Goal: Task Accomplishment & Management: Manage account settings

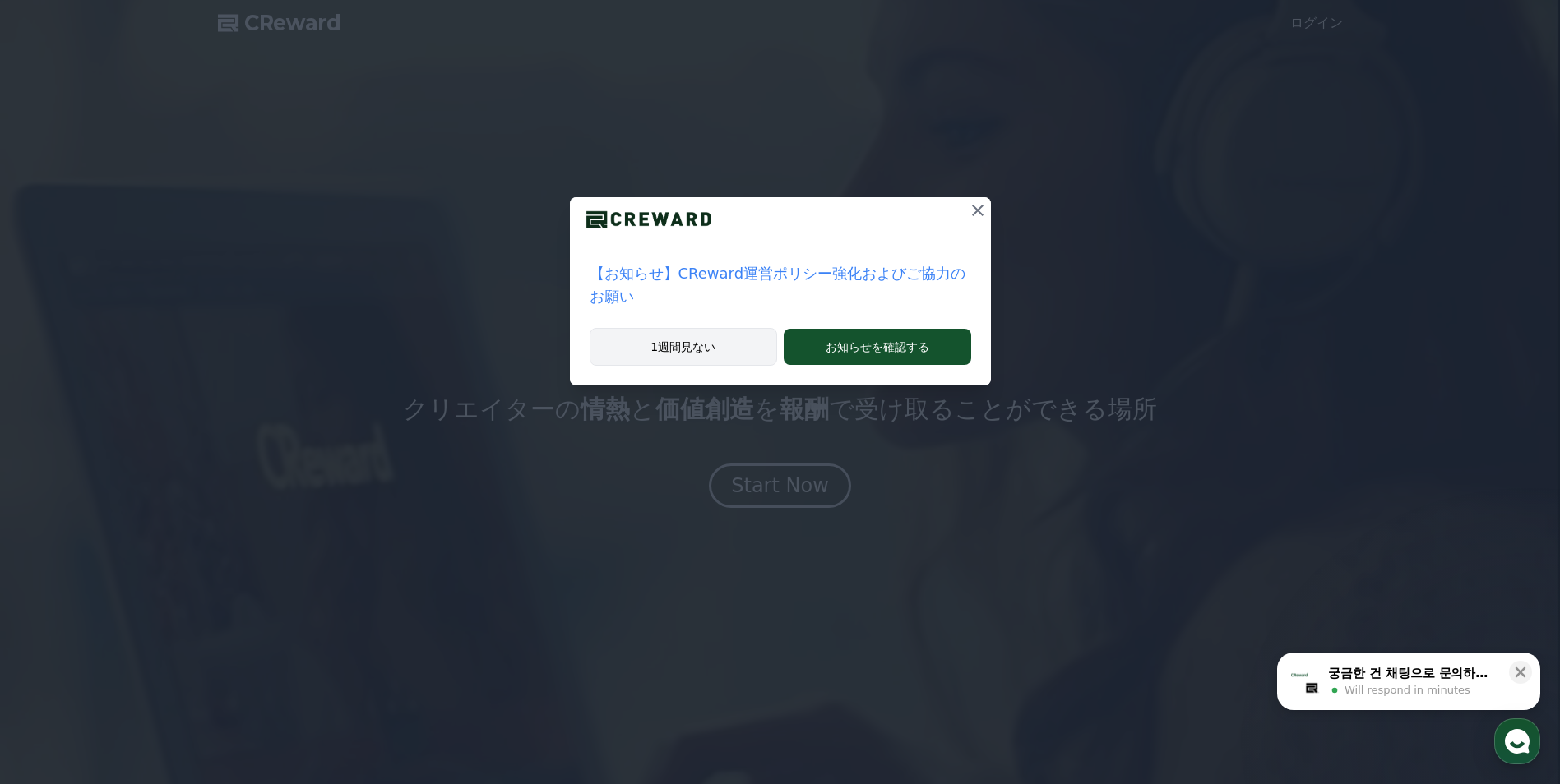
click at [707, 328] on button "1週間見ない" at bounding box center [683, 347] width 188 height 38
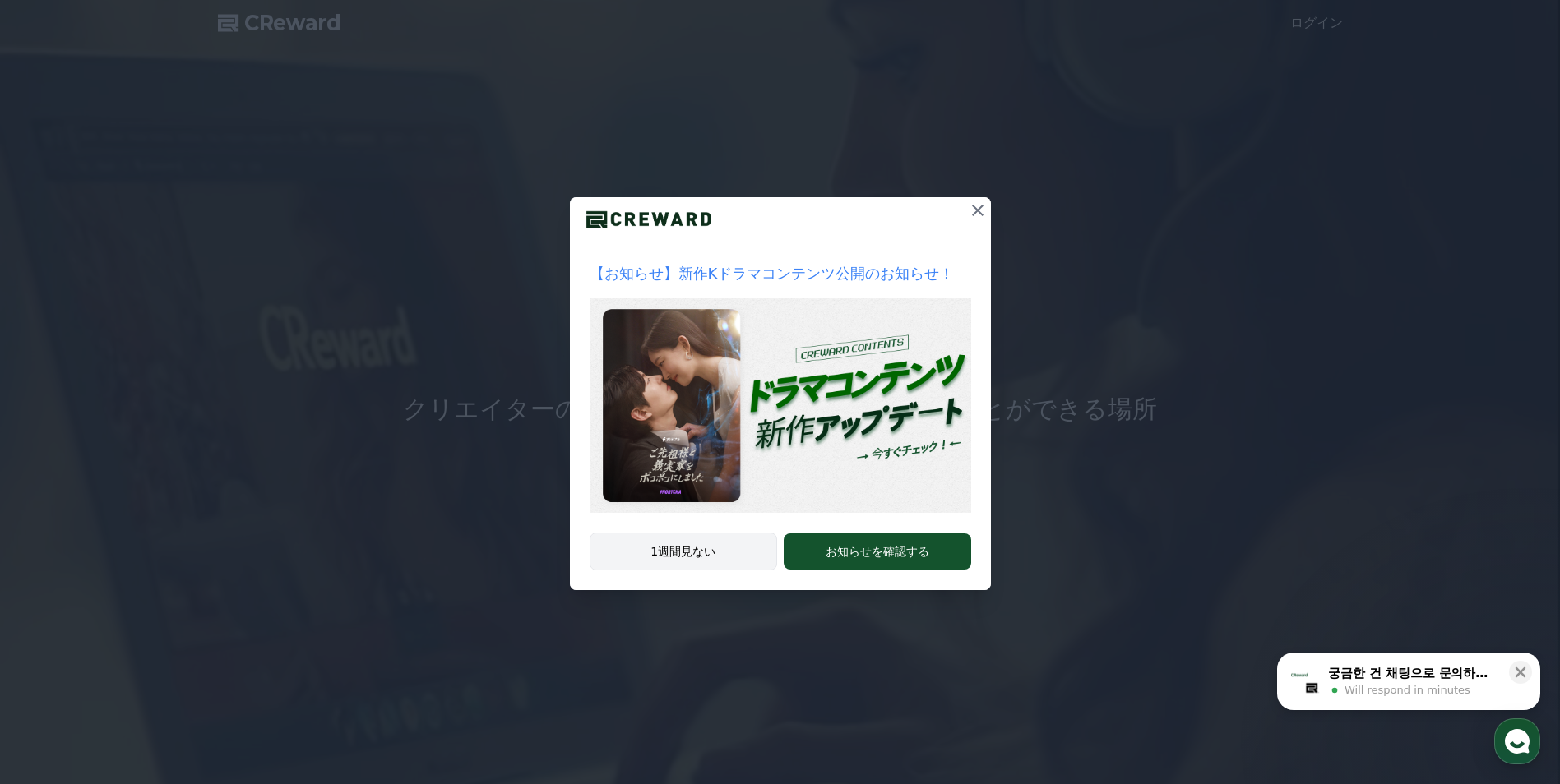
click at [699, 549] on button "1週間見ない" at bounding box center [683, 552] width 188 height 38
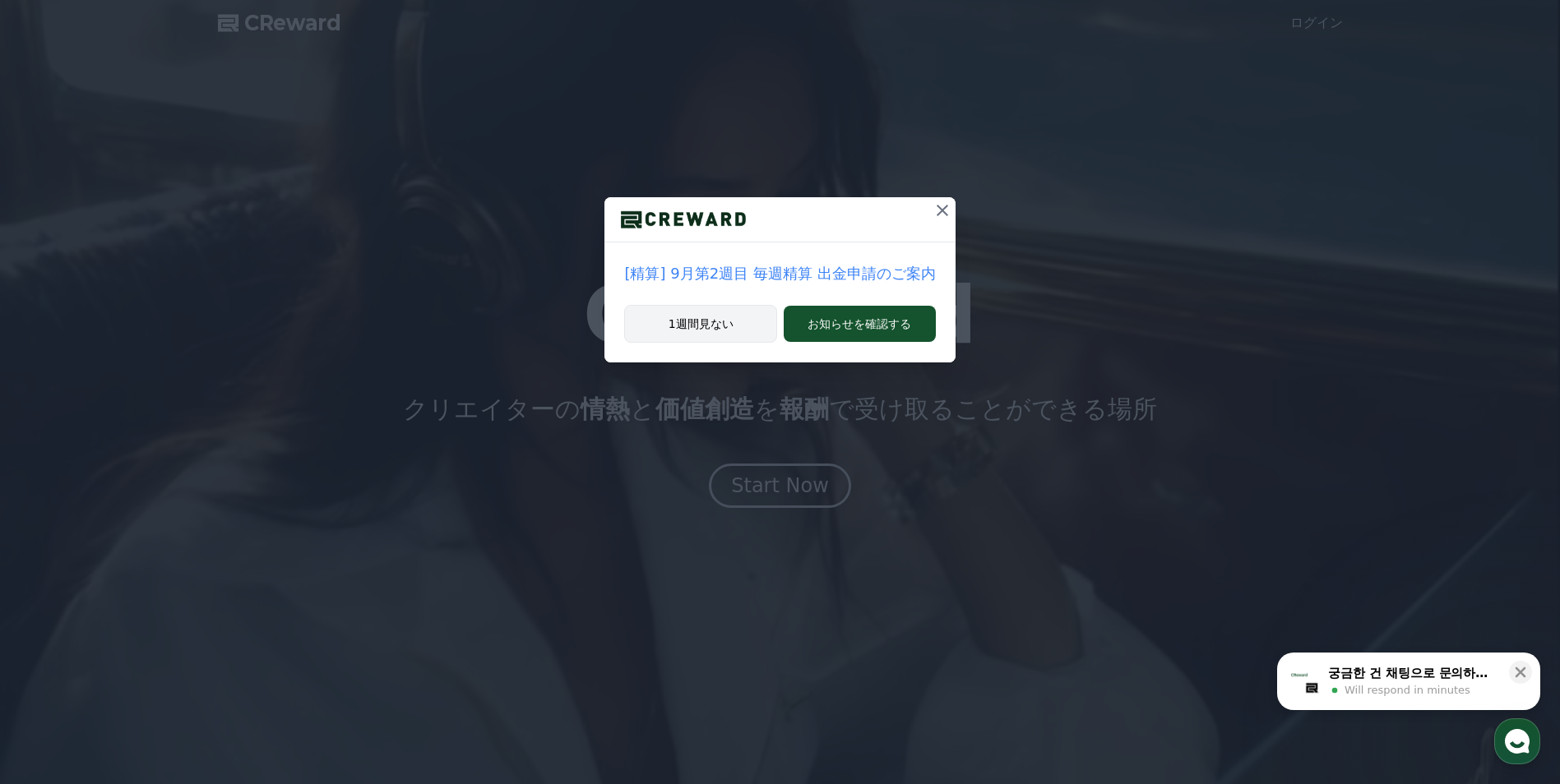
click at [700, 323] on button "1週間見ない" at bounding box center [701, 323] width 153 height 38
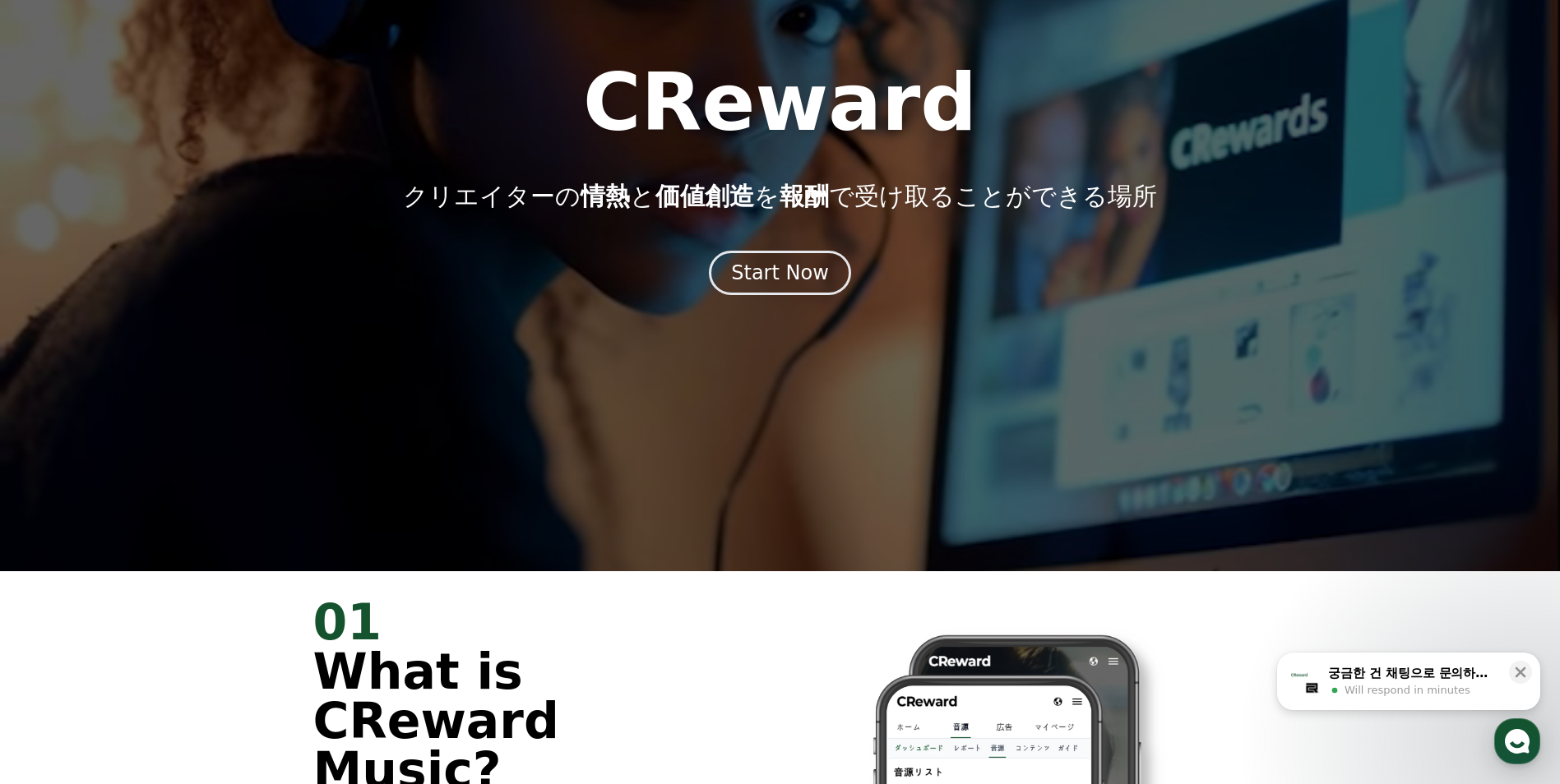
scroll to position [82, 0]
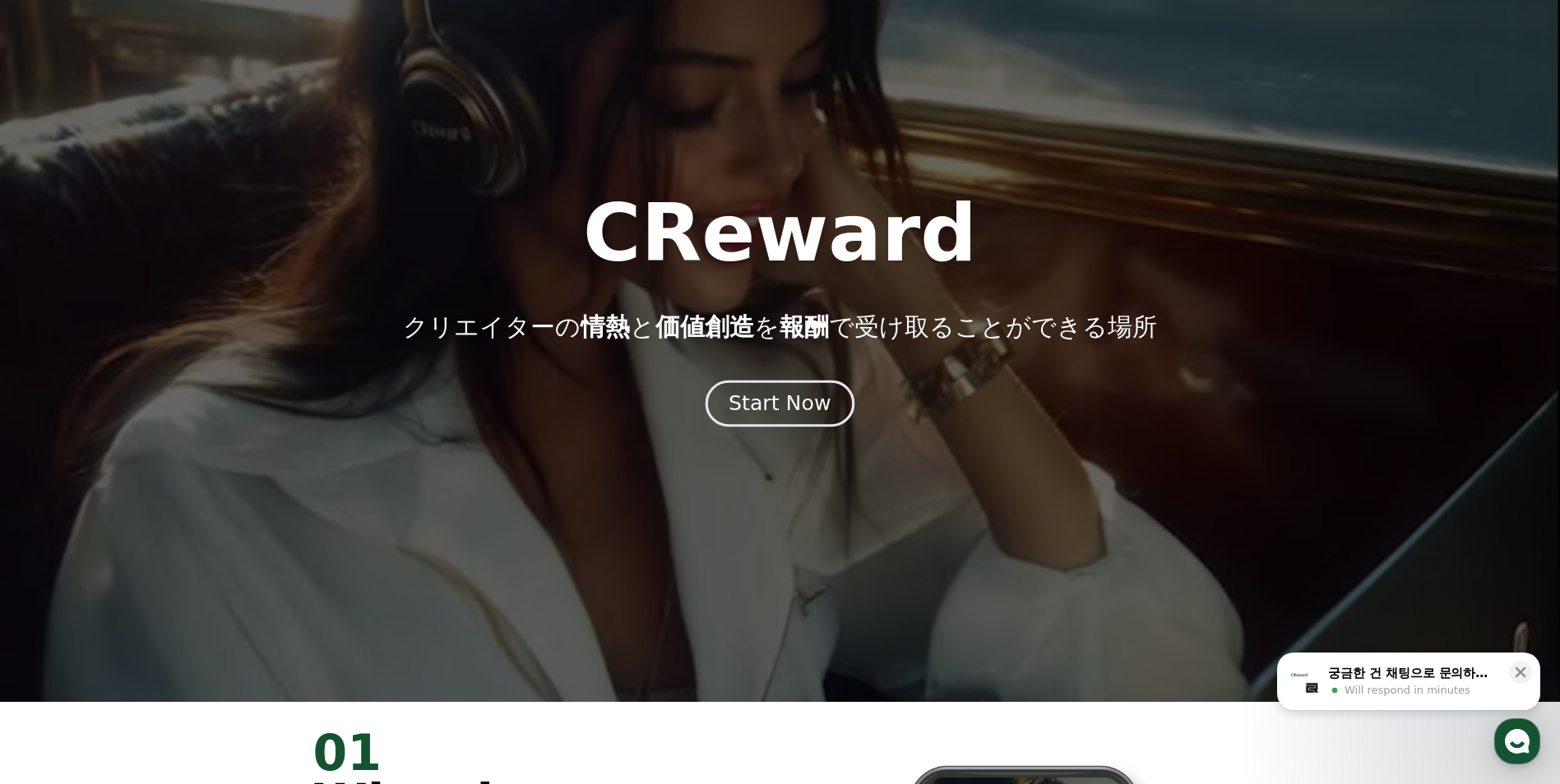
click at [806, 400] on div "Start Now" at bounding box center [779, 402] width 102 height 28
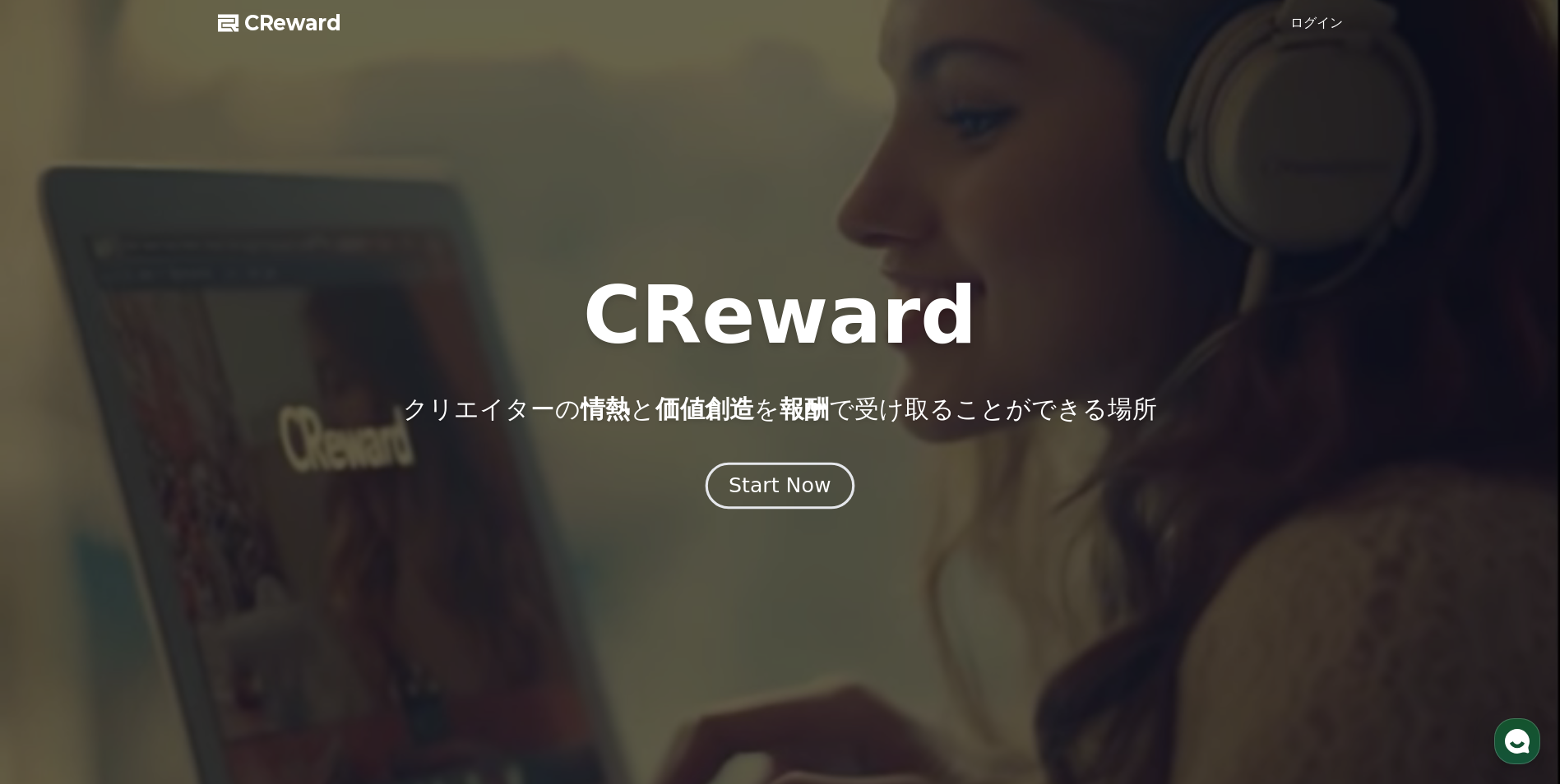
click at [796, 482] on div "Start Now" at bounding box center [779, 485] width 102 height 28
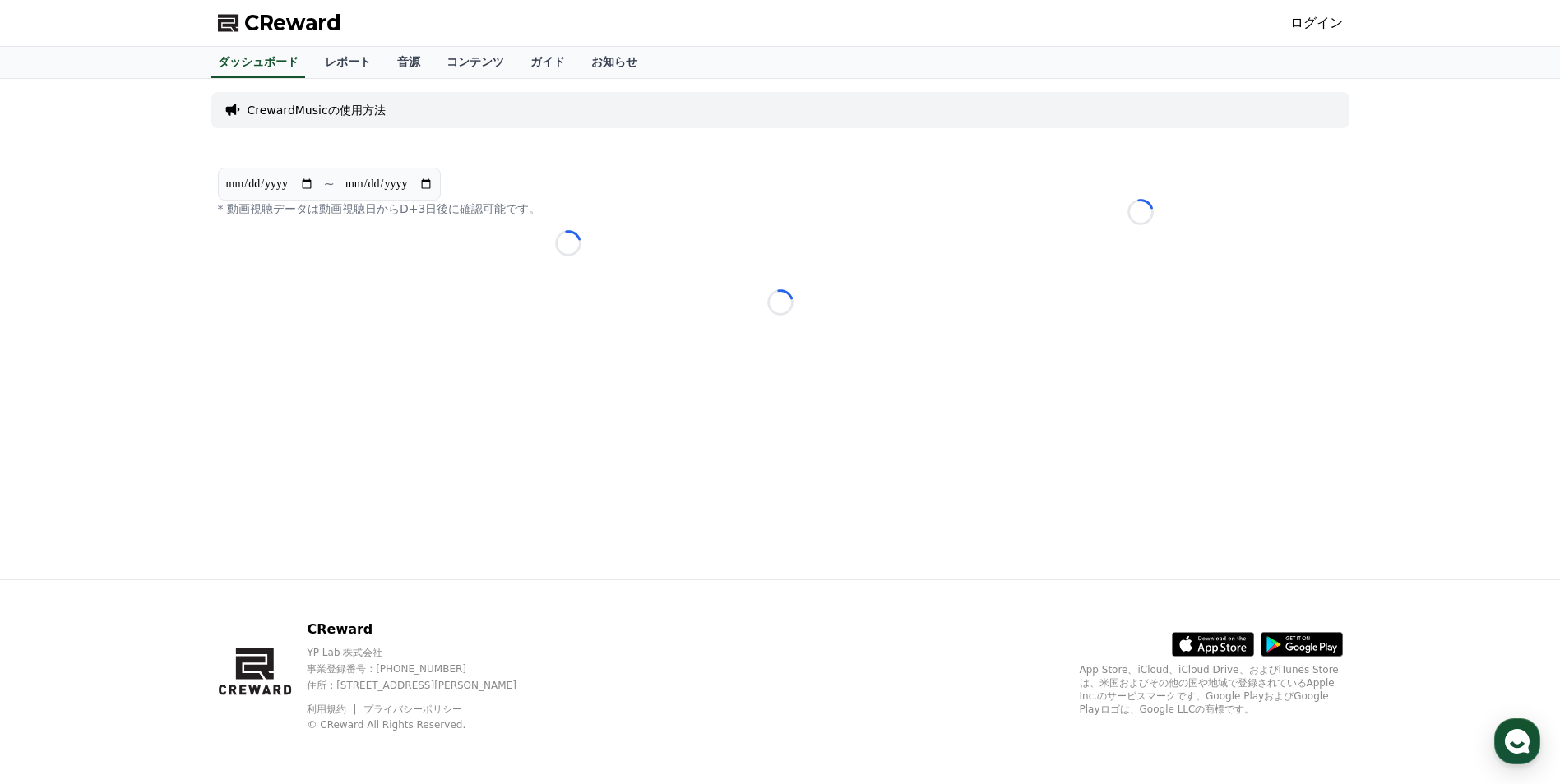
click at [1319, 29] on link "ログイン" at bounding box center [1315, 23] width 52 height 20
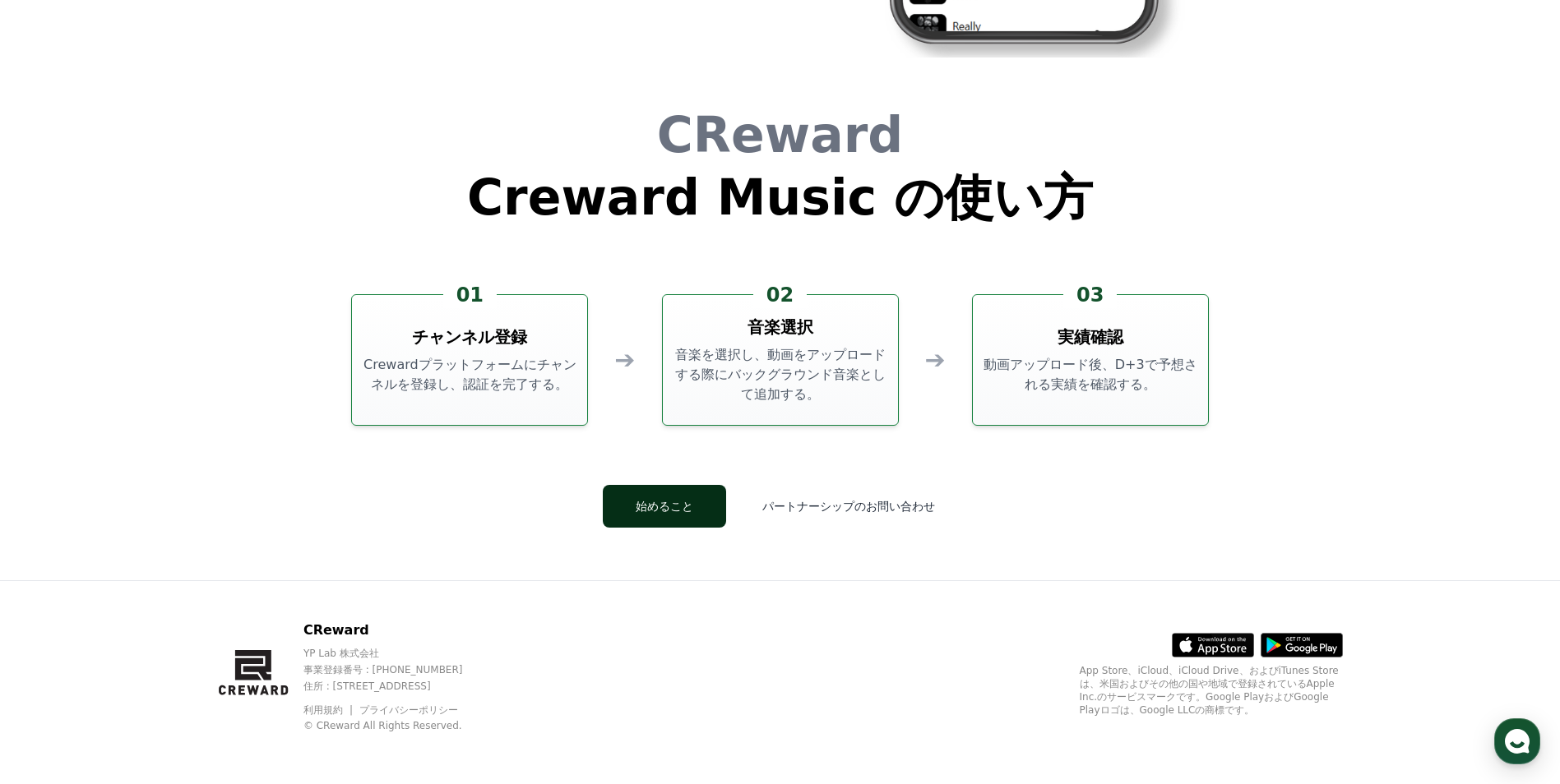
scroll to position [4453, 0]
click at [464, 334] on h3 "チャンネル登録" at bounding box center [469, 336] width 115 height 23
click at [671, 499] on button "始めること" at bounding box center [664, 505] width 124 height 43
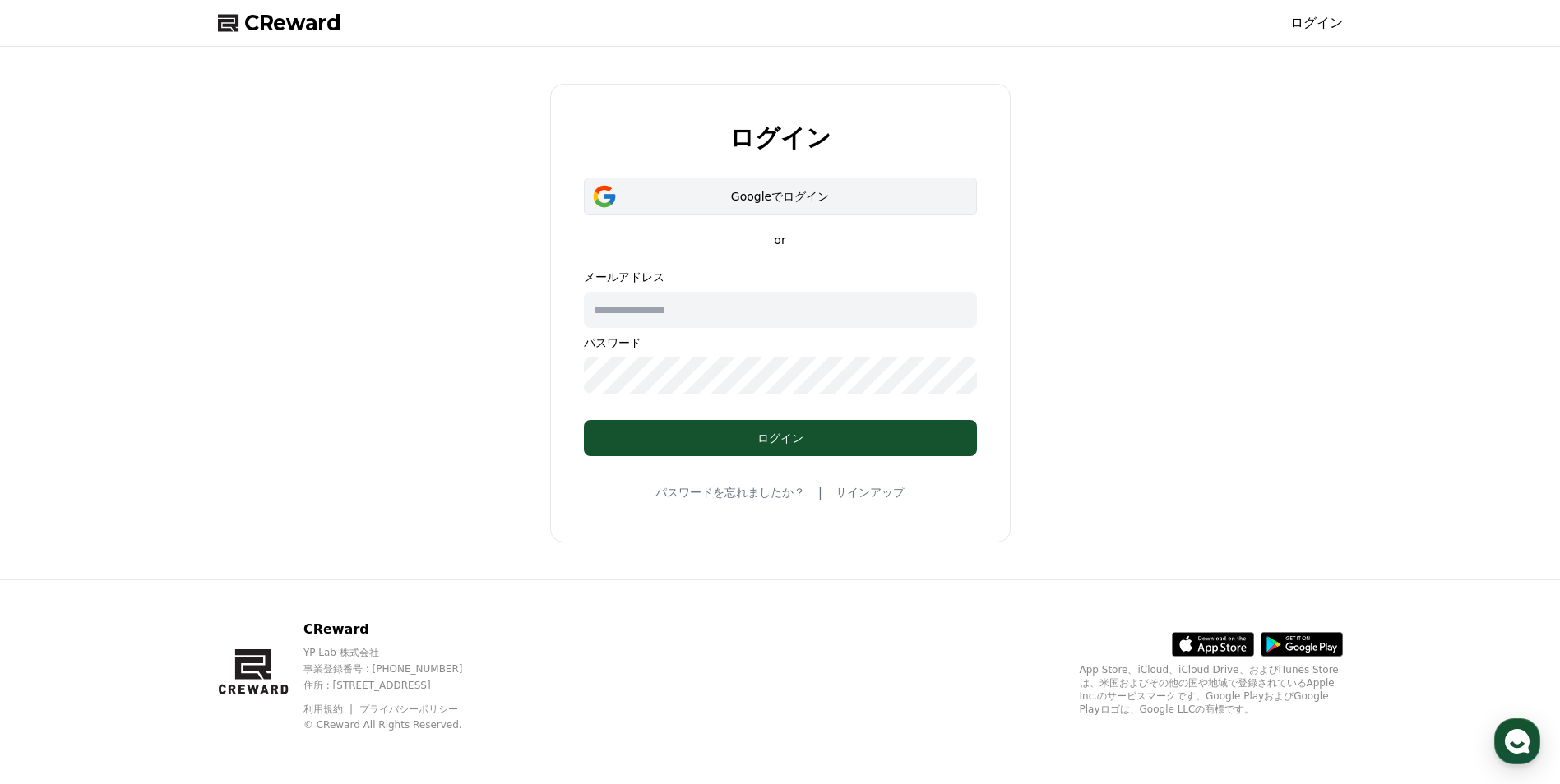
click at [710, 210] on button "Googleでログイン" at bounding box center [780, 197] width 393 height 38
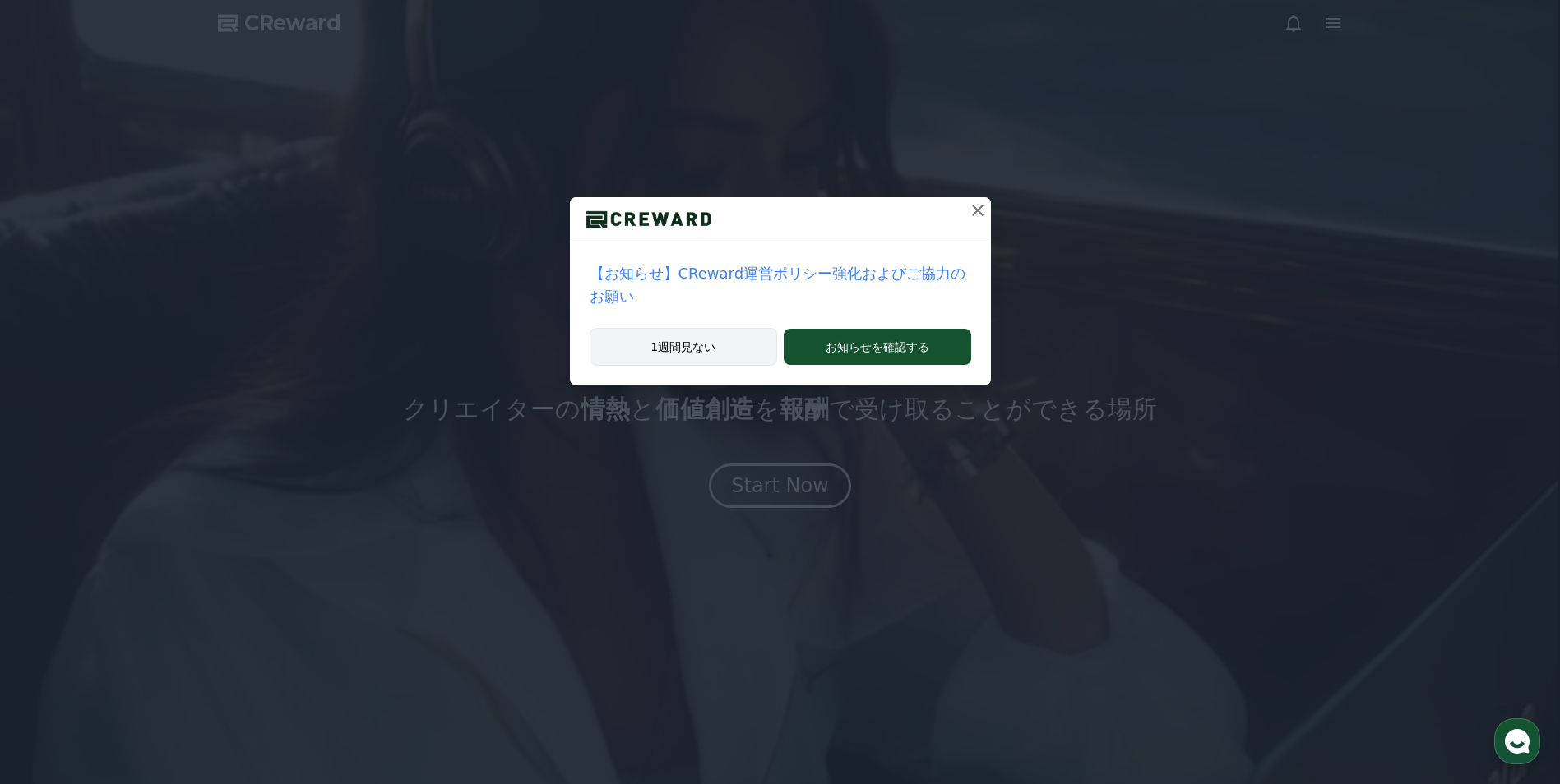
click at [738, 328] on button "1週間見ない" at bounding box center [683, 347] width 188 height 38
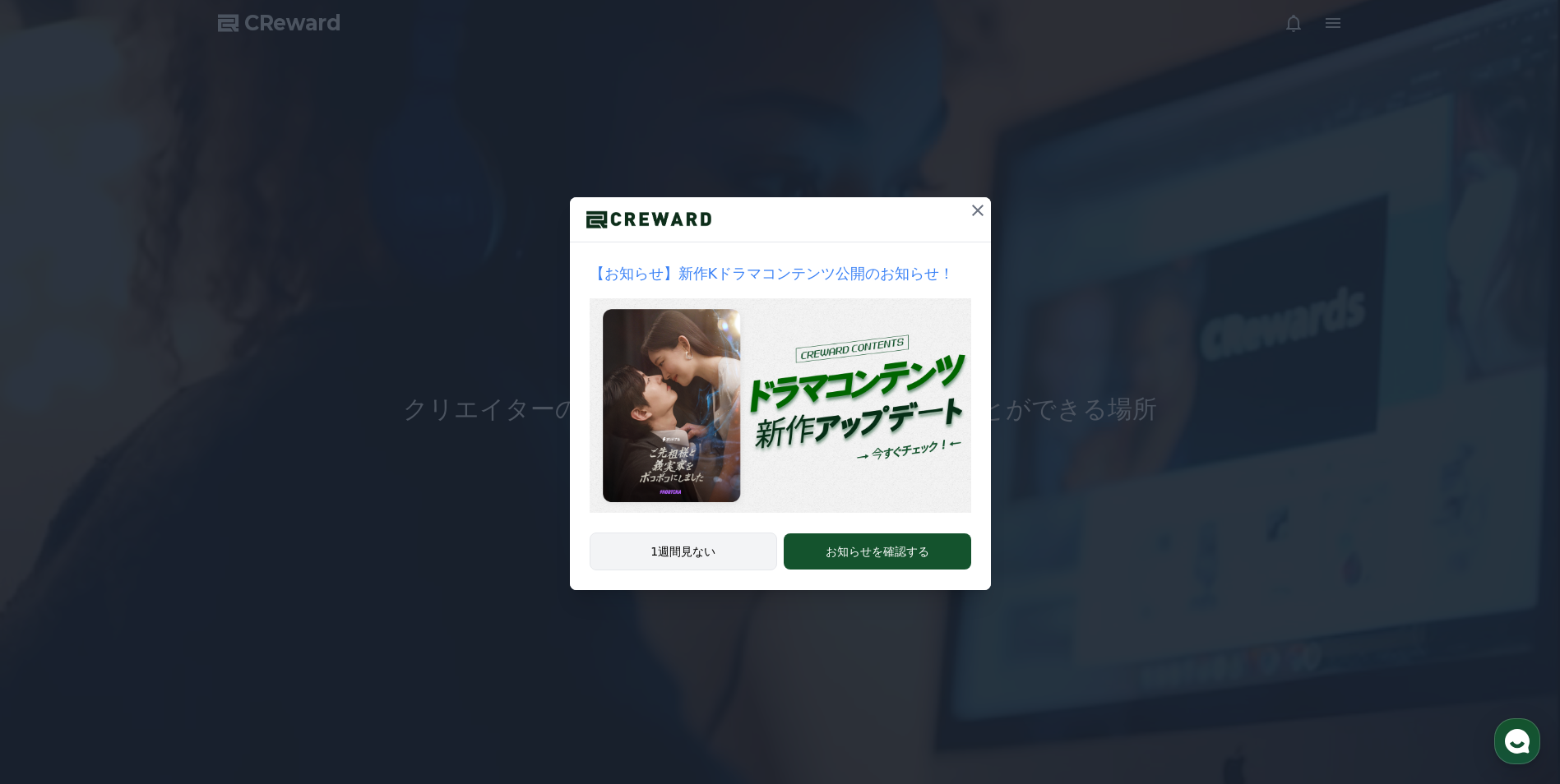
click at [681, 555] on button "1週間見ない" at bounding box center [683, 552] width 188 height 38
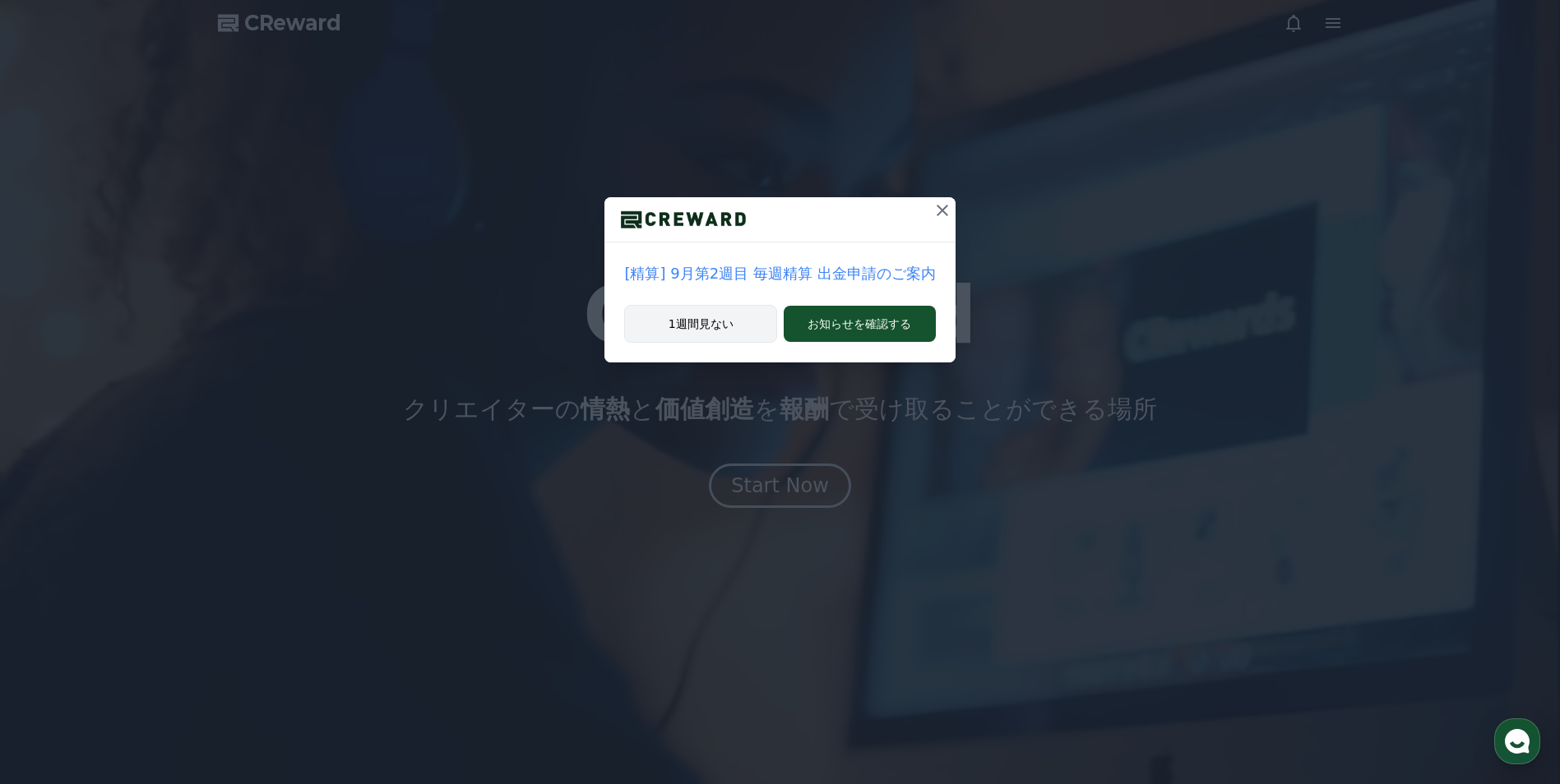
click at [695, 330] on button "1週間見ない" at bounding box center [701, 323] width 153 height 38
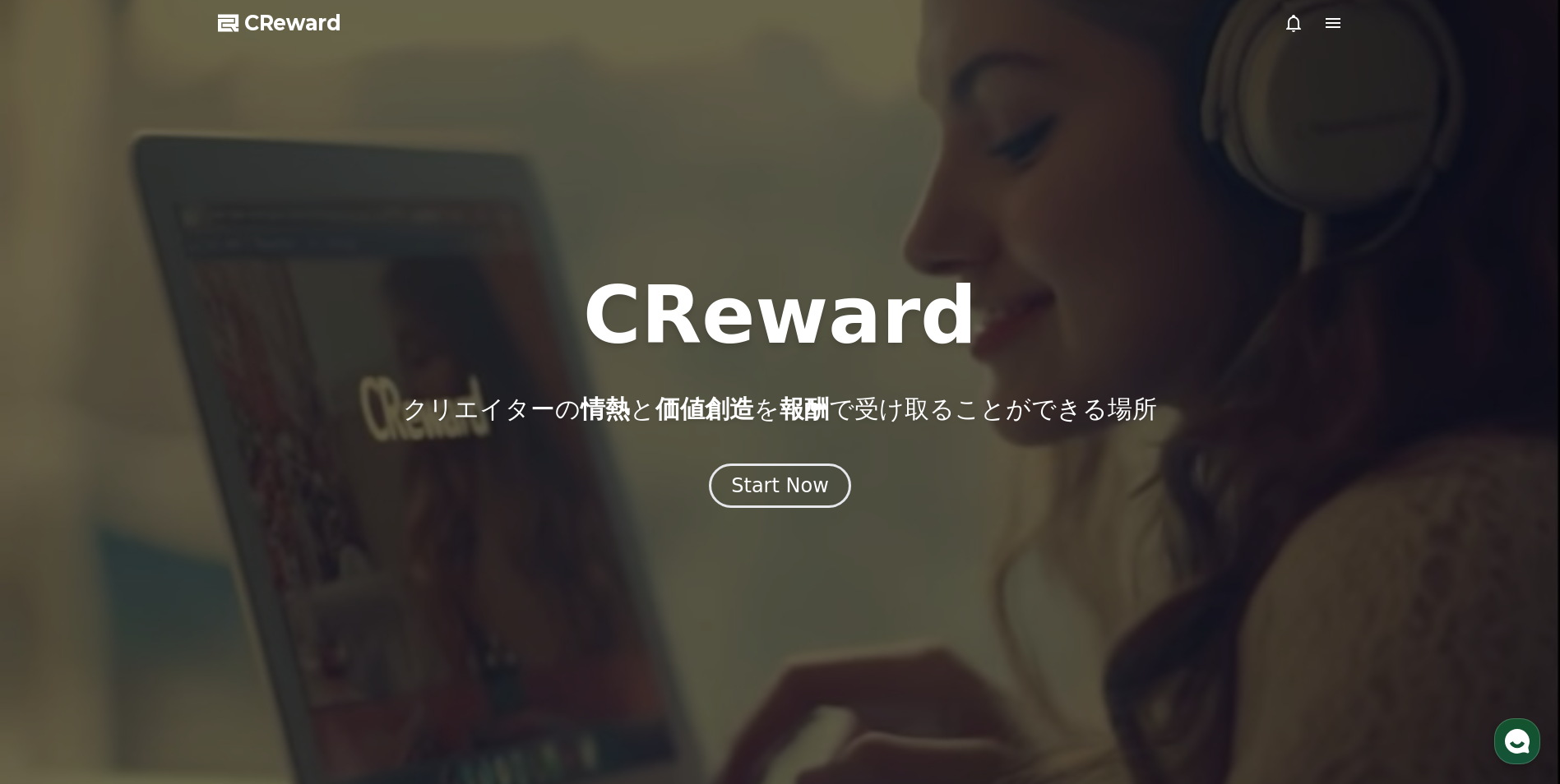
click at [1344, 27] on div at bounding box center [780, 392] width 1560 height 784
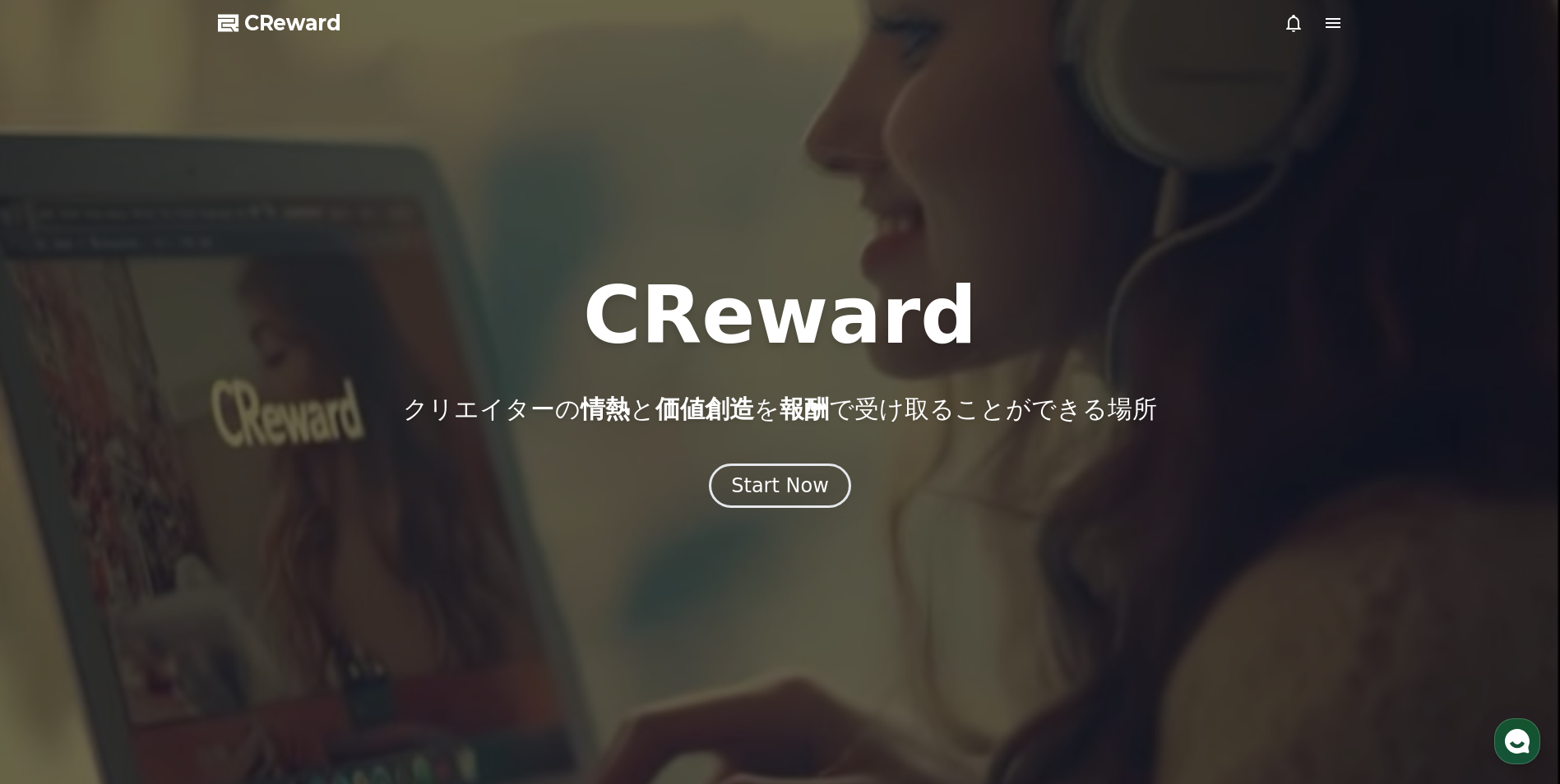
click at [1325, 22] on icon at bounding box center [1333, 23] width 20 height 20
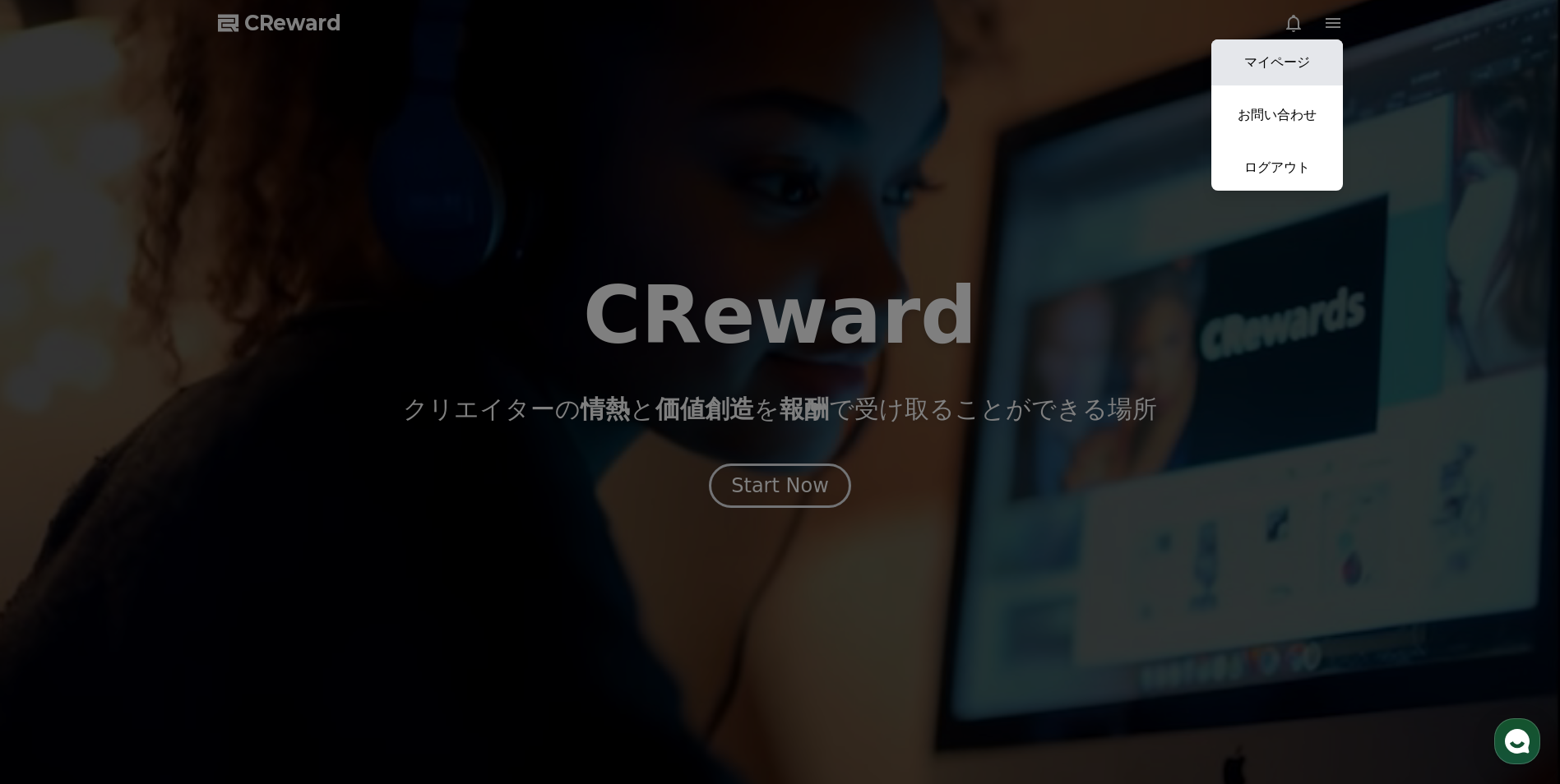
click at [1293, 74] on link "マイページ" at bounding box center [1276, 62] width 131 height 46
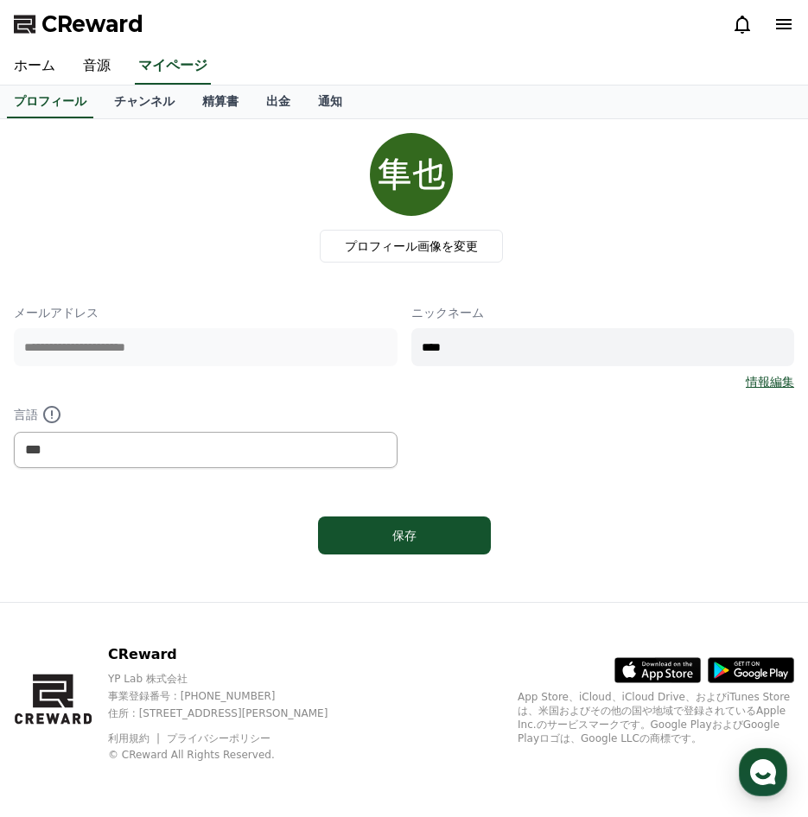
click at [263, 348] on div "**********" at bounding box center [404, 386] width 780 height 164
type input "*"
type input "****"
click at [375, 530] on div "保存" at bounding box center [404, 535] width 104 height 17
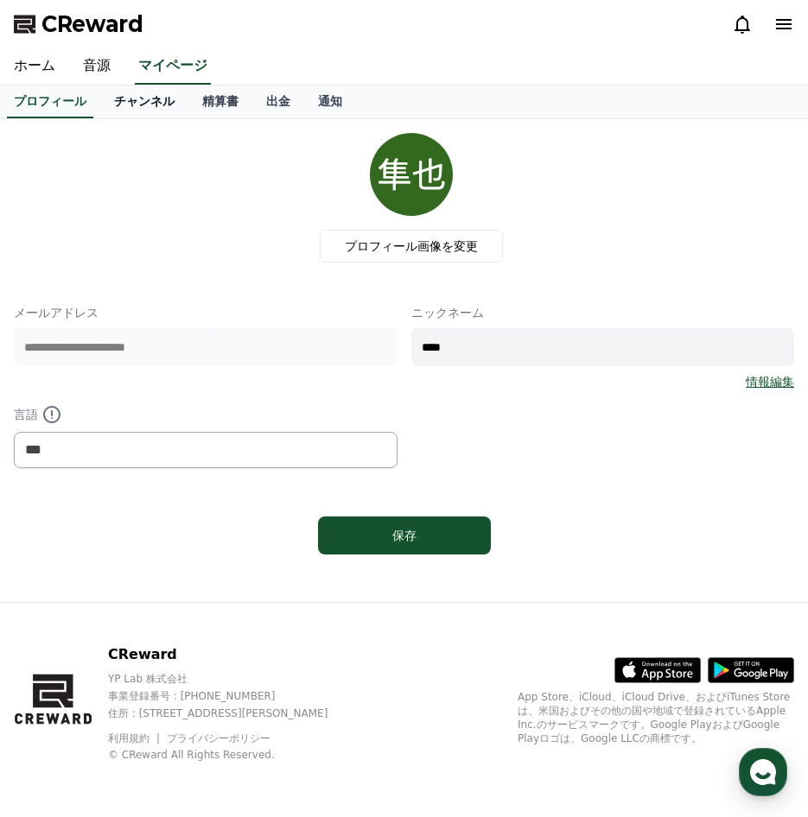
click at [100, 100] on link "チャンネル" at bounding box center [144, 102] width 88 height 33
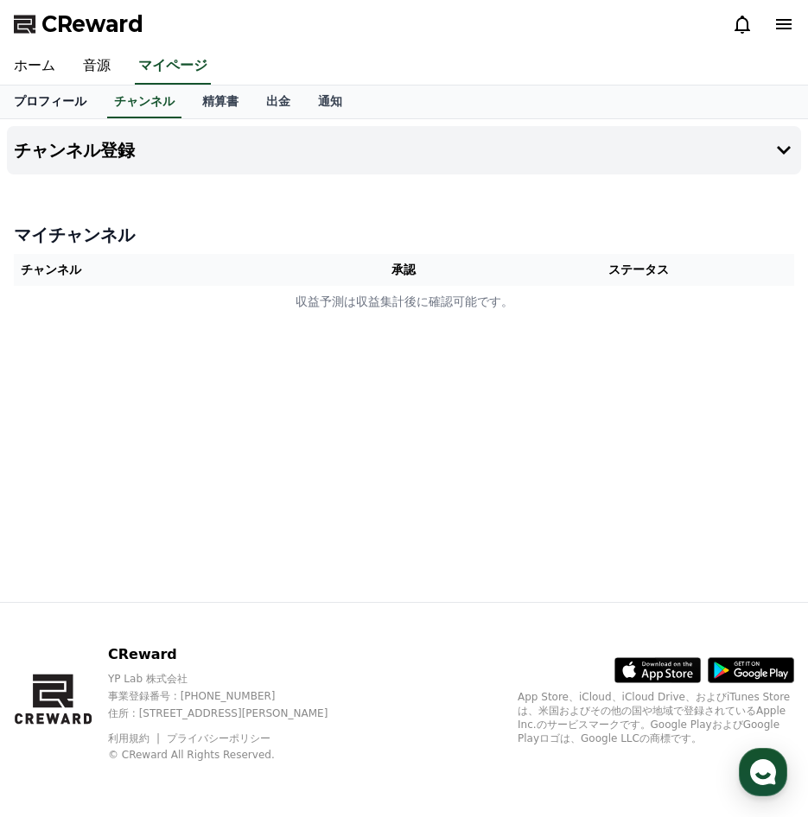
click at [48, 115] on link "プロフィール" at bounding box center [50, 102] width 100 height 33
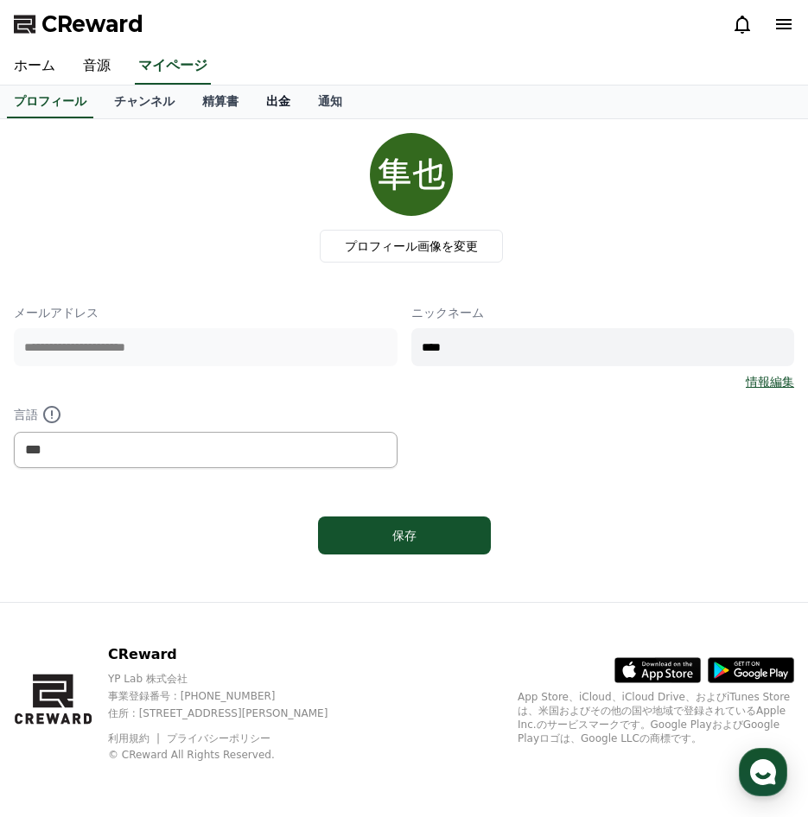
click at [252, 99] on link "出金" at bounding box center [278, 102] width 52 height 33
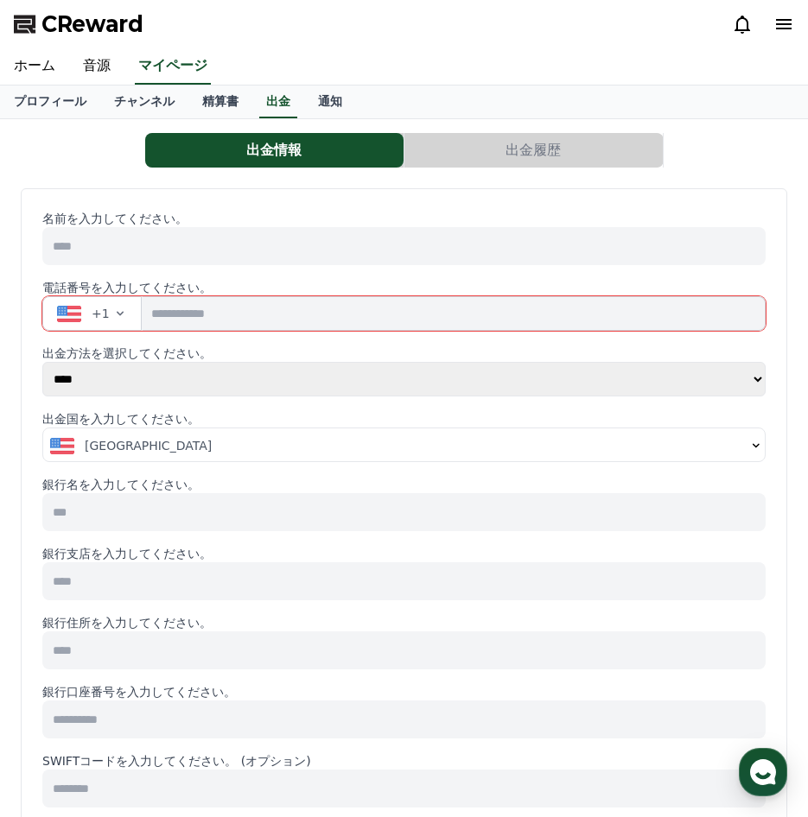
click at [265, 112] on div "プロフィール チャンネル 精算書 出金 通知" at bounding box center [404, 102] width 808 height 33
click at [189, 98] on link "精算書" at bounding box center [220, 102] width 64 height 33
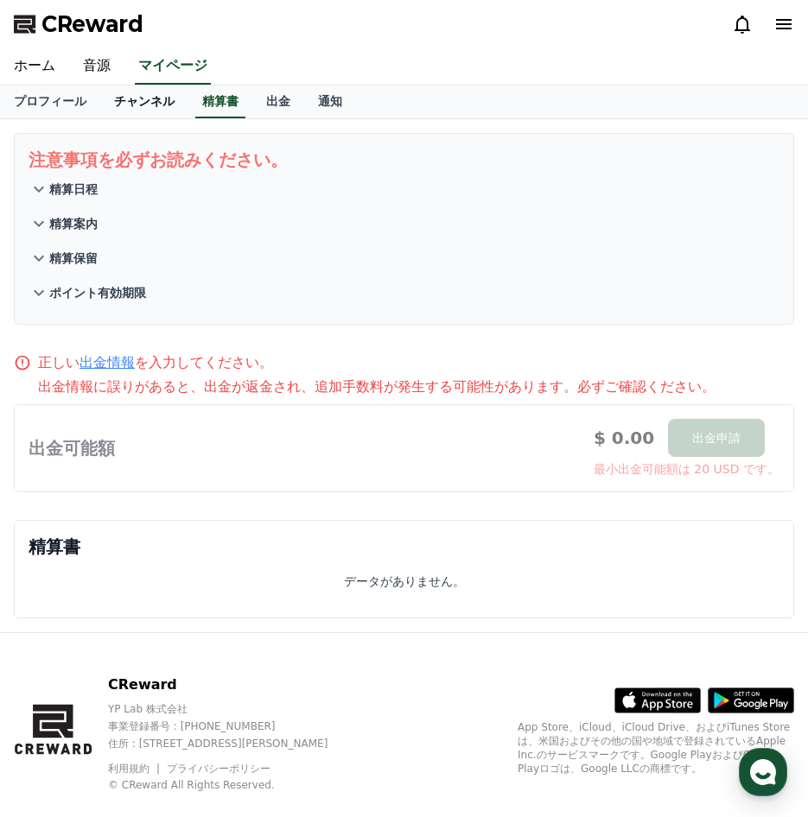
click at [111, 99] on link "チャンネル" at bounding box center [144, 102] width 88 height 33
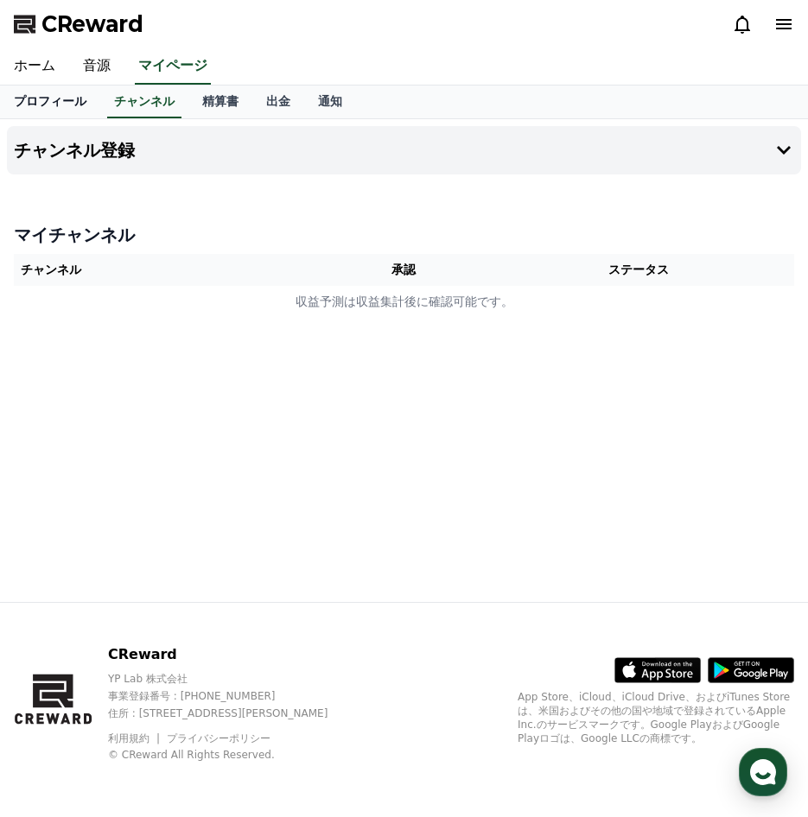
click at [17, 105] on link "プロフィール" at bounding box center [50, 102] width 100 height 33
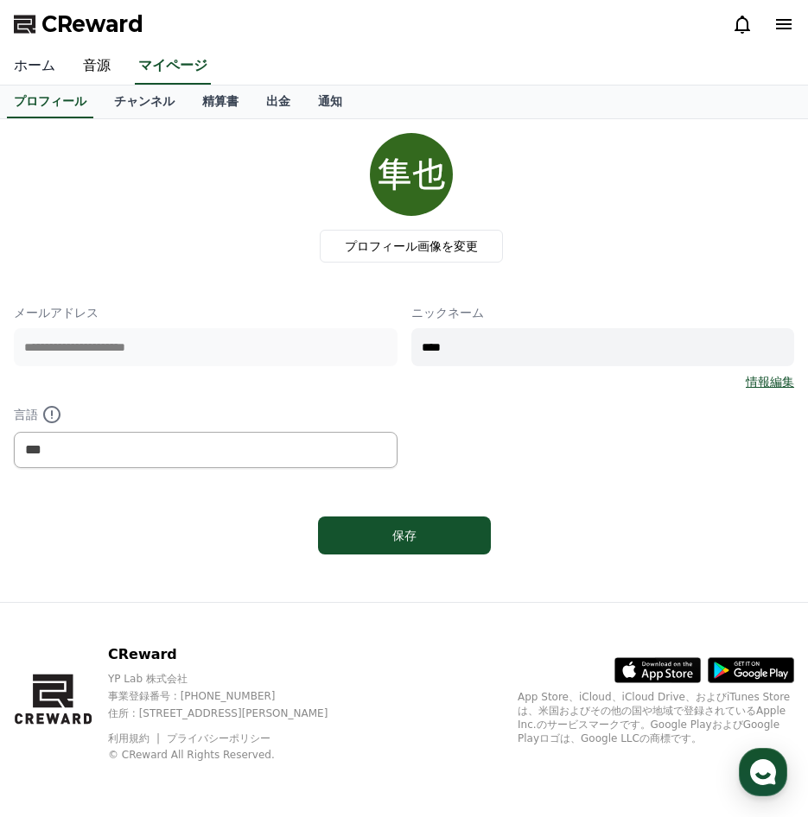
click at [32, 62] on link "ホーム" at bounding box center [34, 66] width 69 height 36
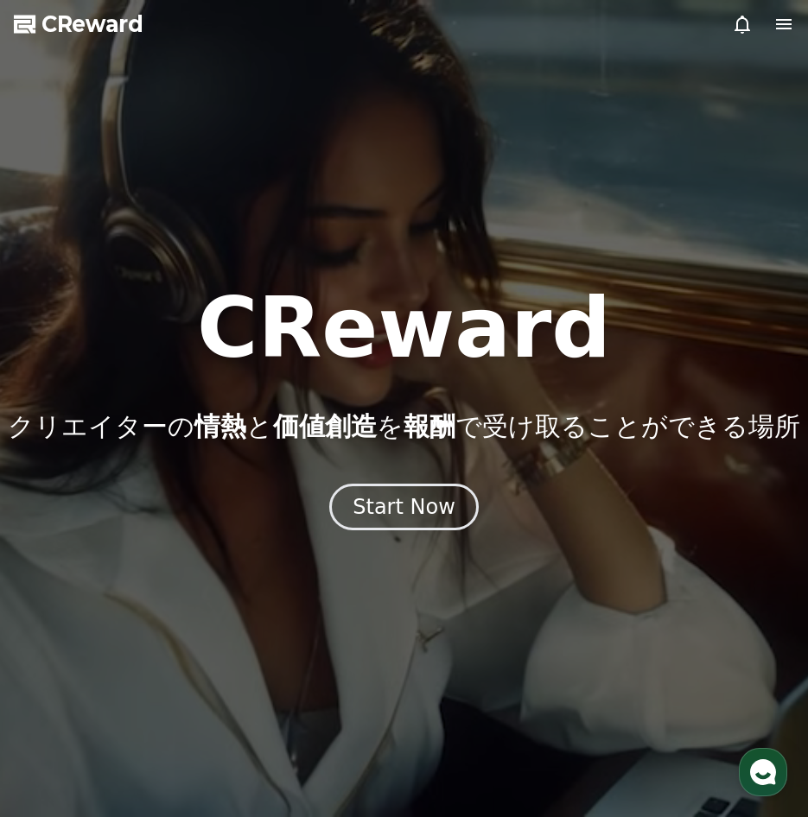
click at [774, 26] on icon at bounding box center [783, 24] width 21 height 21
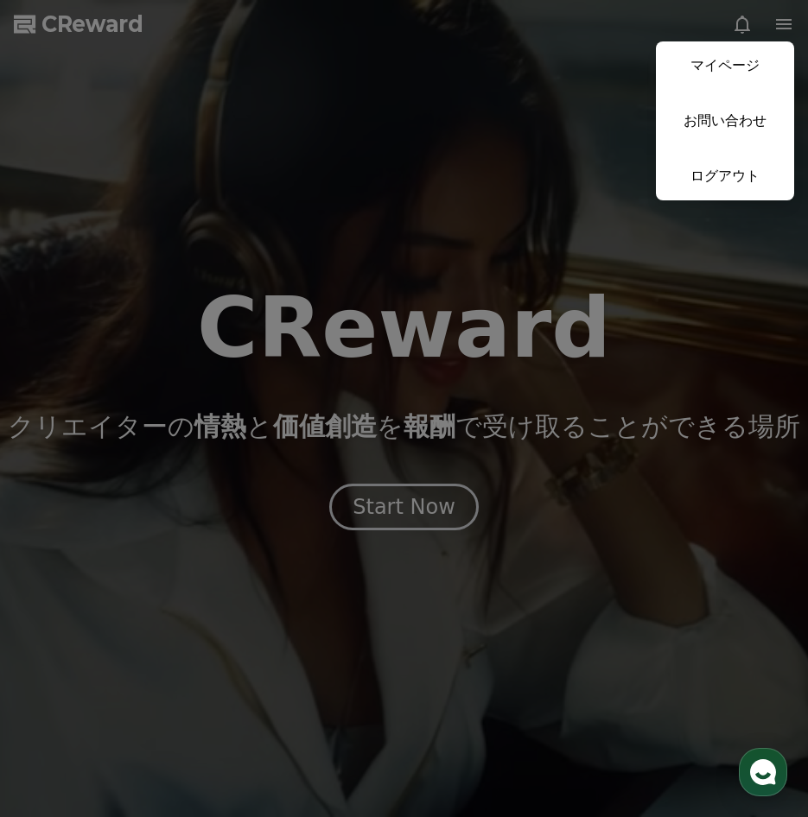
click at [745, 68] on link "マイページ" at bounding box center [725, 65] width 138 height 48
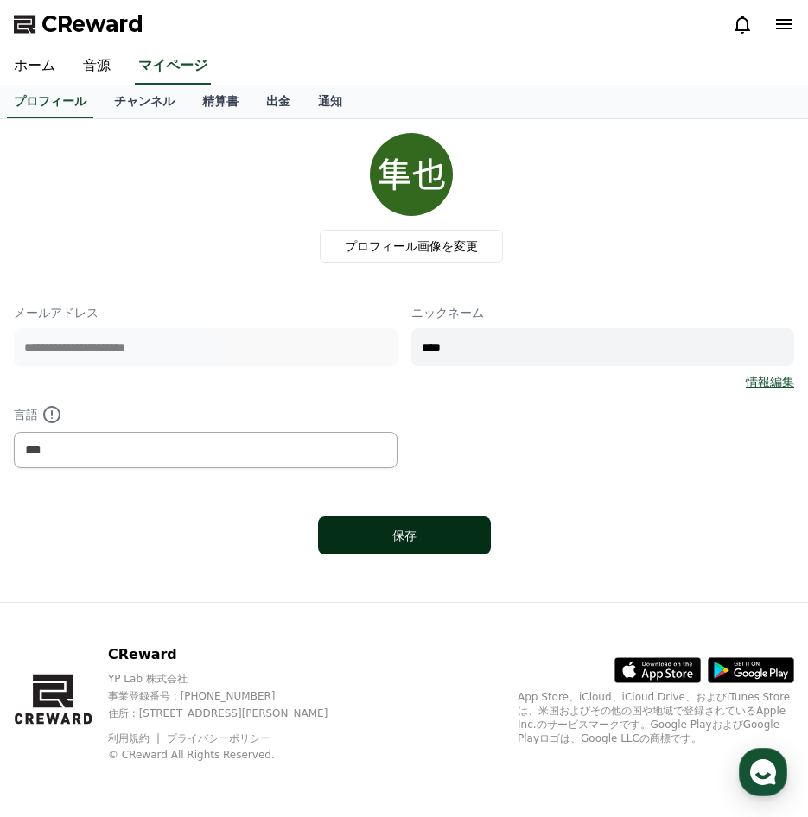
click at [411, 541] on div "保存" at bounding box center [404, 535] width 104 height 17
click at [127, 102] on link "チャンネル" at bounding box center [144, 102] width 88 height 33
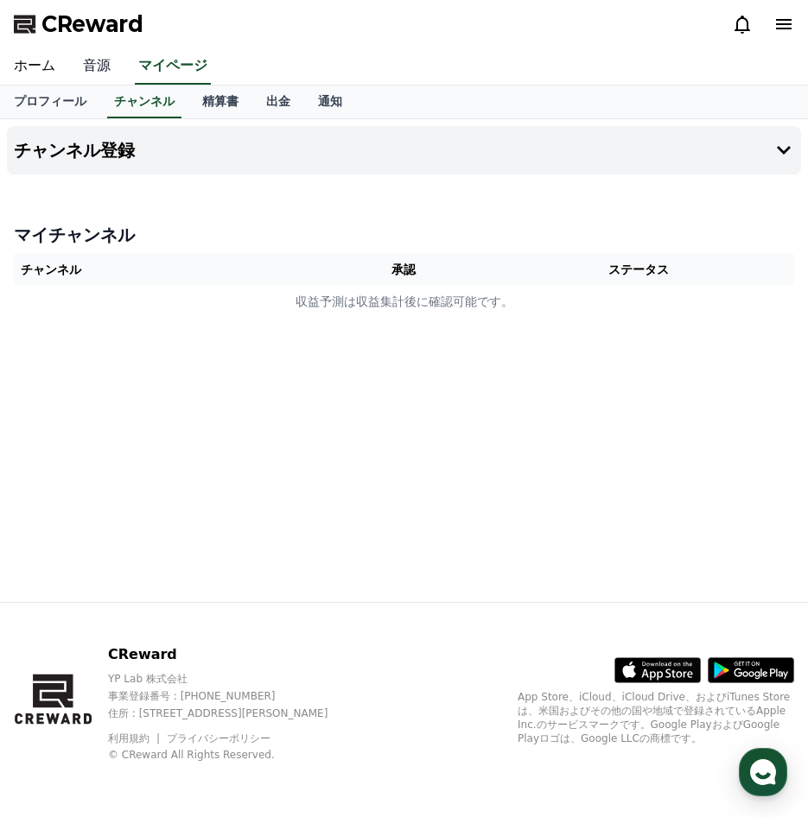
click at [94, 60] on link "音源" at bounding box center [96, 66] width 55 height 36
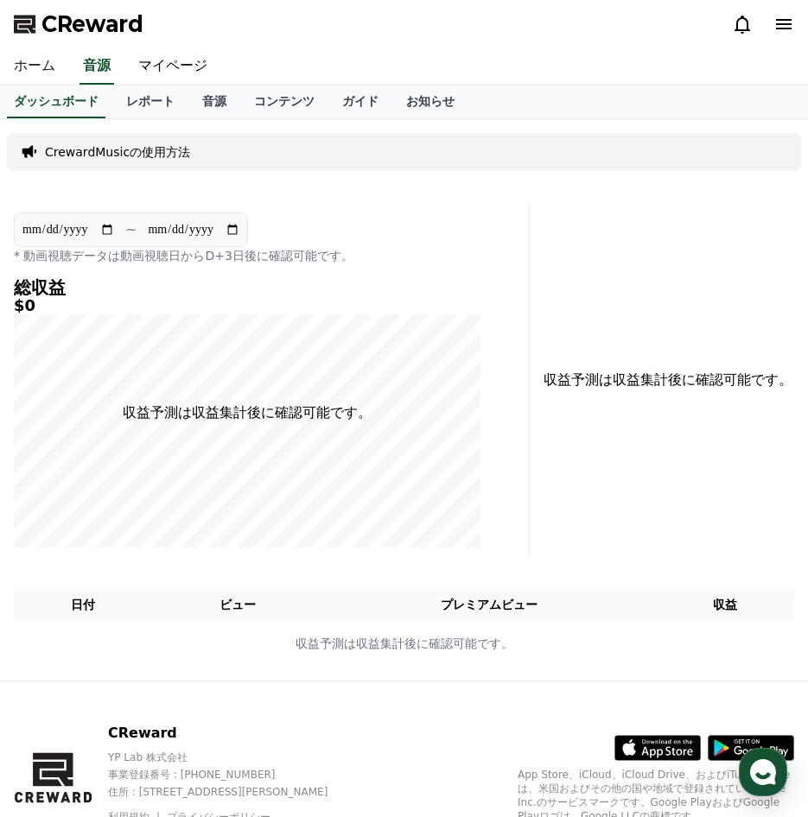
click at [10, 67] on link "ホーム" at bounding box center [34, 66] width 69 height 36
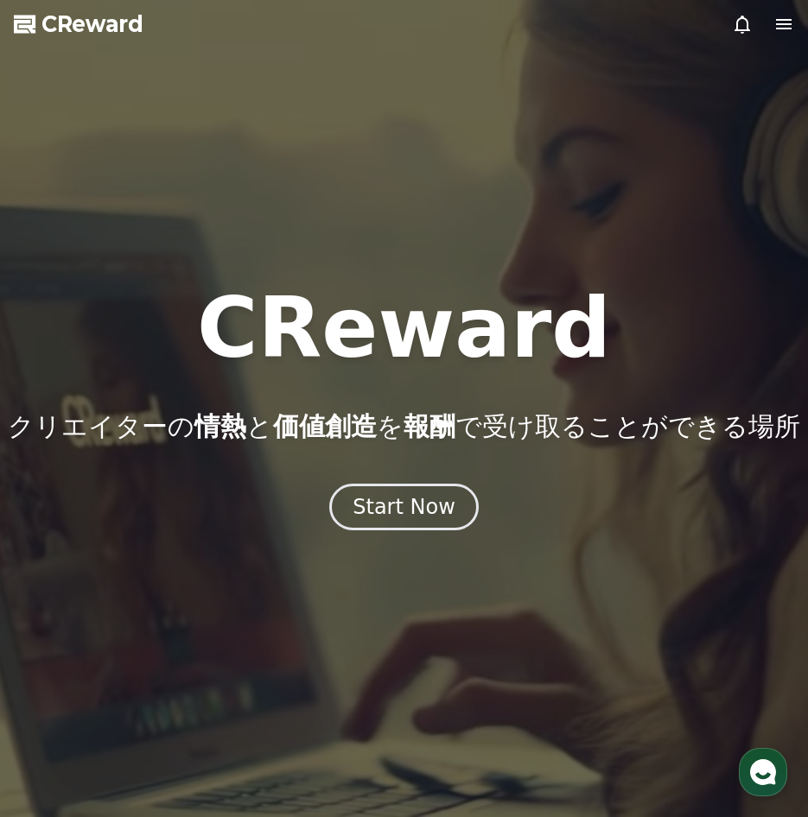
click at [790, 15] on icon at bounding box center [783, 24] width 21 height 21
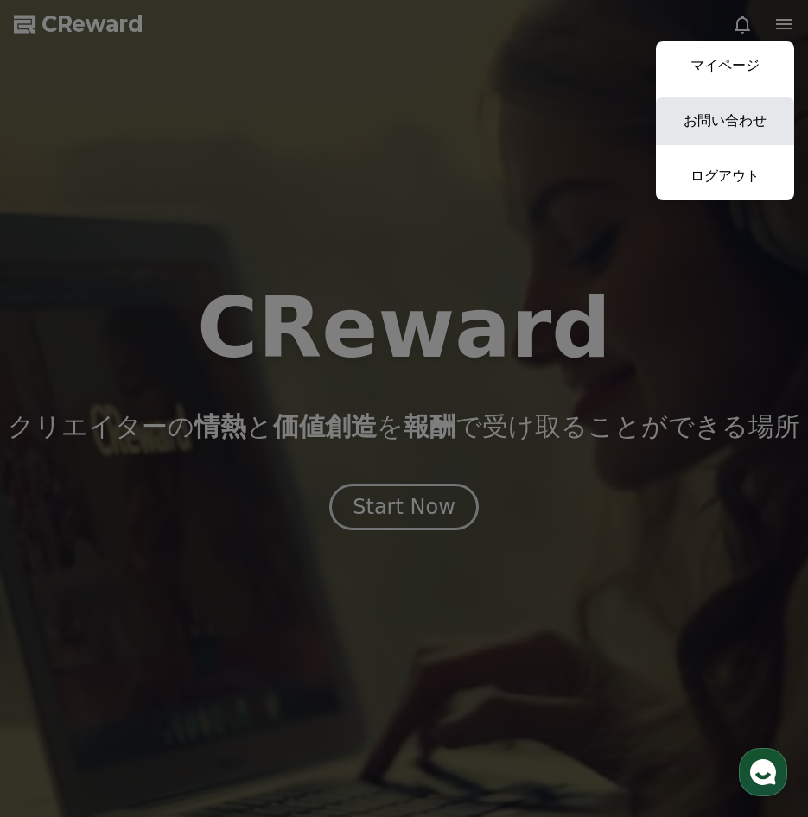
click at [721, 111] on link "お問い合わせ" at bounding box center [725, 121] width 138 height 48
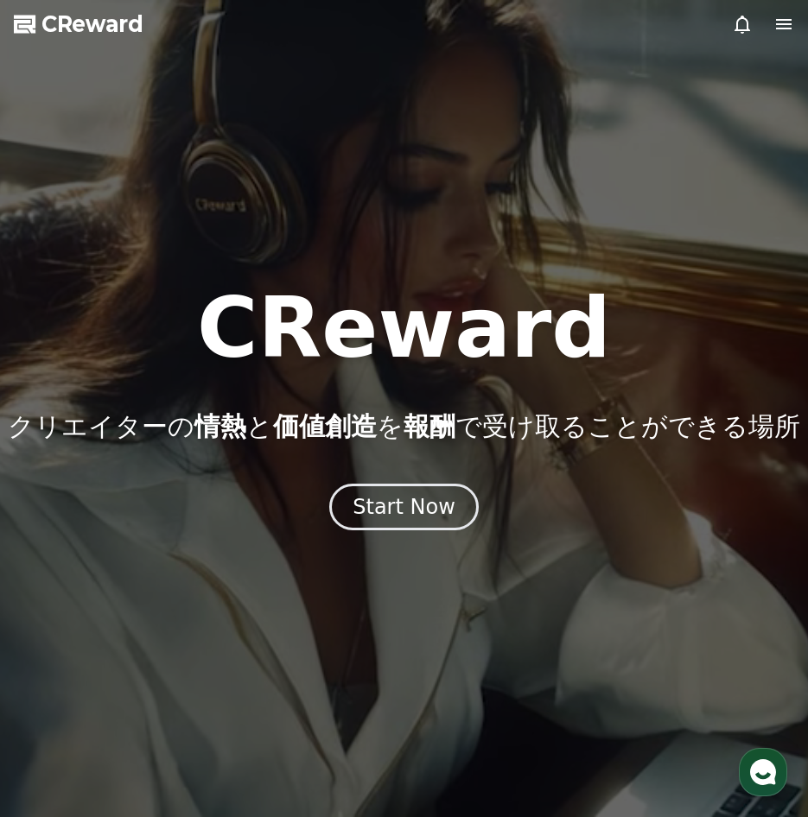
click at [89, 19] on span "CReward" at bounding box center [92, 24] width 102 height 28
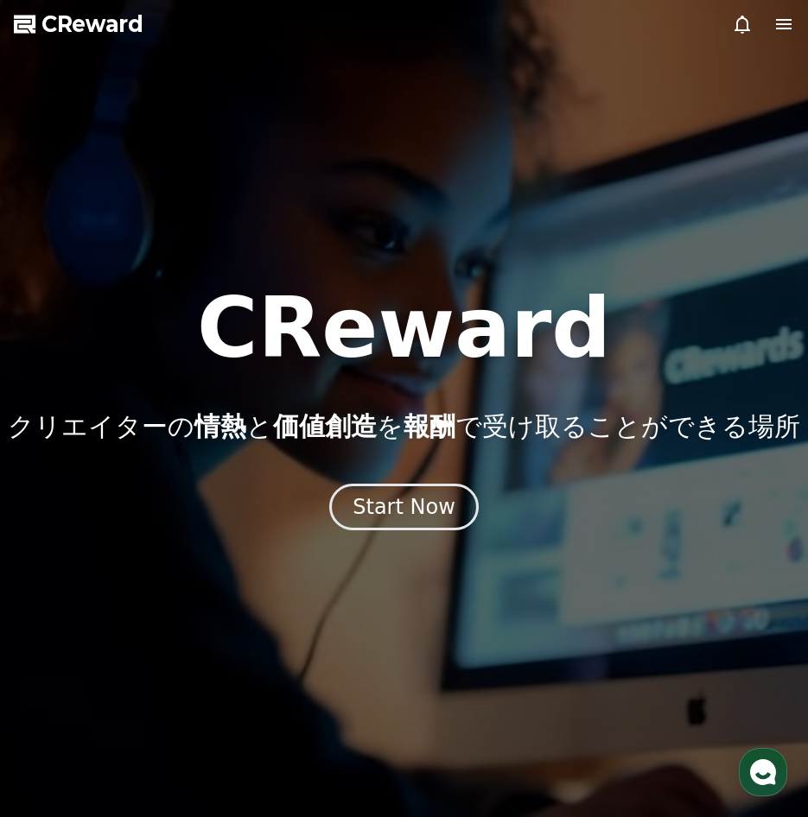
click at [790, 27] on icon at bounding box center [783, 24] width 21 height 21
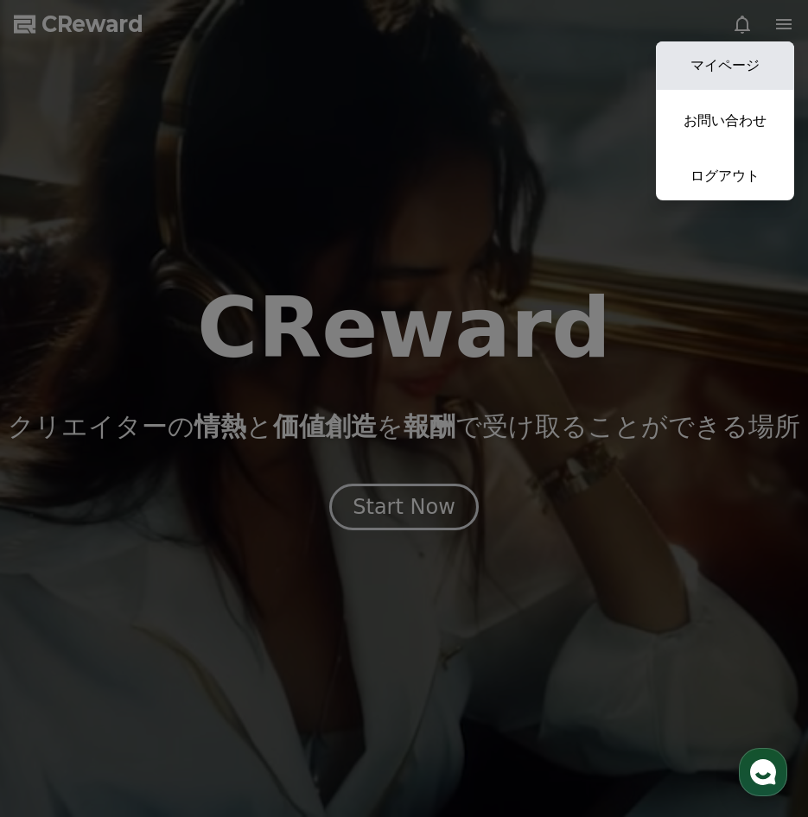
click at [744, 79] on link "マイページ" at bounding box center [725, 65] width 138 height 48
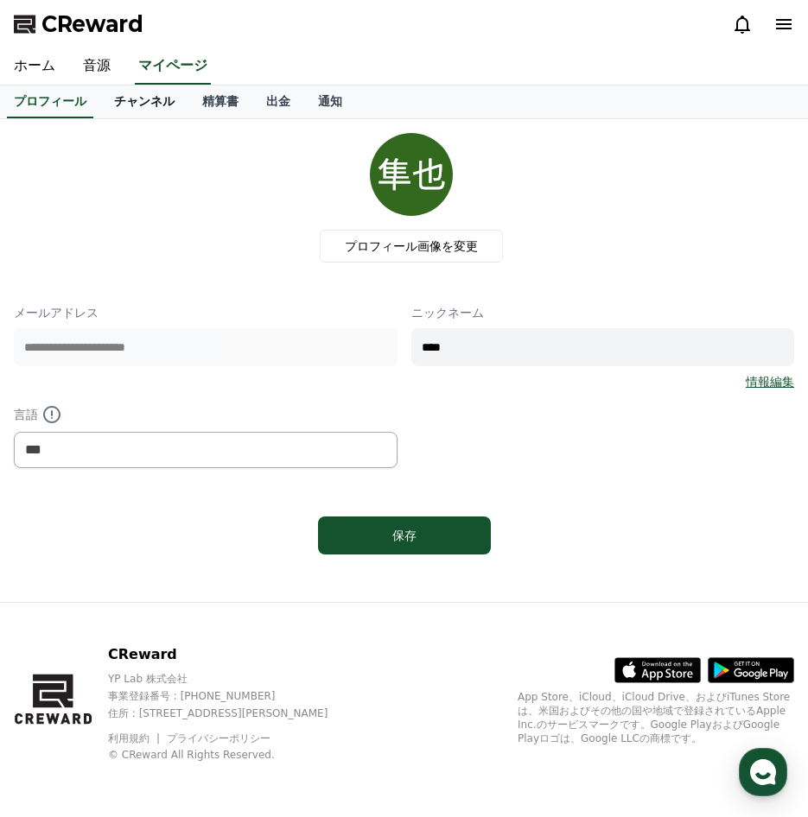
click at [112, 89] on link "チャンネル" at bounding box center [144, 102] width 88 height 33
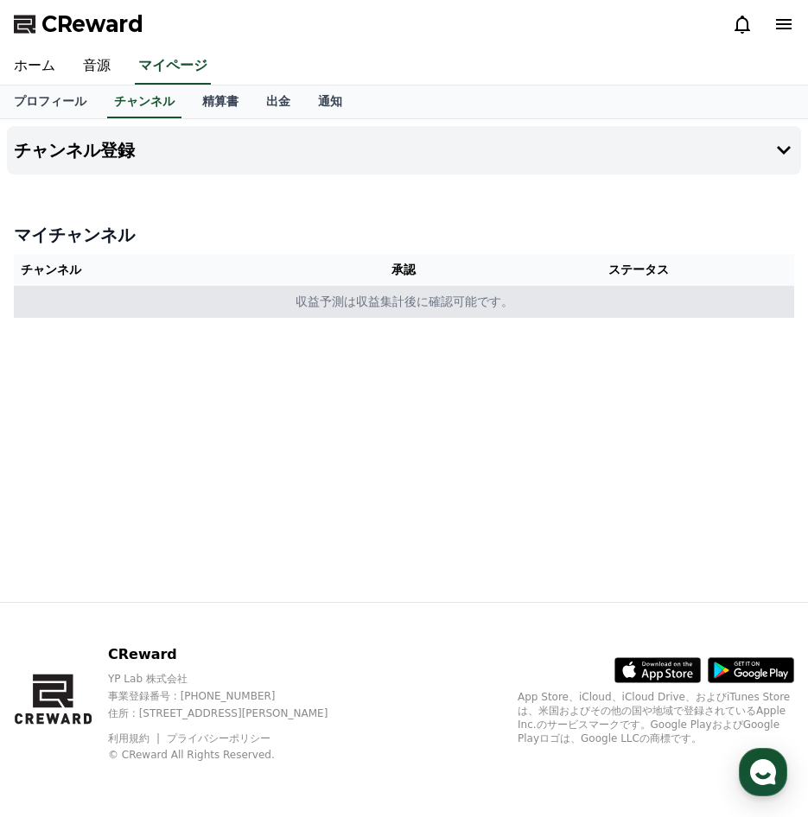
click at [312, 295] on td "収益予測は収益集計後に確認可能です。" at bounding box center [404, 302] width 780 height 32
click at [365, 302] on td "収益予測は収益集計後に確認可能です。" at bounding box center [404, 302] width 780 height 32
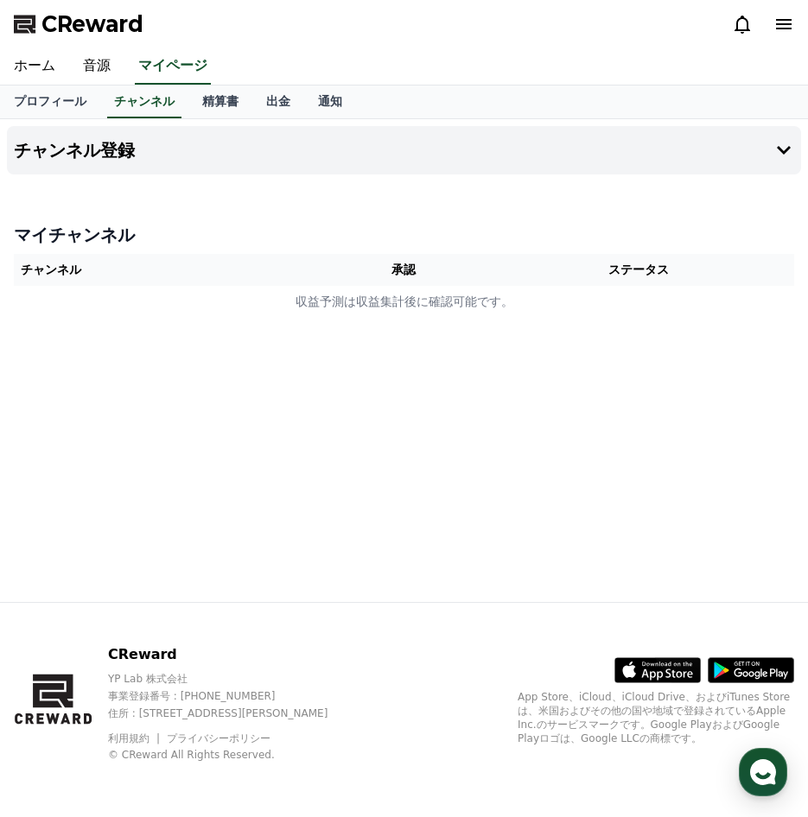
drag, startPoint x: 365, startPoint y: 302, endPoint x: 441, endPoint y: 362, distance: 95.9
click at [434, 365] on div "チャンネル登録 マイチャンネル チャンネル 承認 ステータス 収益予測は収益集計後に確認可能です。" at bounding box center [404, 360] width 808 height 483
click at [789, 116] on div "プロフィール チャンネル 精算書 出金 通知" at bounding box center [404, 102] width 808 height 33
click at [769, 129] on button "チャンネル登録" at bounding box center [404, 150] width 794 height 48
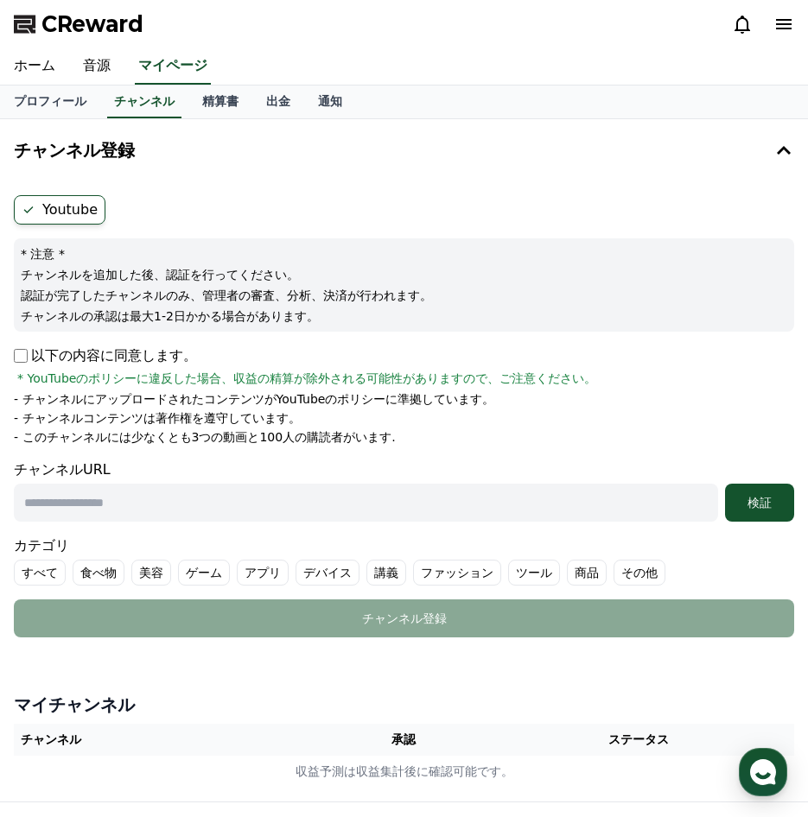
click at [58, 206] on label "Youtube" at bounding box center [60, 209] width 92 height 29
click at [12, 358] on div "Youtube * 注意 * チャンネルを追加した後、認証を行ってください。 認証が完了したチャンネルのみ、管理者の審査、分析、決済が行われます。 チャンネル…" at bounding box center [404, 416] width 794 height 456
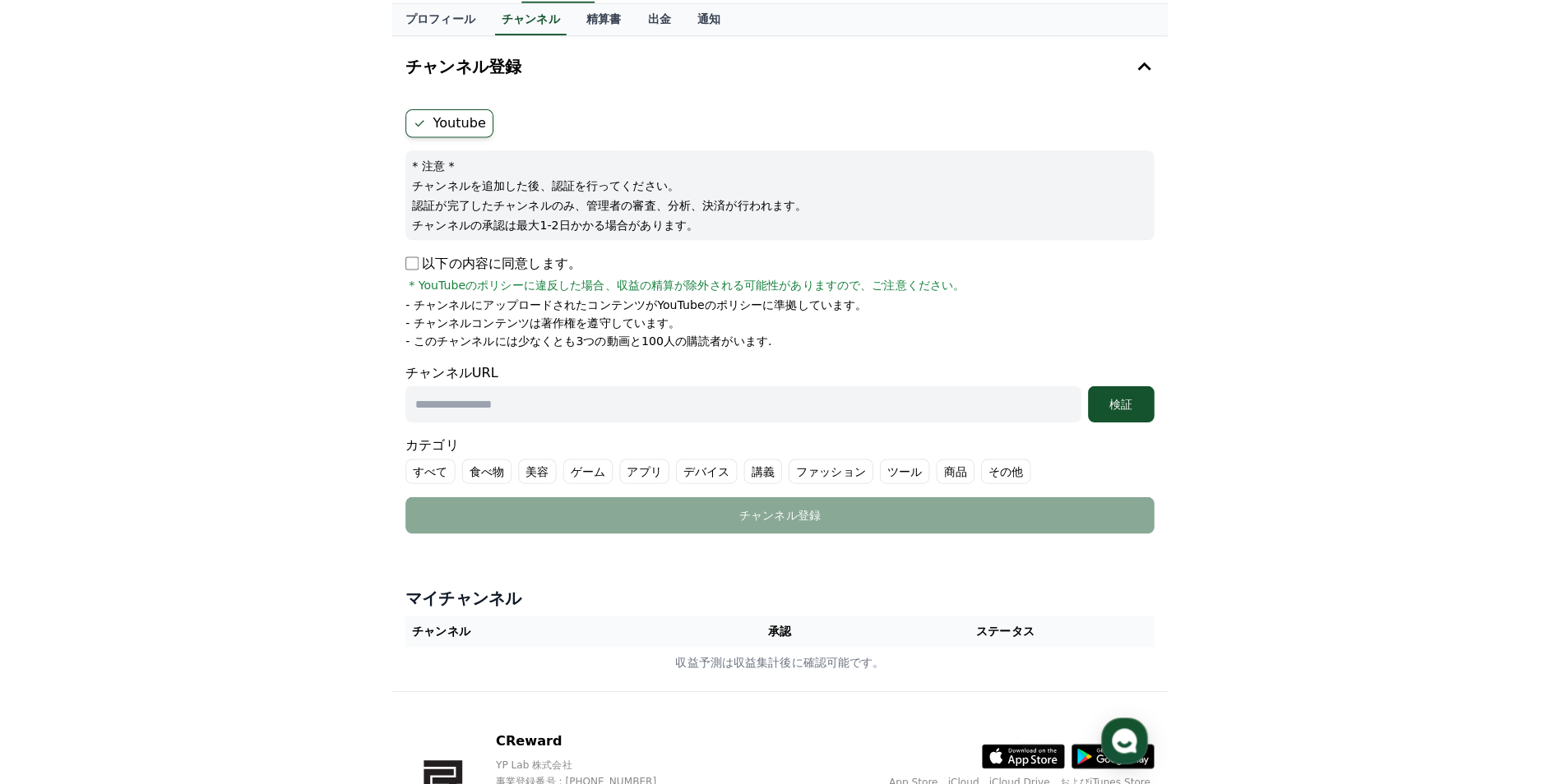
scroll to position [82, 0]
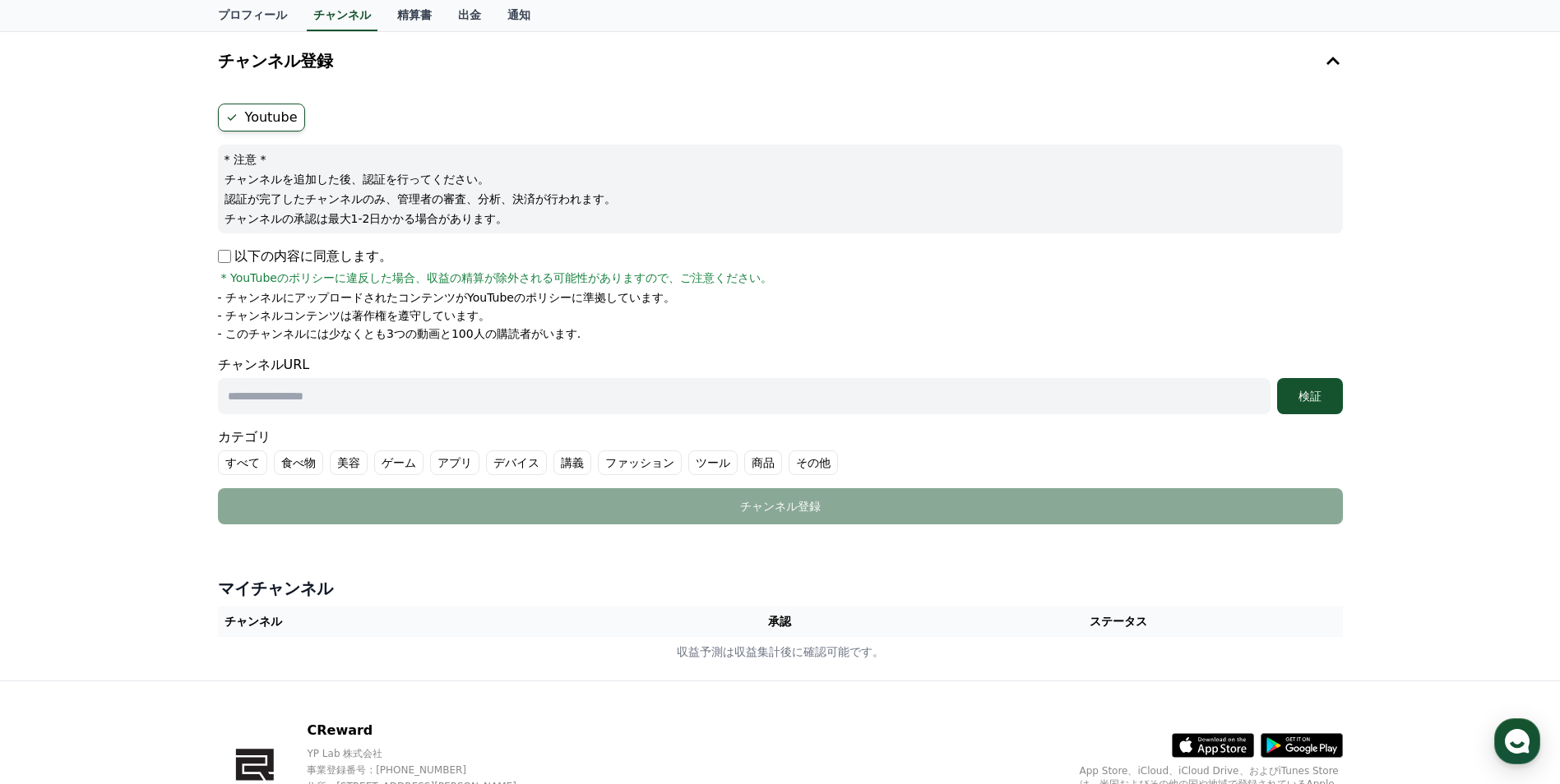
click at [480, 401] on input "text" at bounding box center [744, 396] width 1053 height 36
paste input "**********"
type input "**********"
click at [768, 382] on button "検証" at bounding box center [1310, 396] width 66 height 36
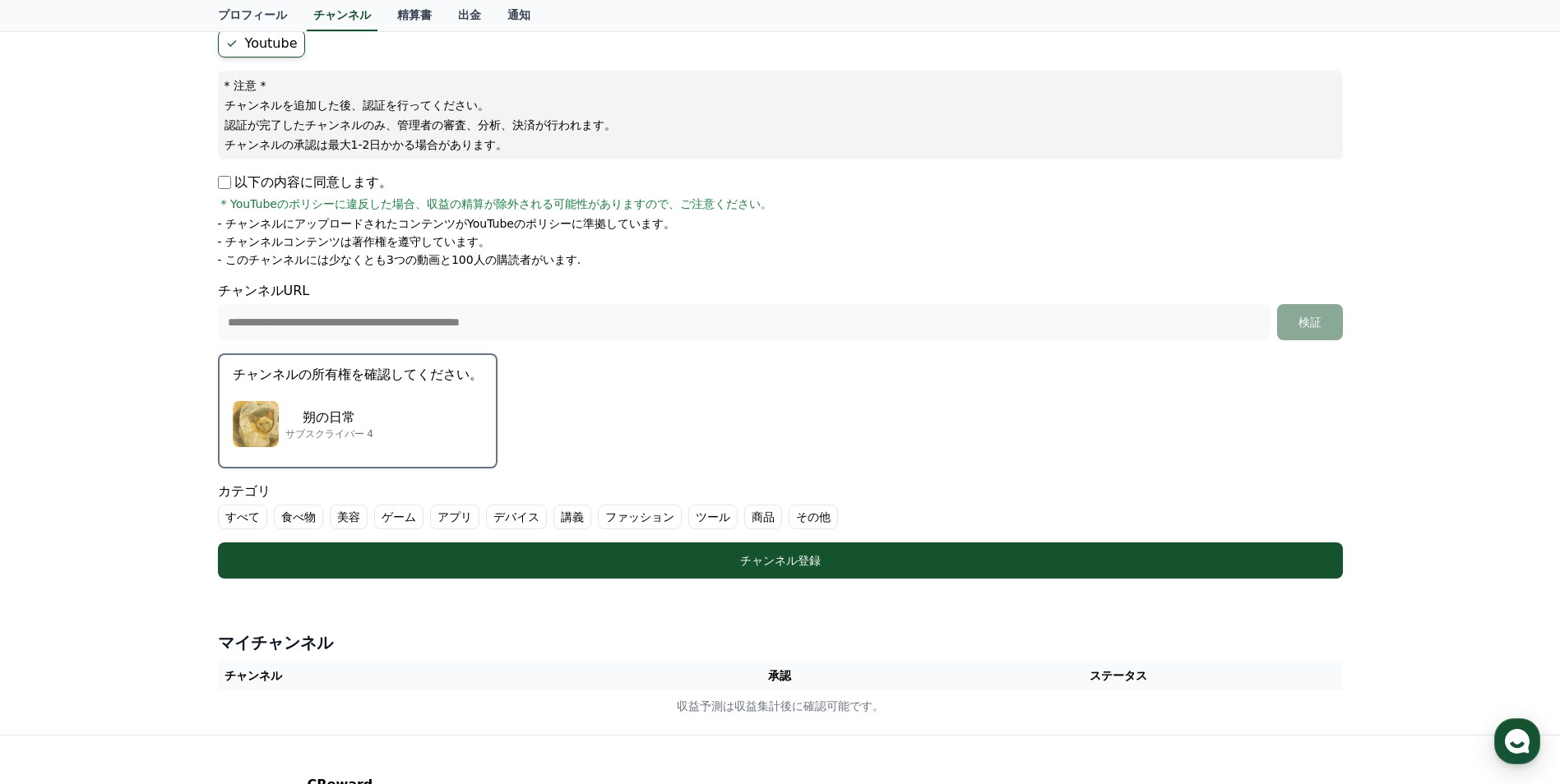
scroll to position [165, 0]
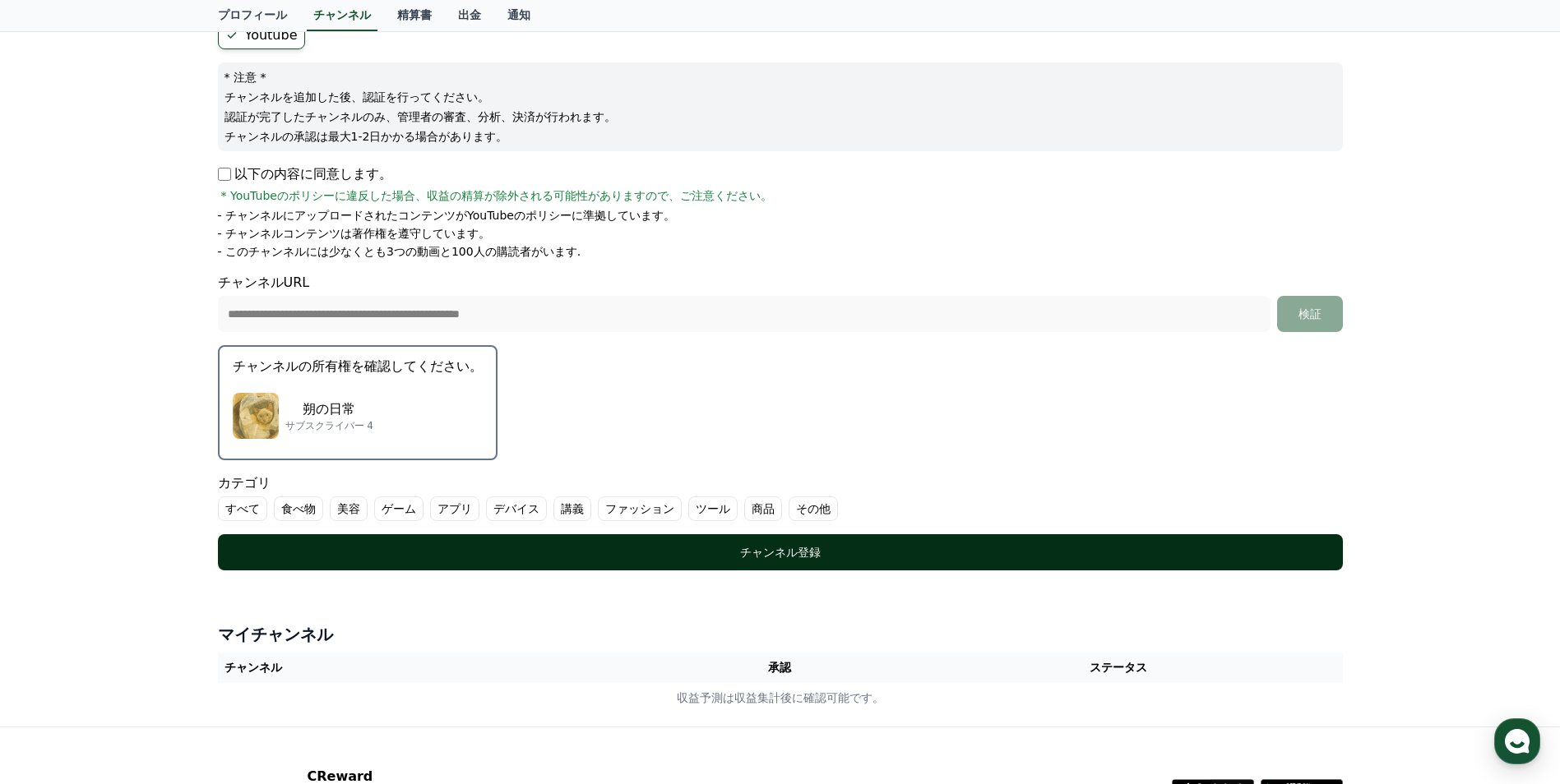
click at [768, 546] on div "チャンネル登録" at bounding box center [780, 552] width 1059 height 16
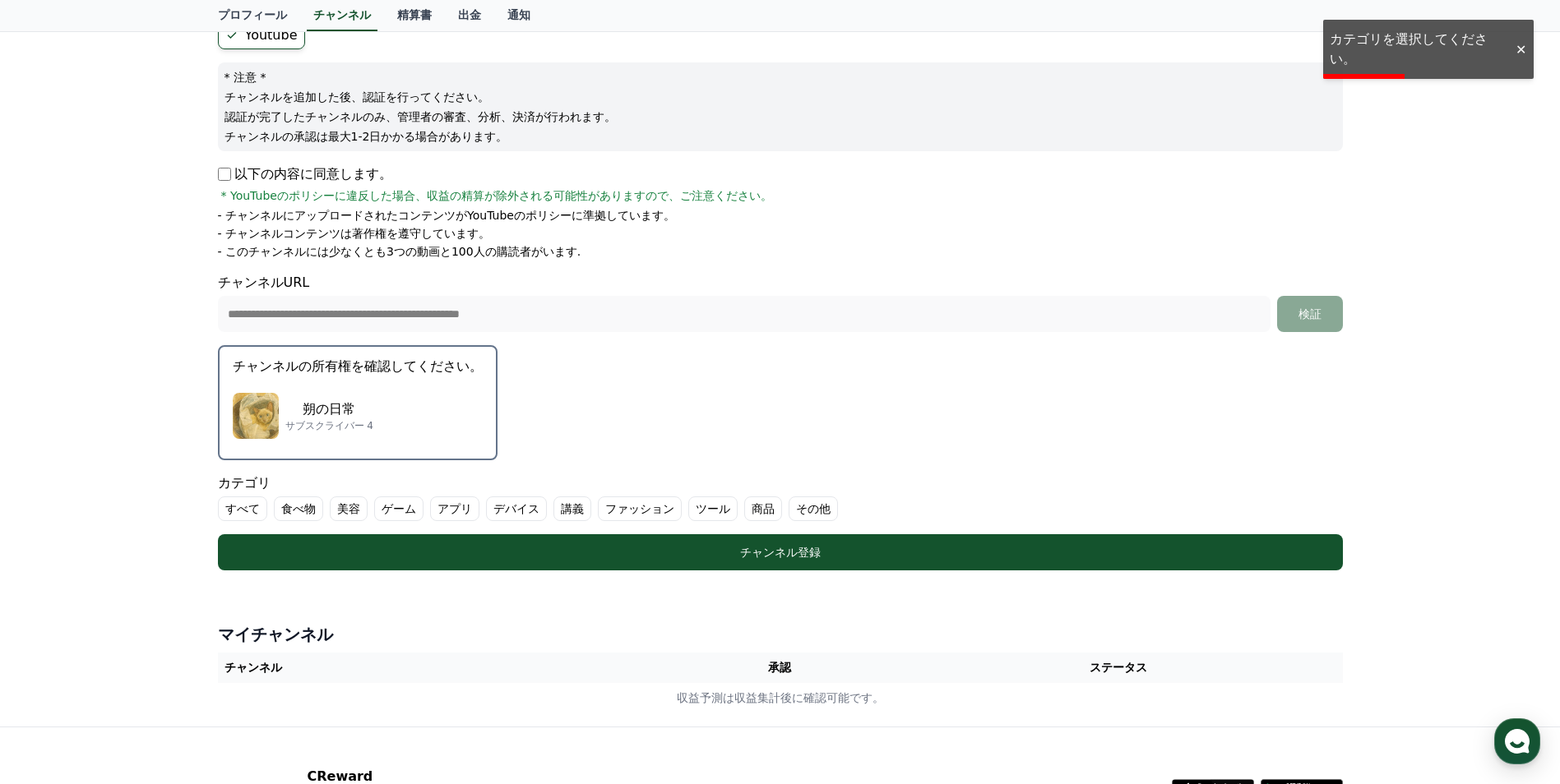
click at [768, 503] on label "その他" at bounding box center [813, 509] width 49 height 25
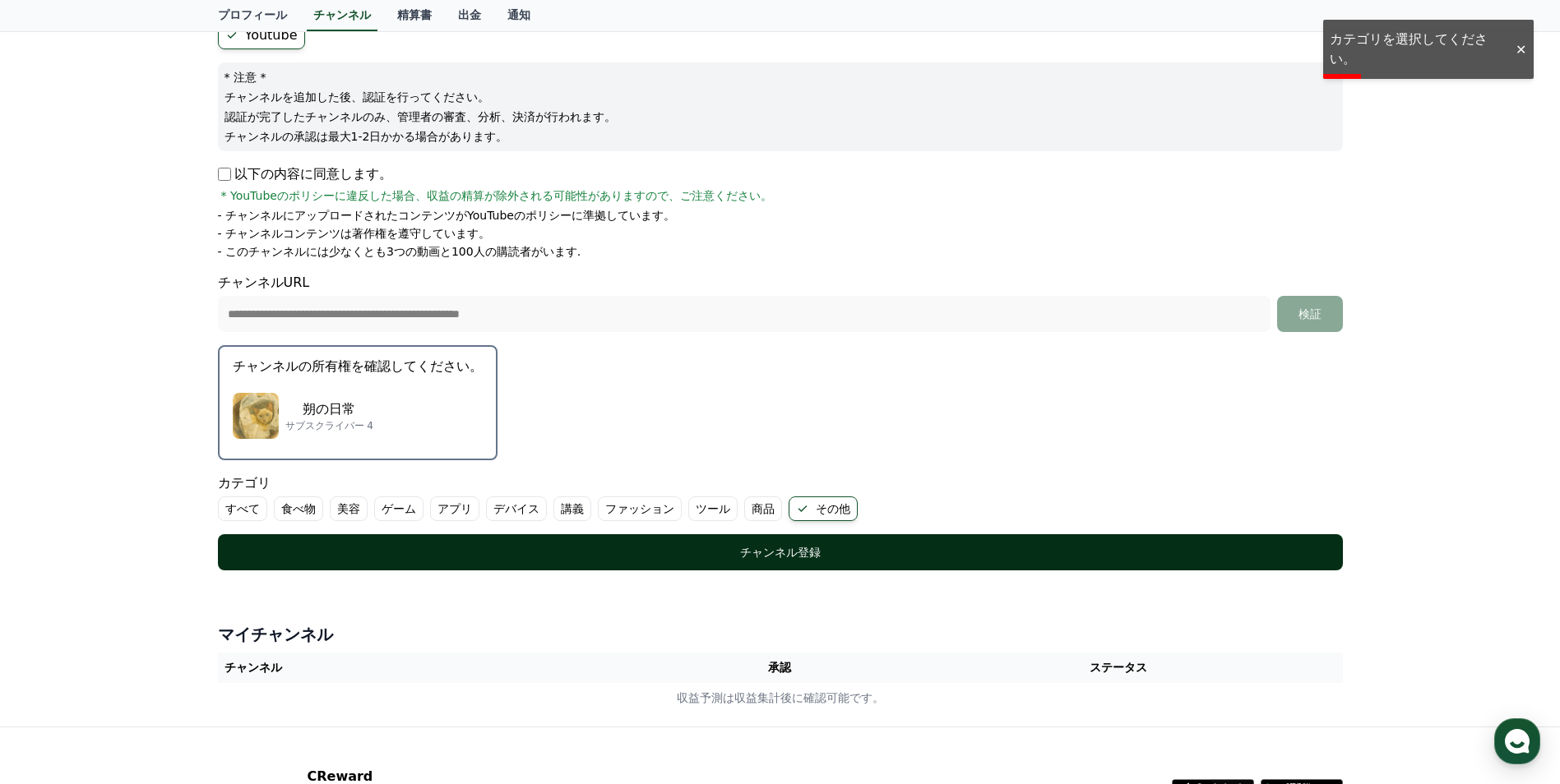
click at [580, 562] on button "チャンネル登録" at bounding box center [780, 553] width 1125 height 36
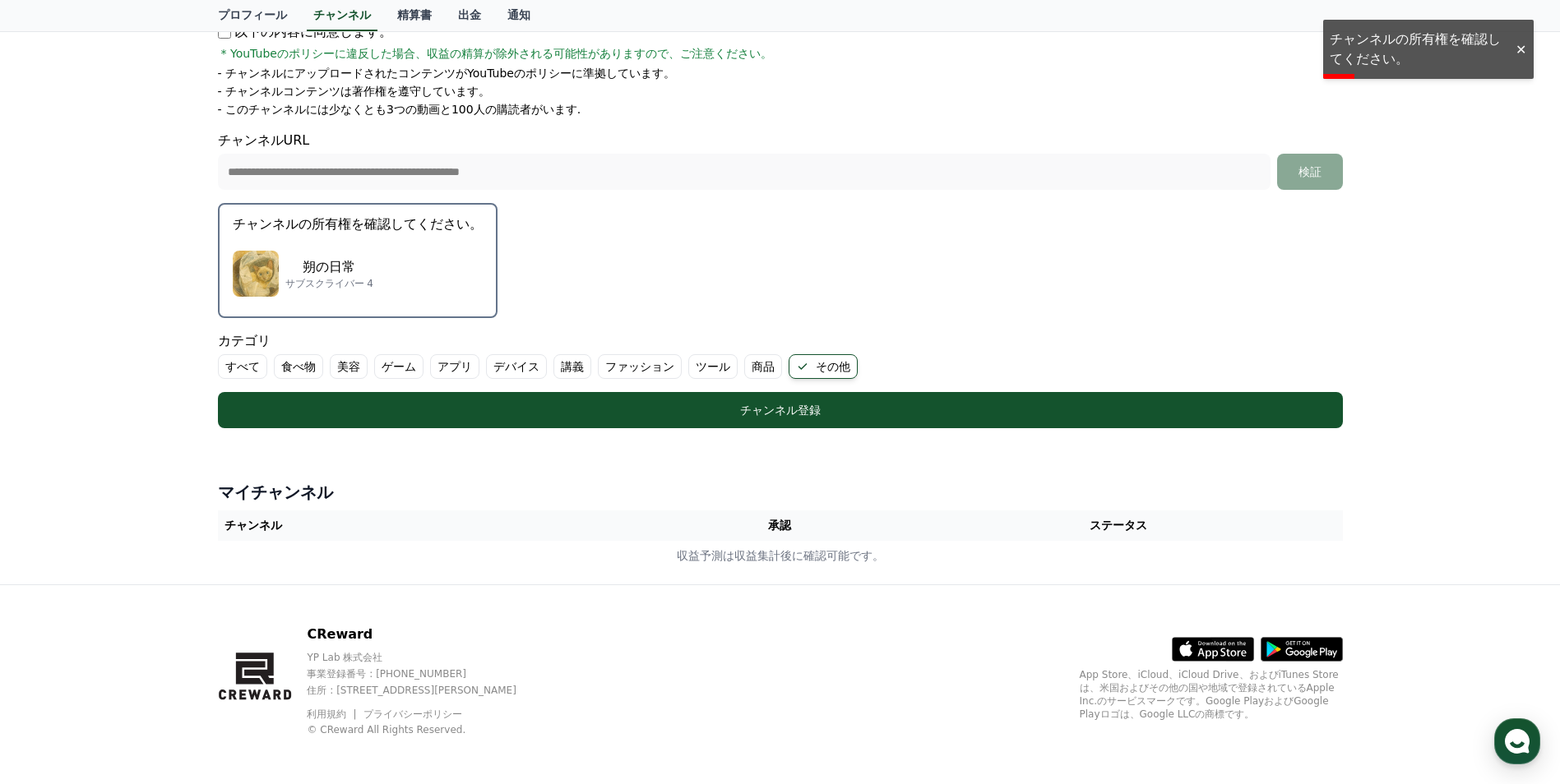
scroll to position [311, 0]
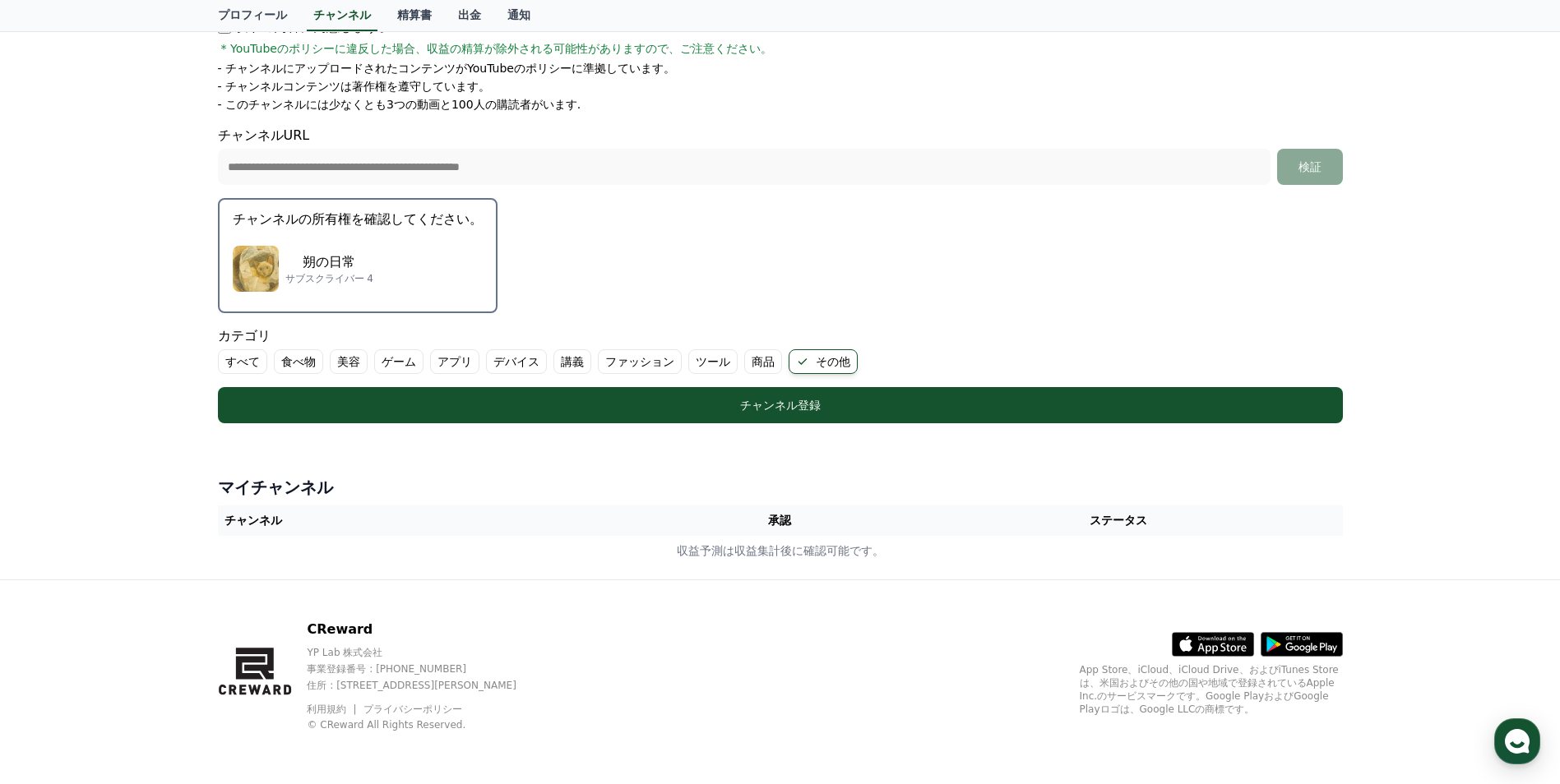
click at [768, 535] on th "承認" at bounding box center [780, 520] width 229 height 30
click at [768, 530] on th "承認" at bounding box center [780, 520] width 229 height 30
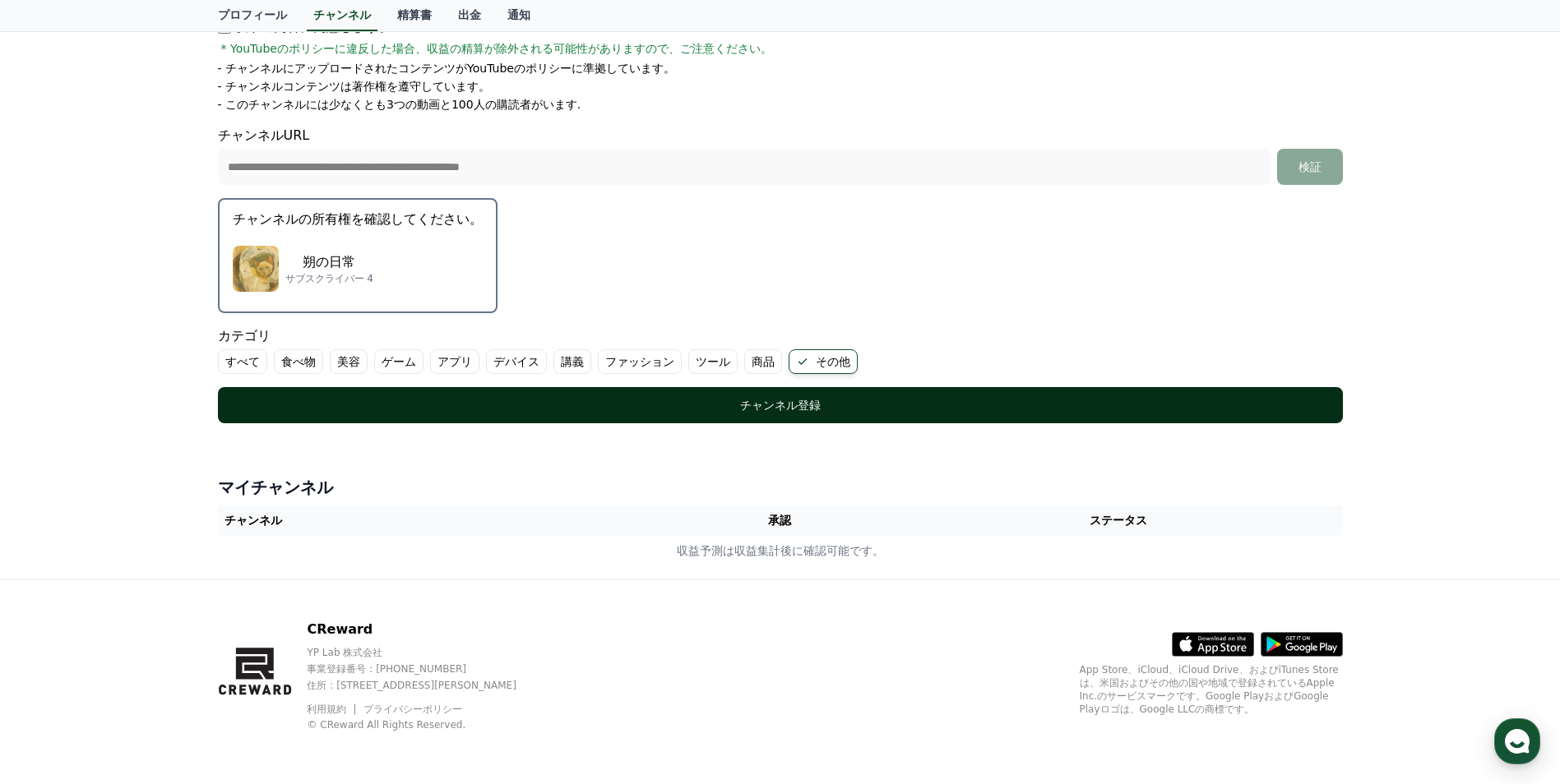
click at [768, 411] on div "チャンネル登録" at bounding box center [780, 404] width 1059 height 16
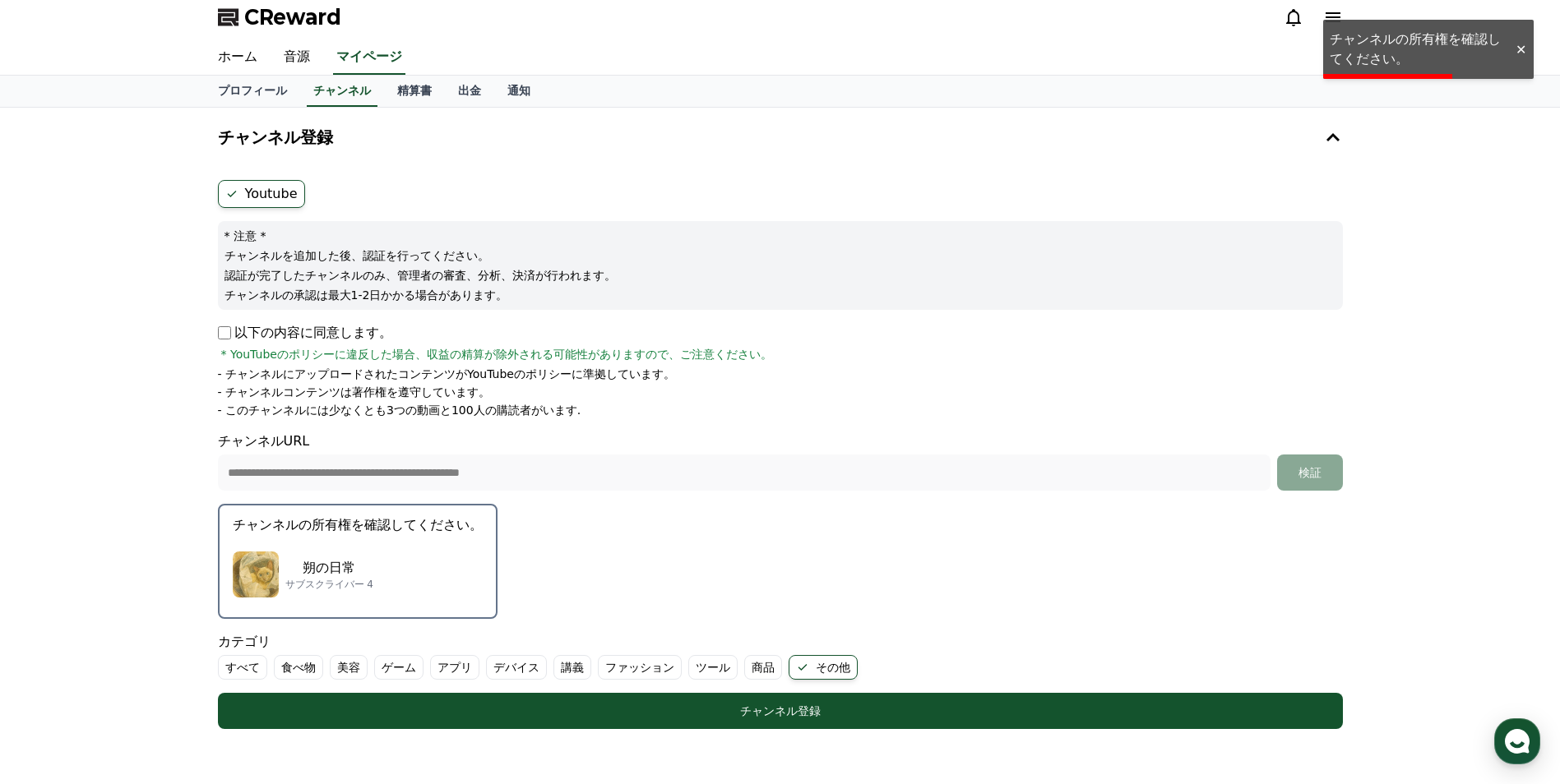
scroll to position [0, 0]
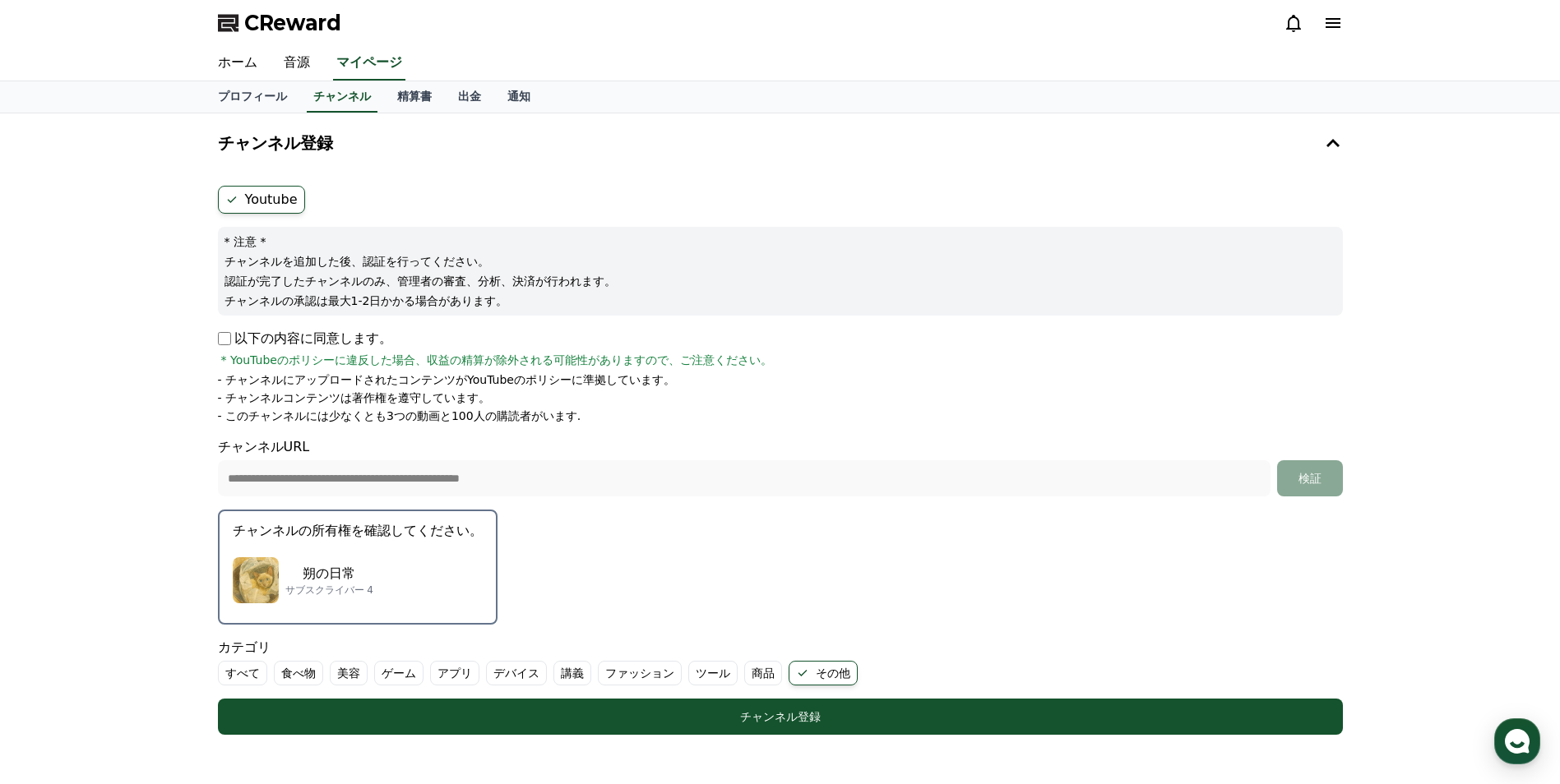
click at [335, 600] on div "朔の日常 サブスクライバー 4" at bounding box center [357, 579] width 250 height 66
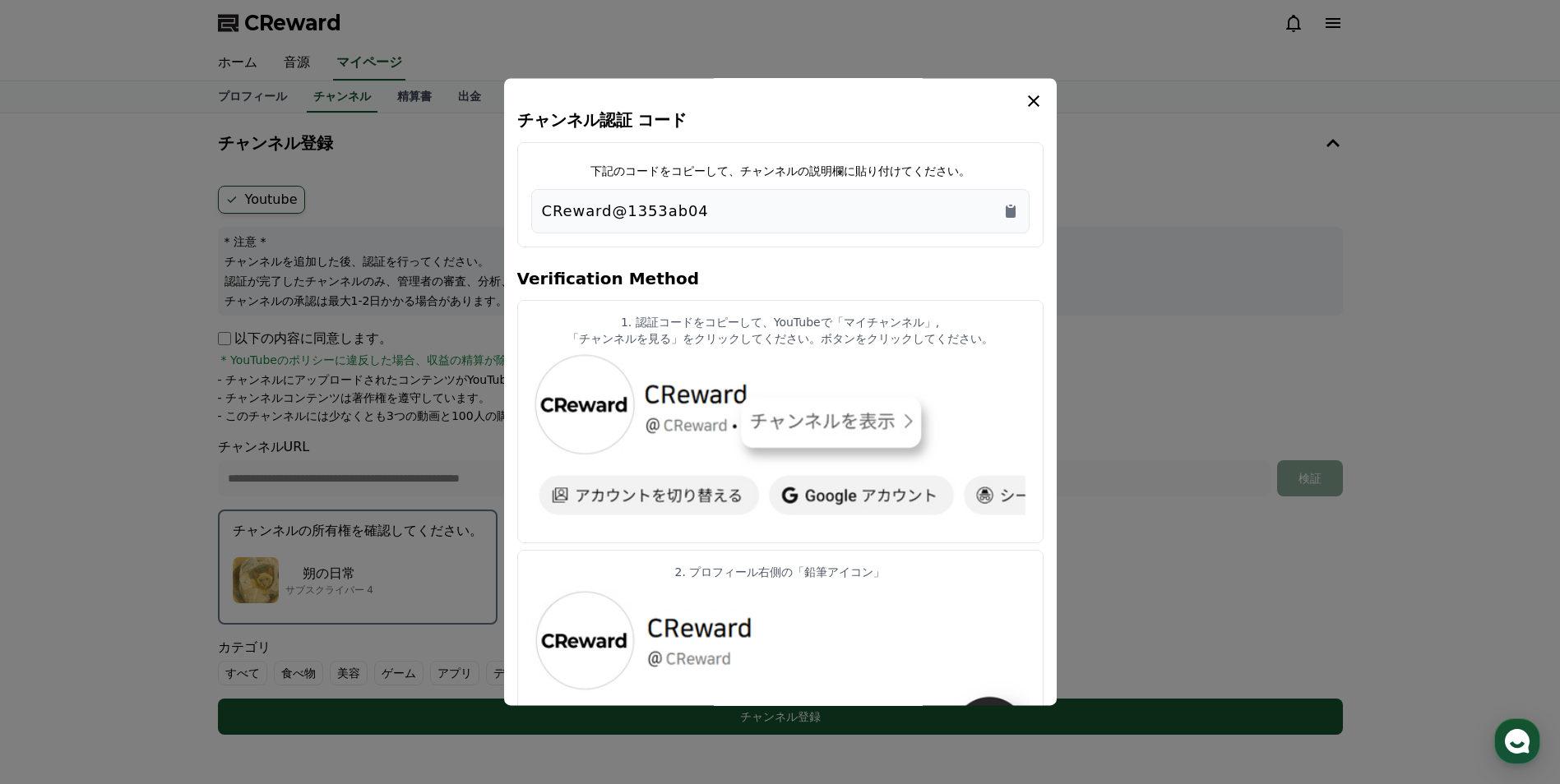
click at [330, 591] on button "close modal" at bounding box center [780, 392] width 1560 height 784
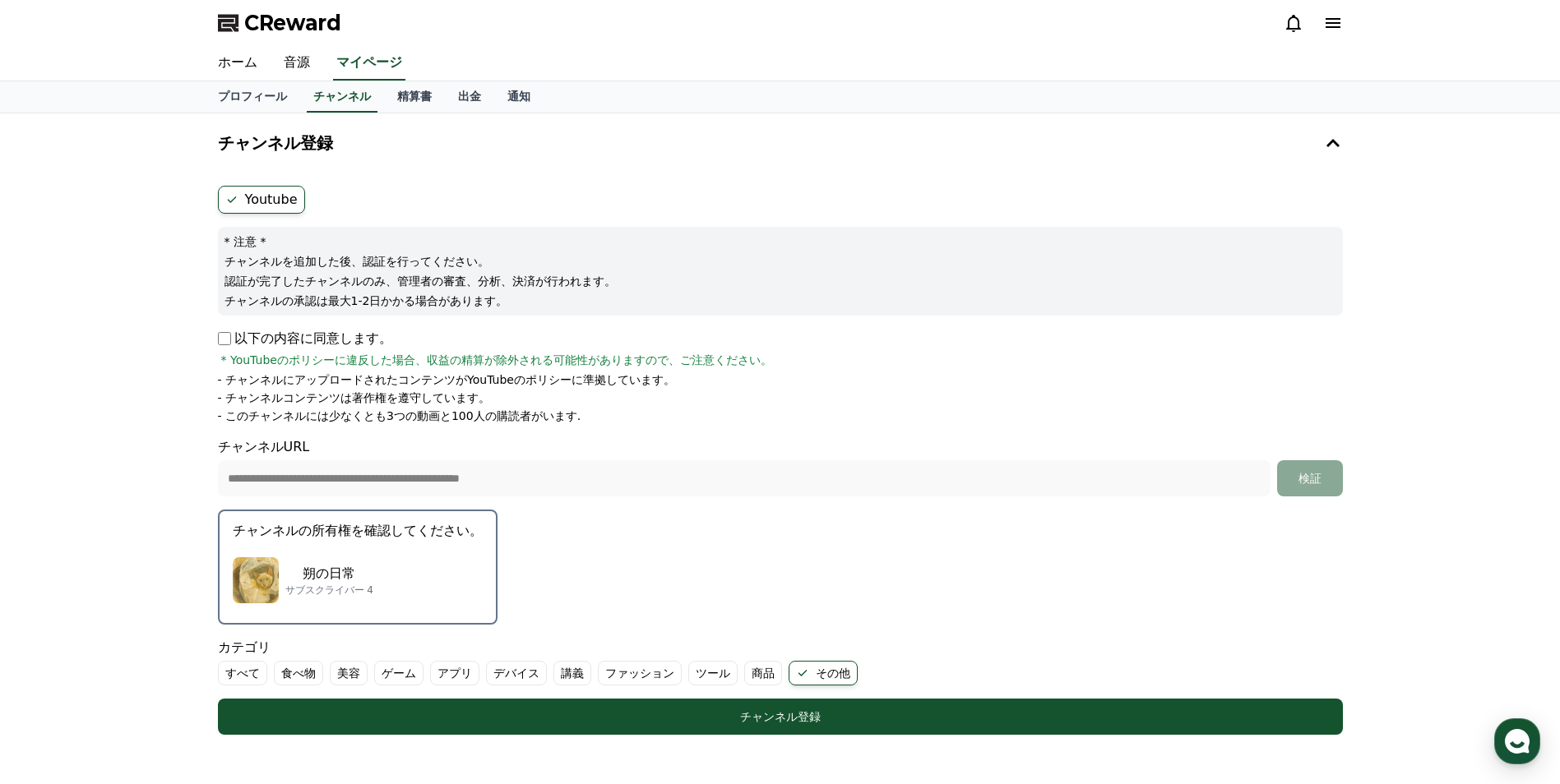
click at [330, 591] on p "サブスクライバー 4" at bounding box center [329, 590] width 88 height 13
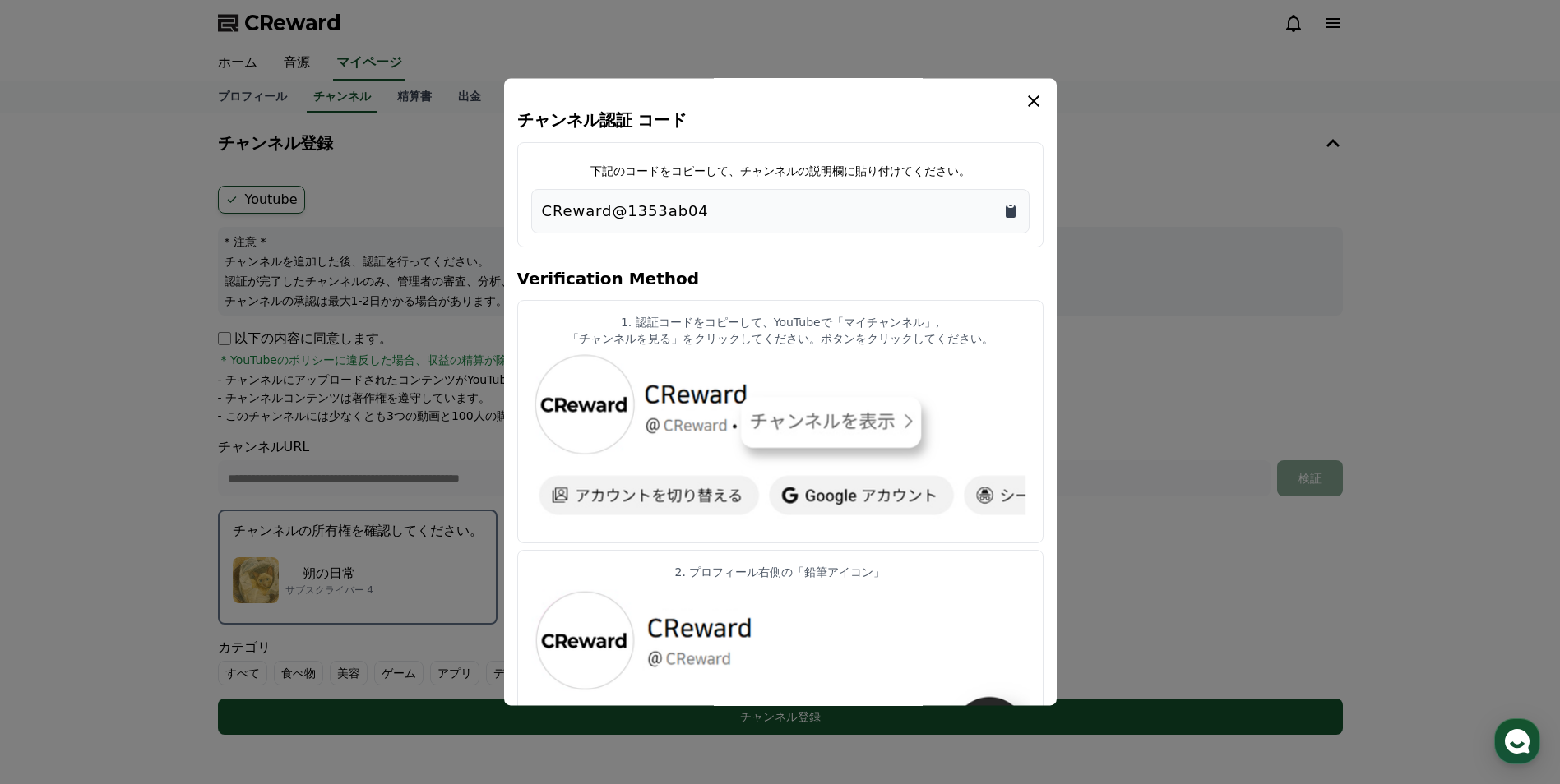
click at [768, 214] on icon "Copy to clipboard" at bounding box center [1010, 211] width 10 height 12
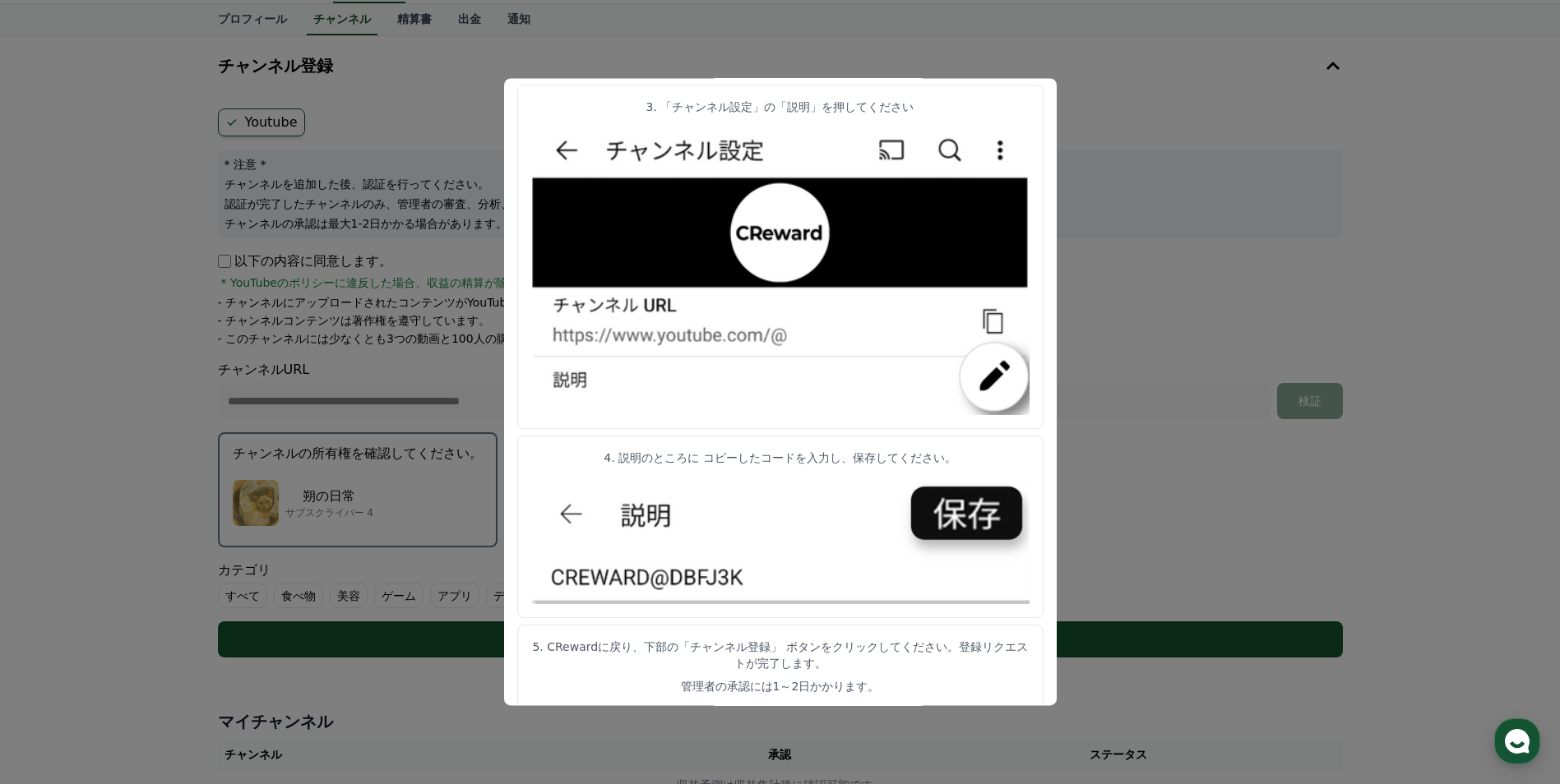
scroll to position [82, 0]
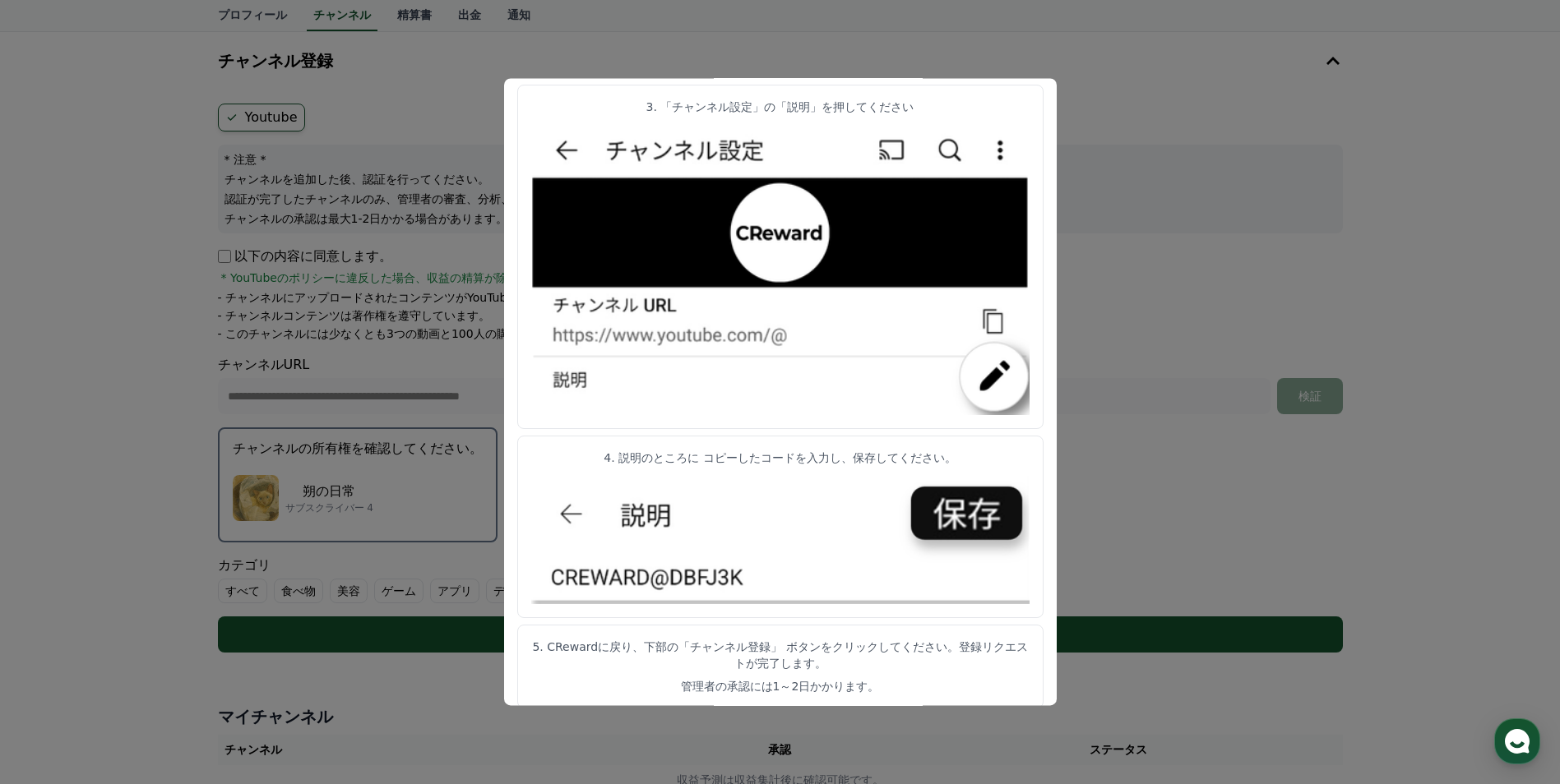
click at [768, 99] on button "close modal" at bounding box center [780, 392] width 1560 height 784
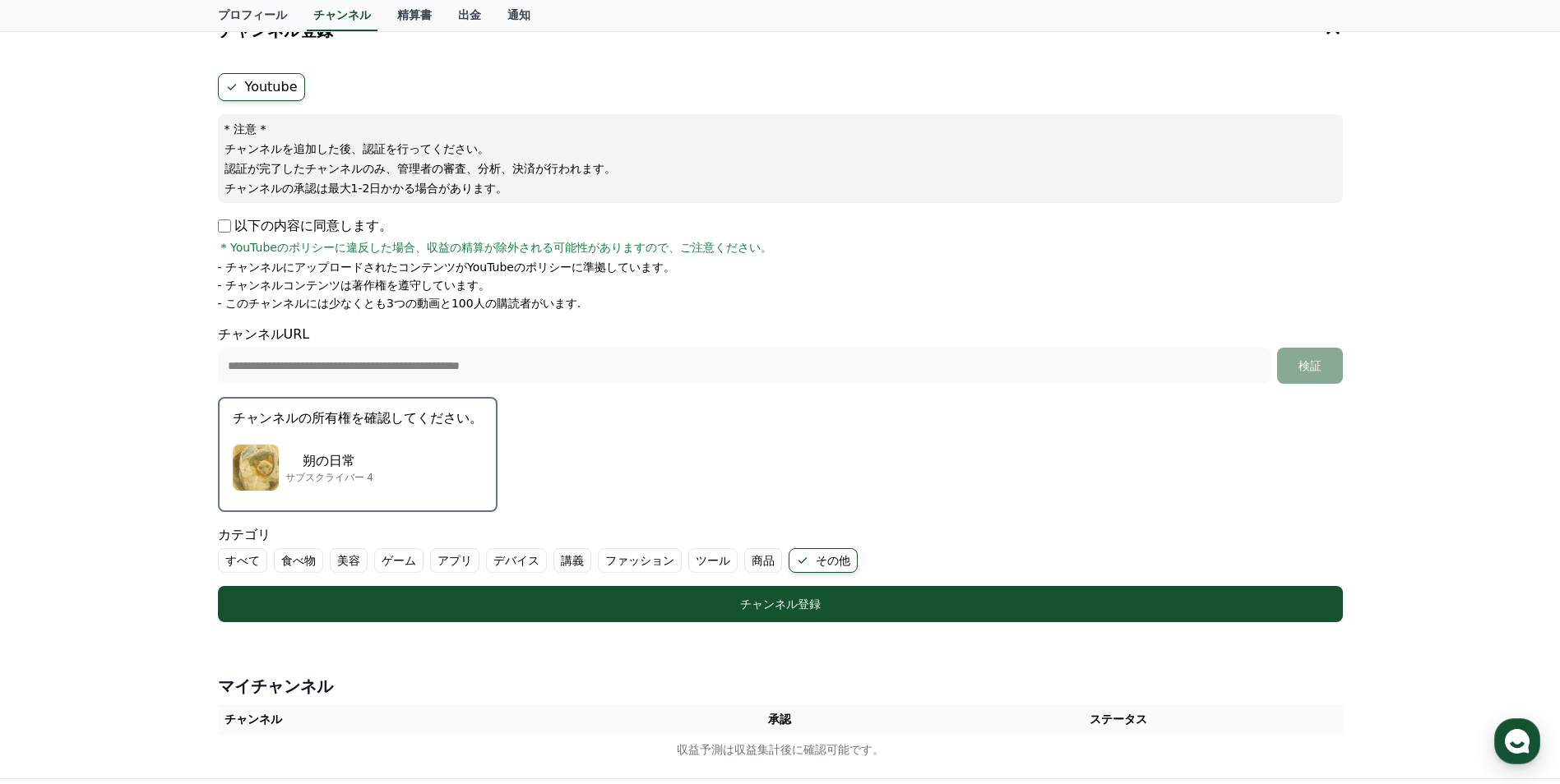
scroll to position [165, 0]
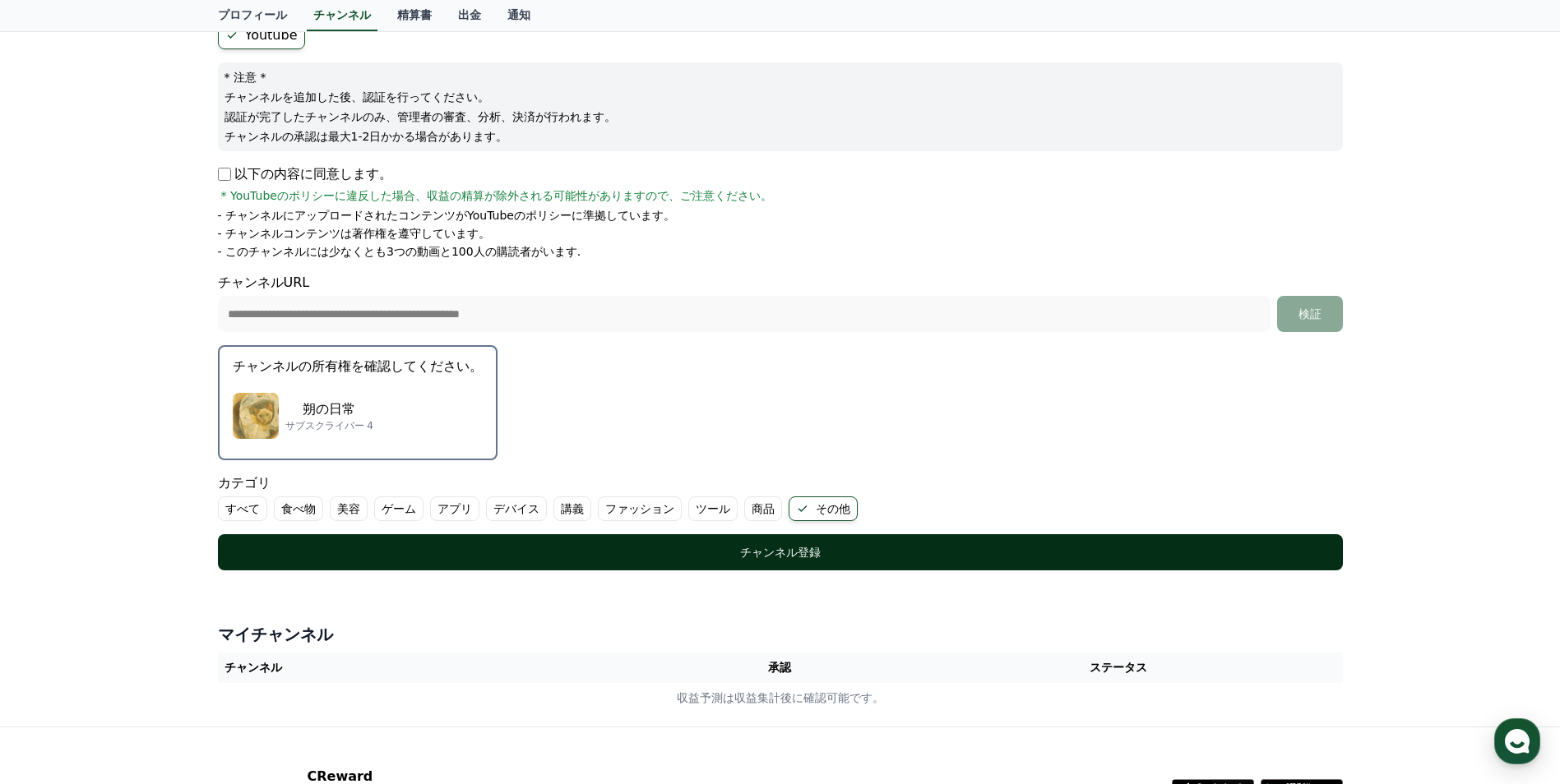
click at [768, 559] on div "チャンネル登録" at bounding box center [780, 552] width 1059 height 16
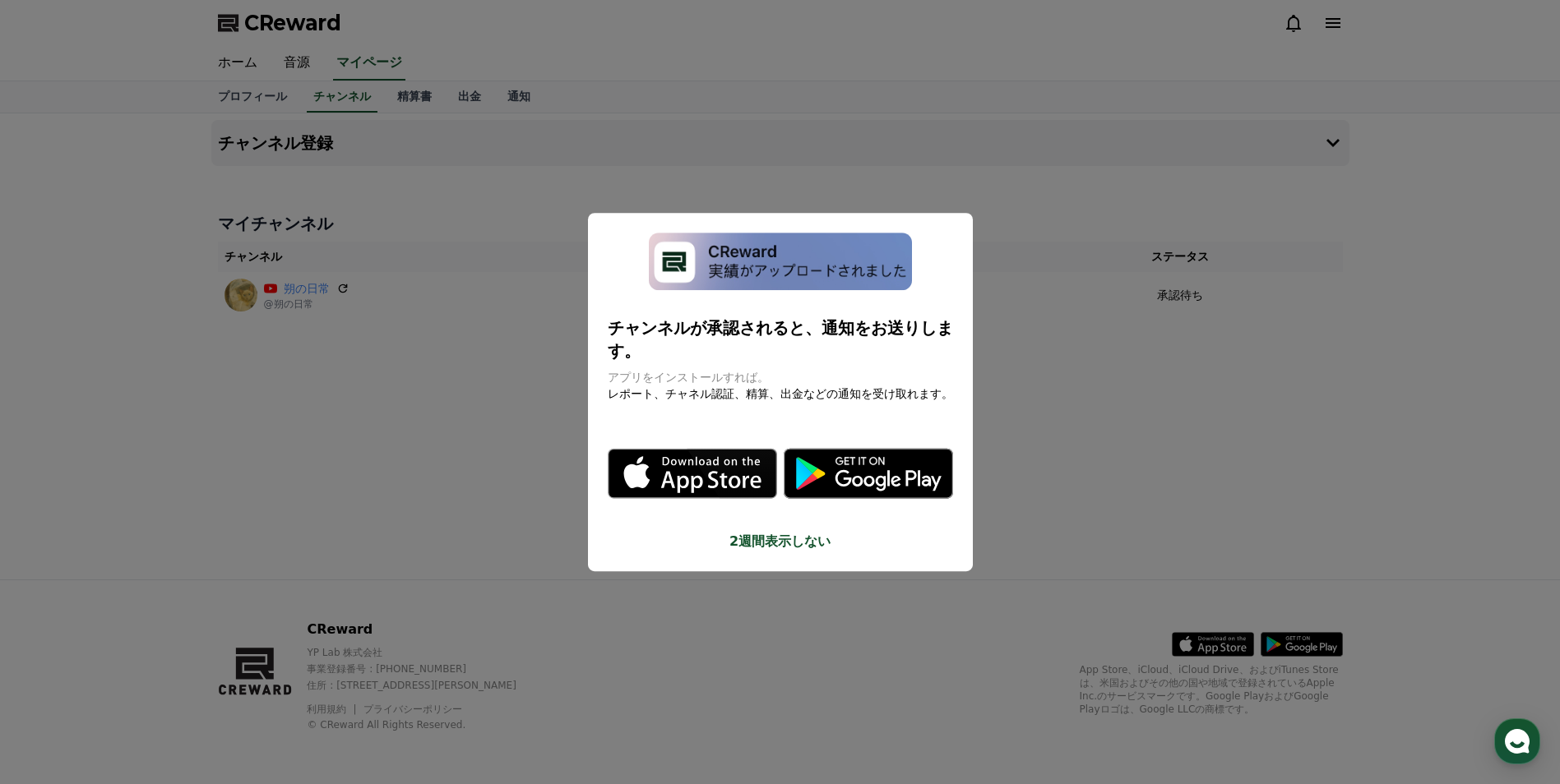
click at [496, 497] on button "close modal" at bounding box center [780, 392] width 1560 height 784
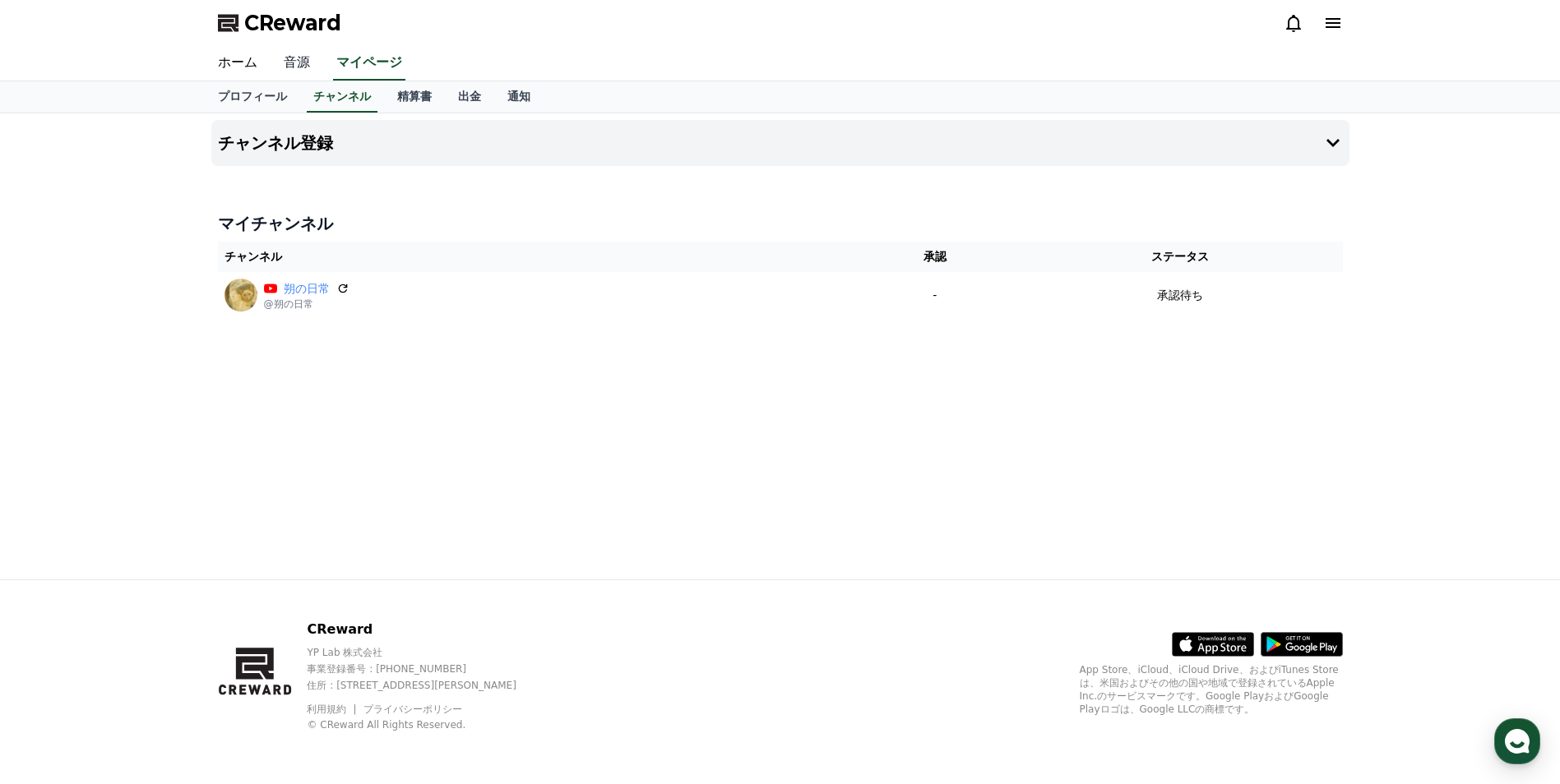
click at [304, 67] on link "音源" at bounding box center [296, 63] width 52 height 34
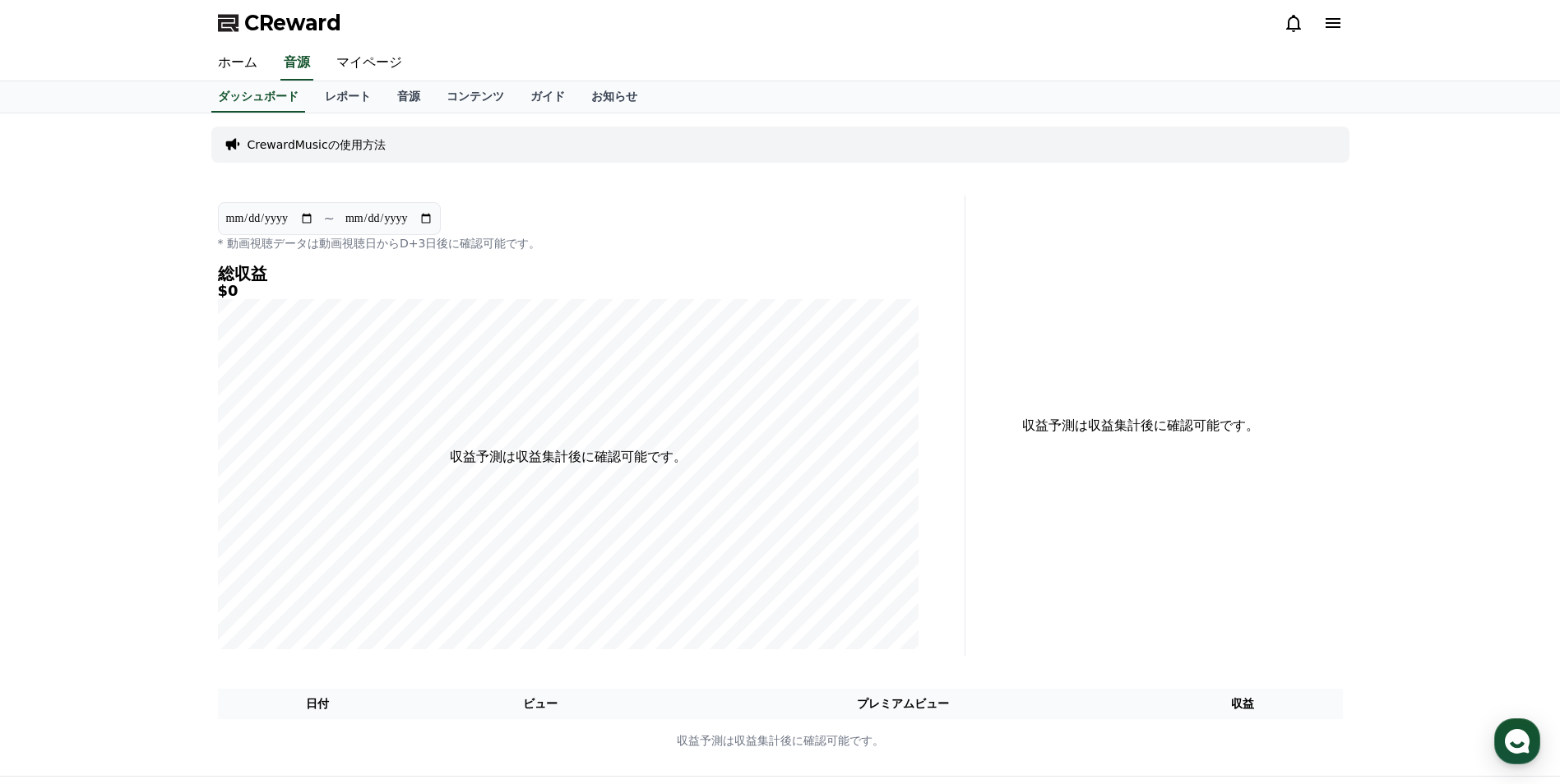
click at [323, 143] on p "CrewardMusicの使用方法" at bounding box center [316, 144] width 138 height 16
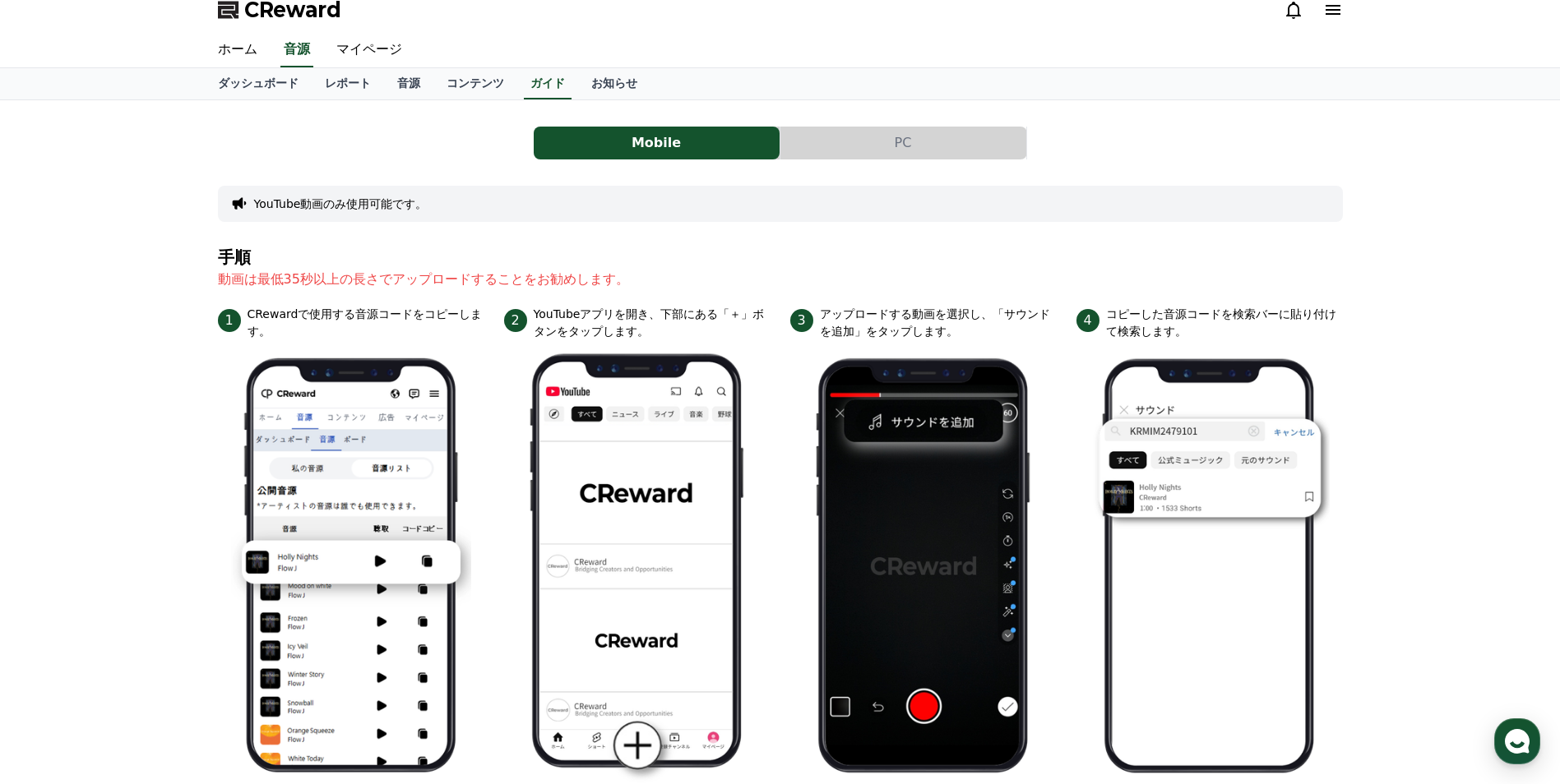
scroll to position [4, 0]
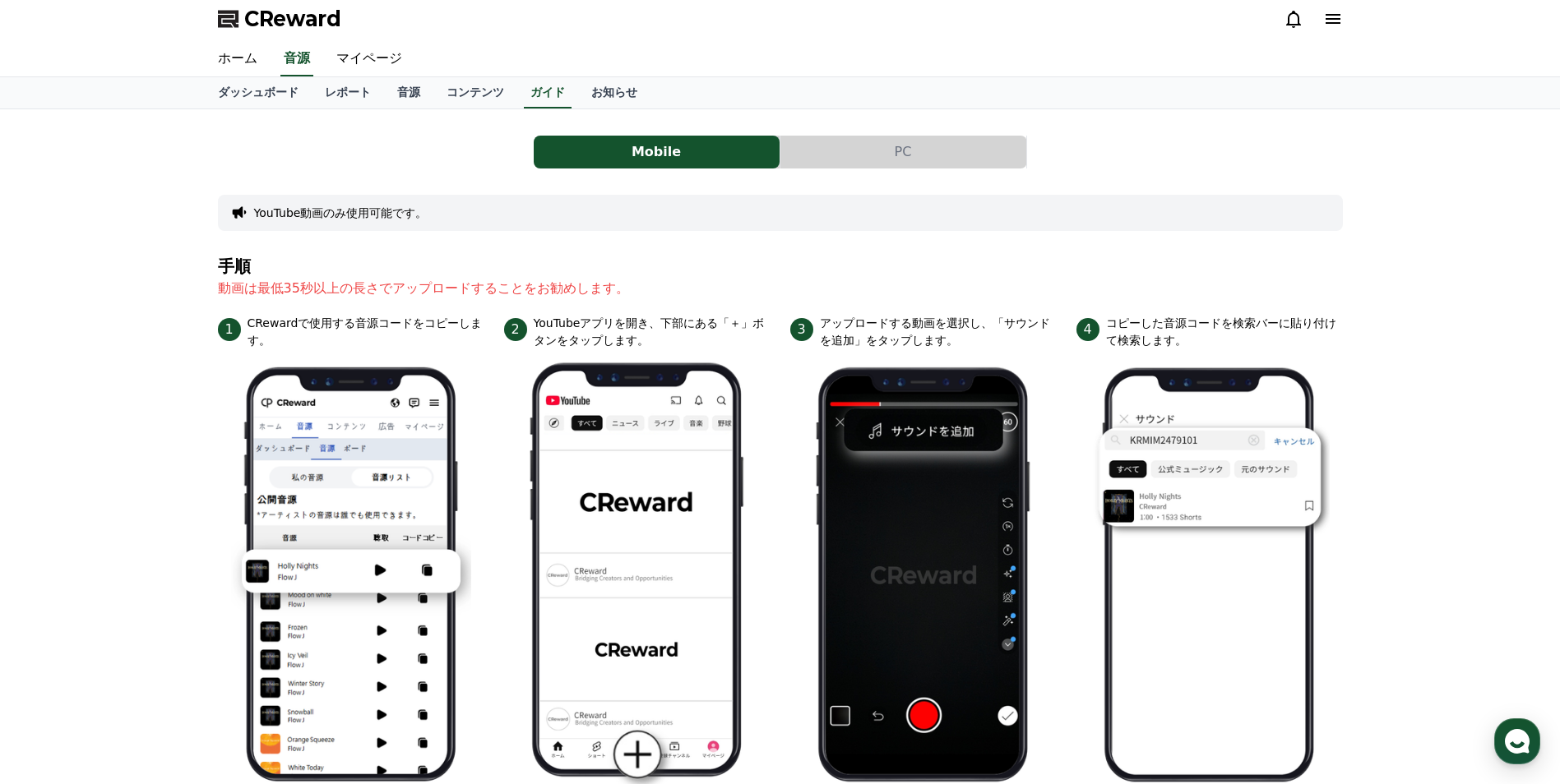
click at [851, 156] on button "PC" at bounding box center [903, 152] width 246 height 33
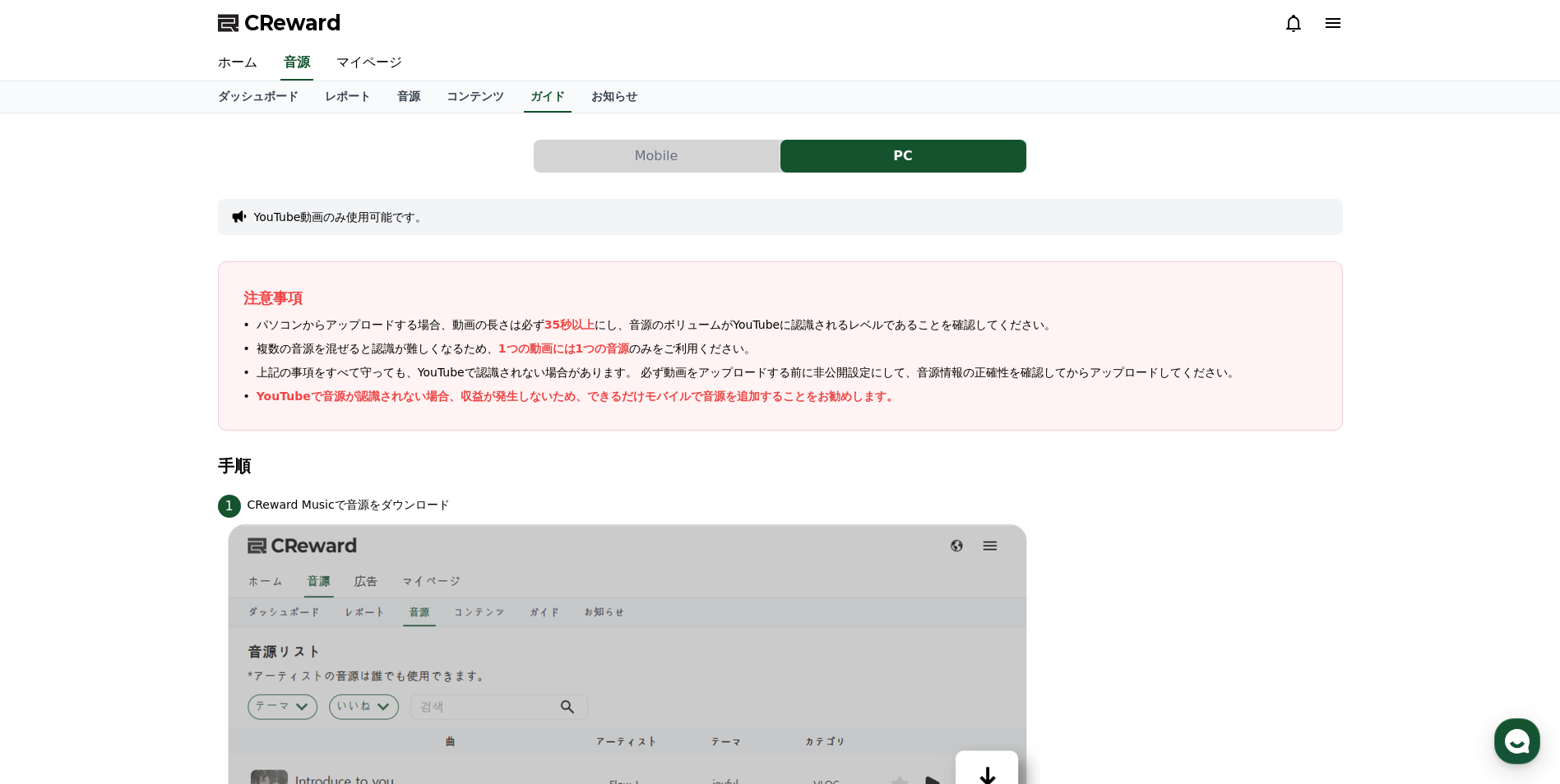
click at [268, 26] on span "CReward" at bounding box center [293, 23] width 97 height 27
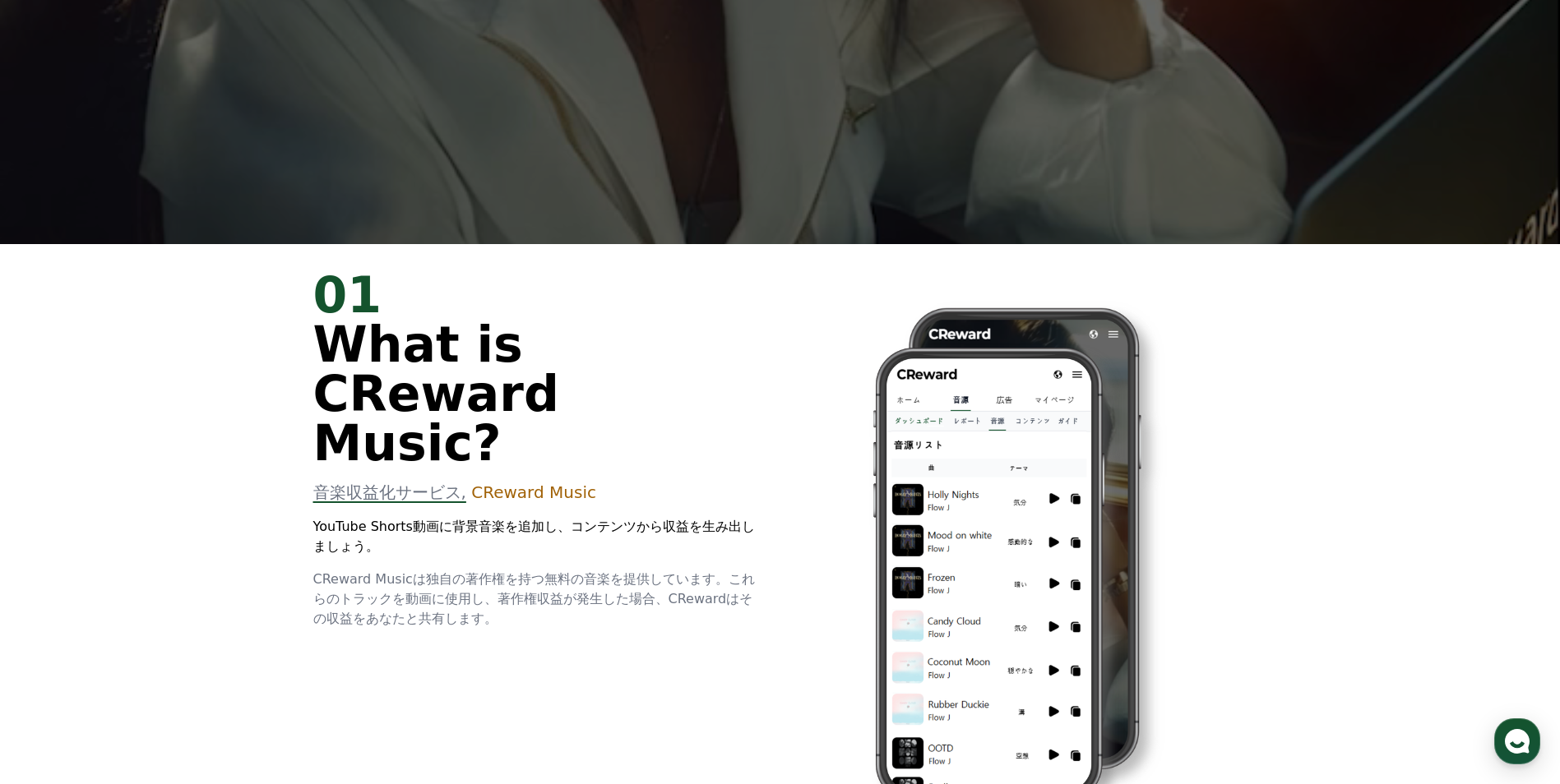
scroll to position [329, 0]
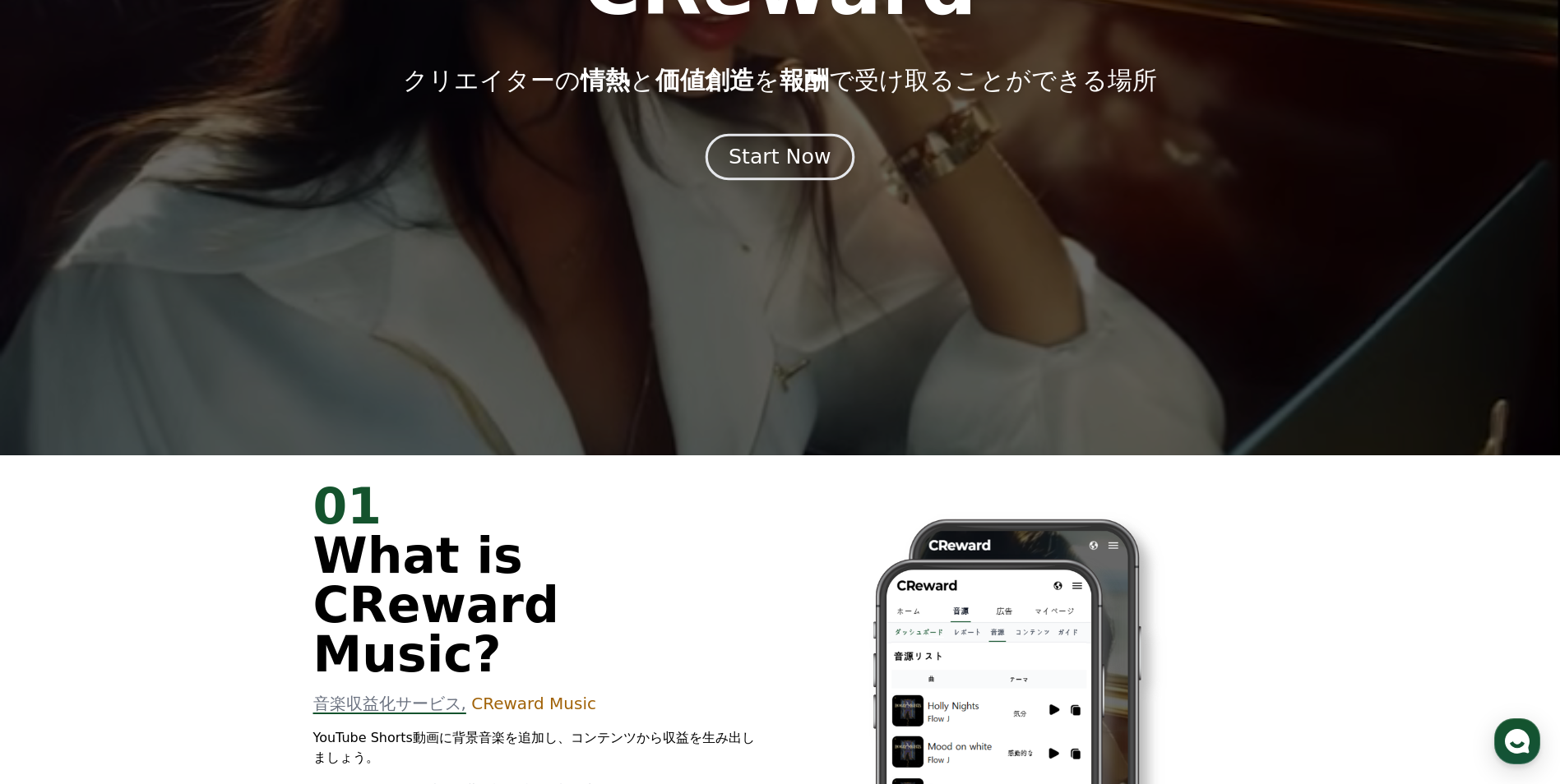
click at [784, 172] on button "Start Now" at bounding box center [780, 157] width 148 height 47
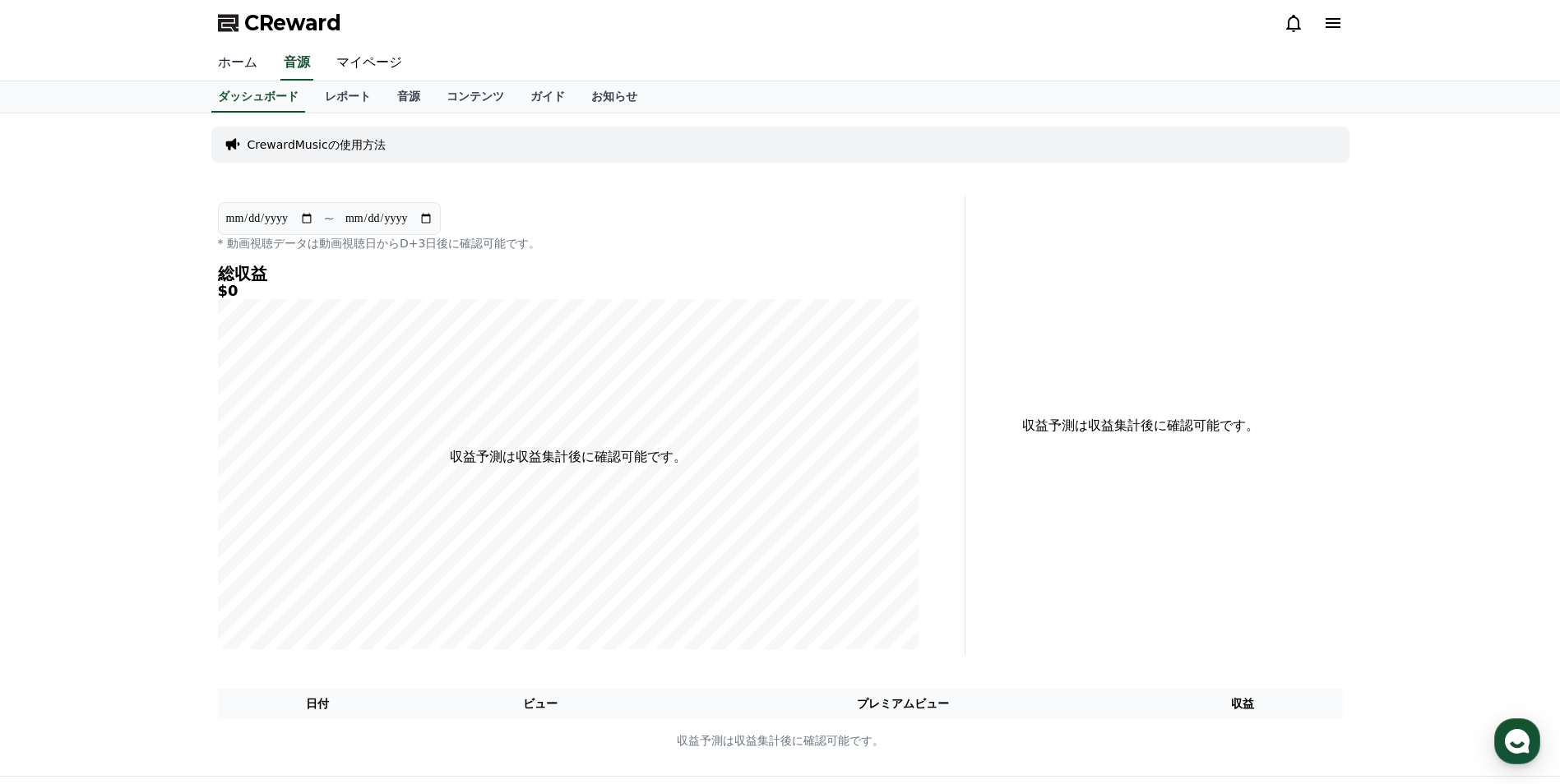
click at [232, 66] on link "ホーム" at bounding box center [237, 63] width 66 height 34
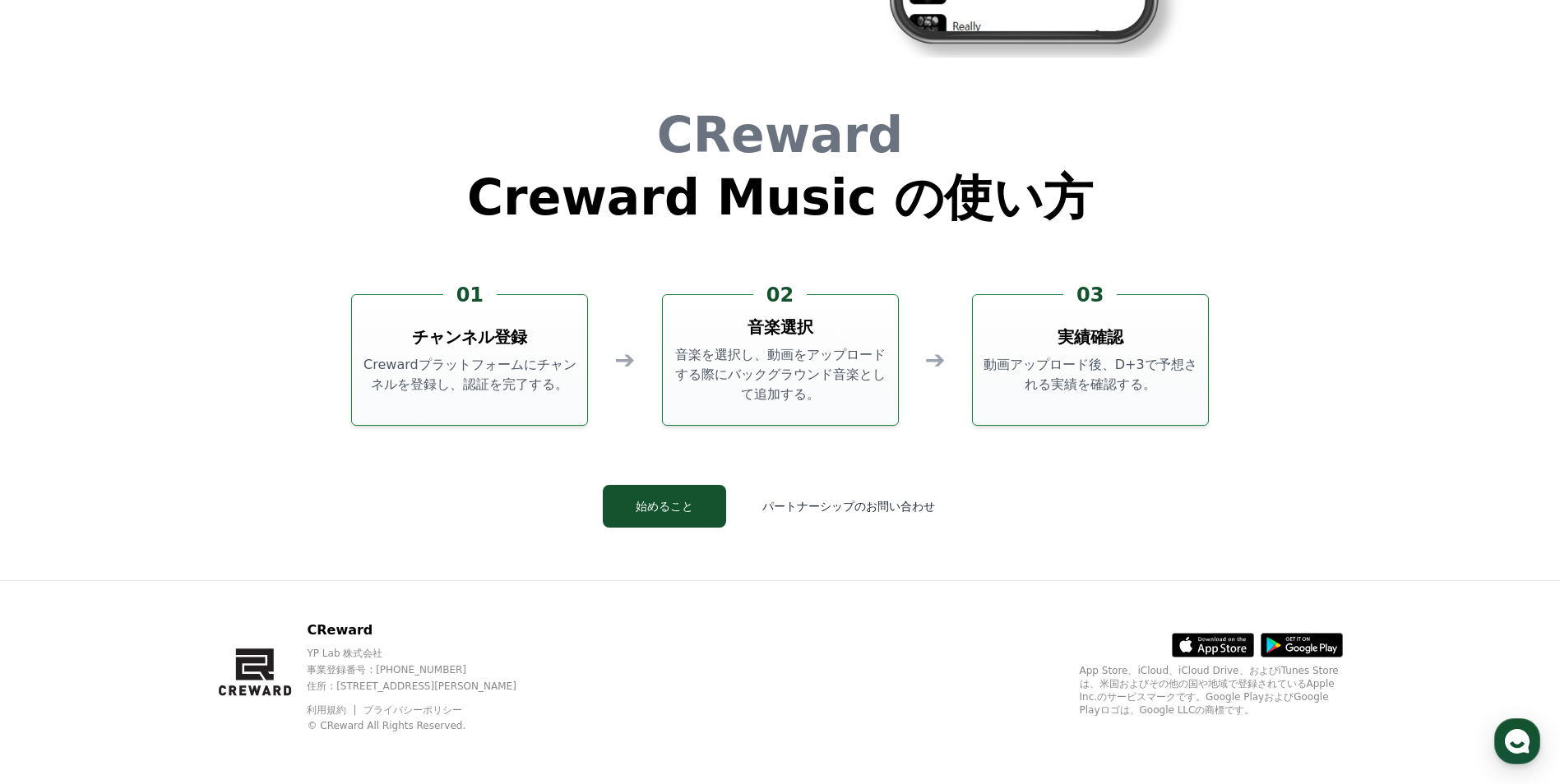
scroll to position [4453, 0]
click at [663, 510] on button "始めること" at bounding box center [664, 505] width 124 height 43
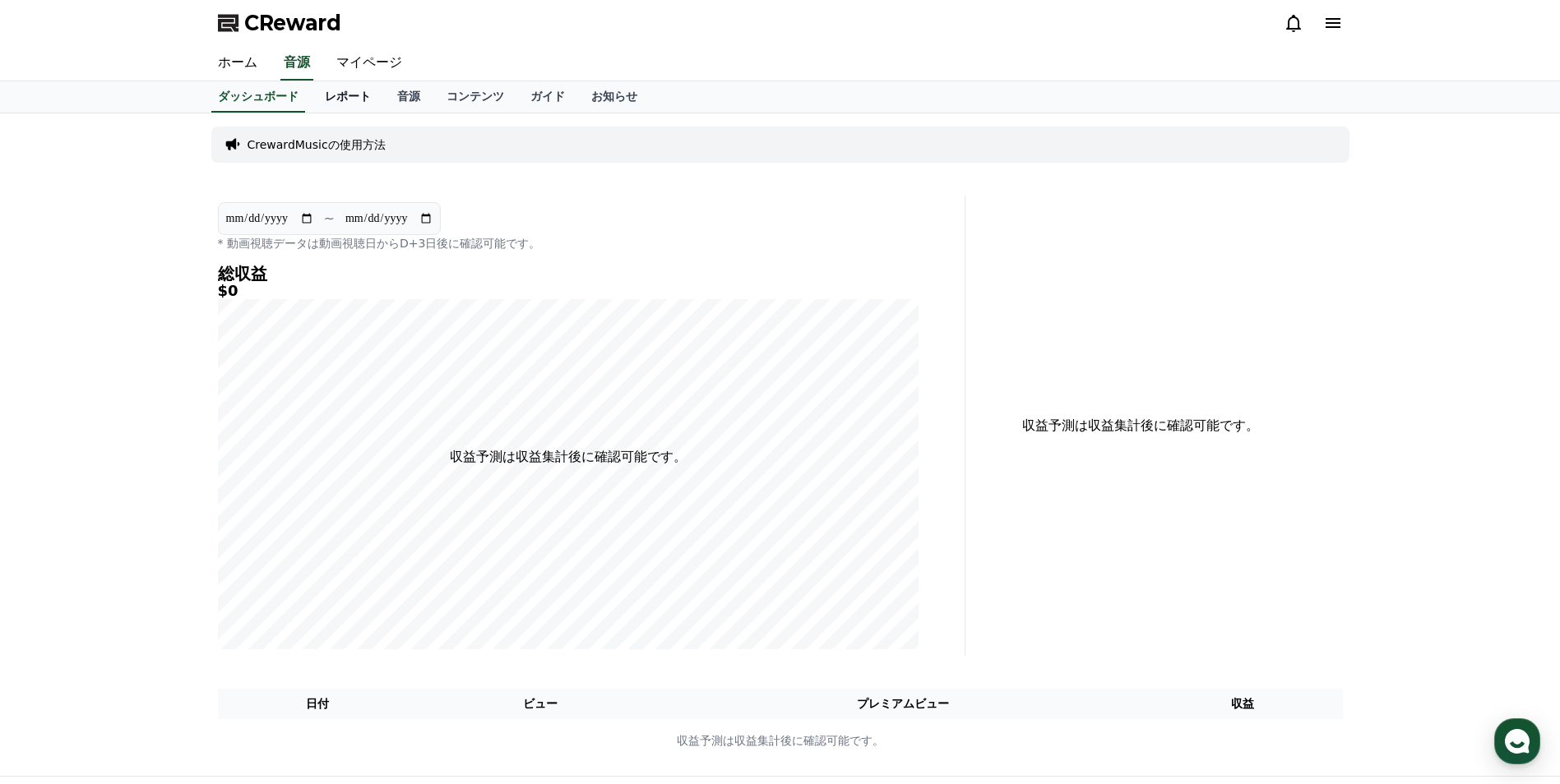
click at [317, 105] on link "レポート" at bounding box center [347, 97] width 72 height 31
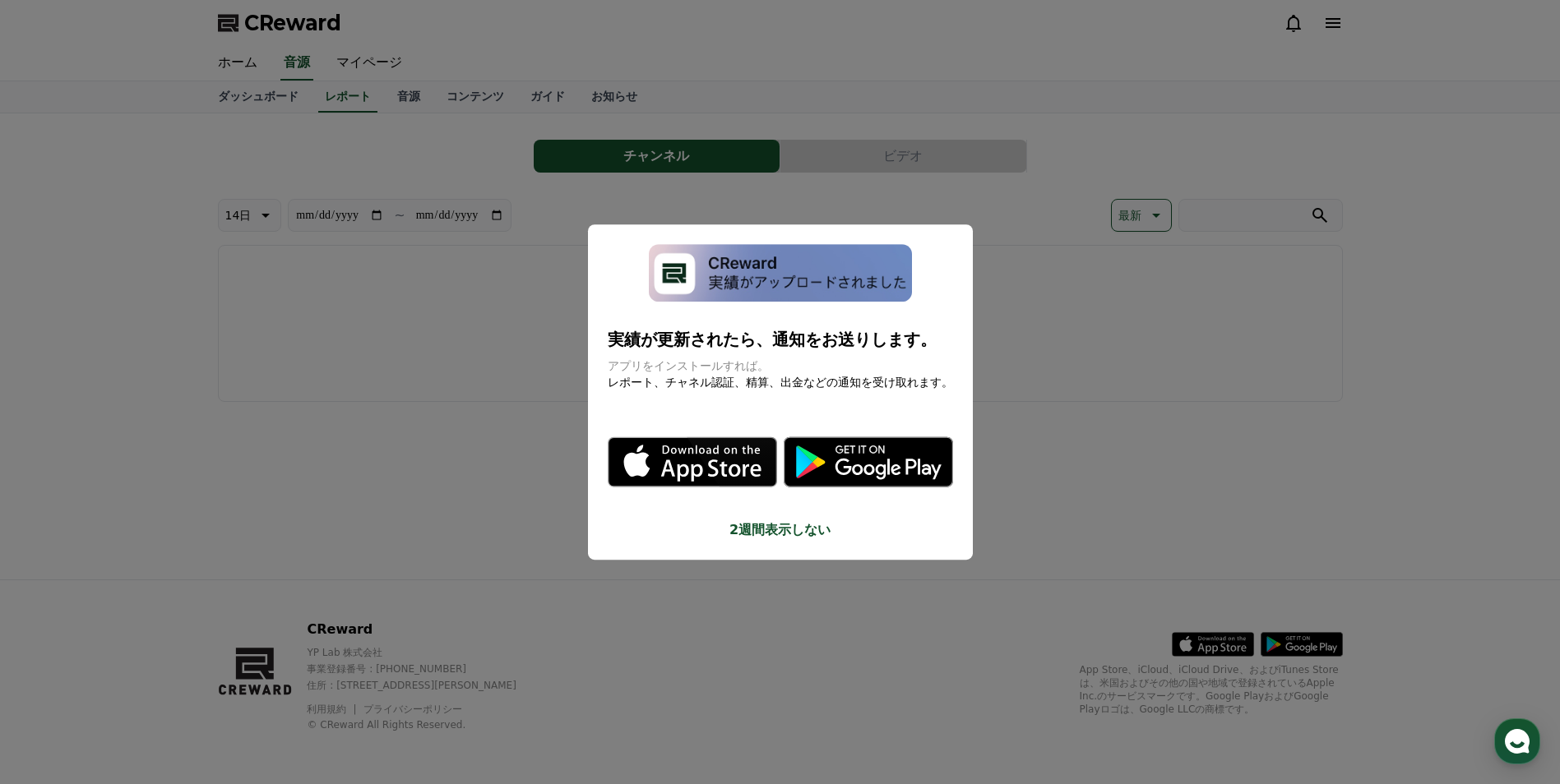
click at [1105, 401] on button "close modal" at bounding box center [780, 392] width 1560 height 784
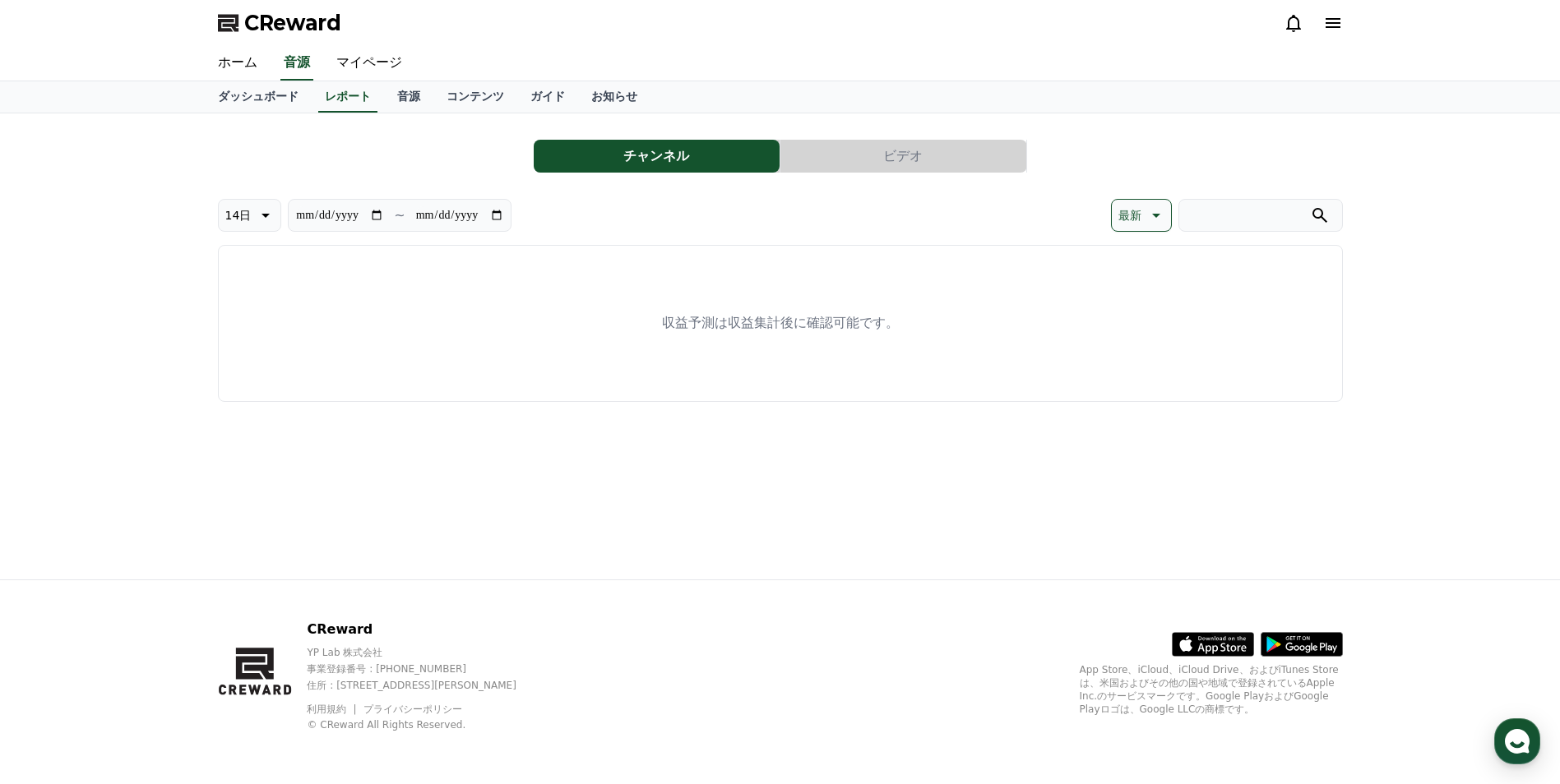
click at [892, 123] on div "**********" at bounding box center [780, 264] width 1138 height 288
click at [903, 154] on button "ビデオ" at bounding box center [903, 156] width 246 height 33
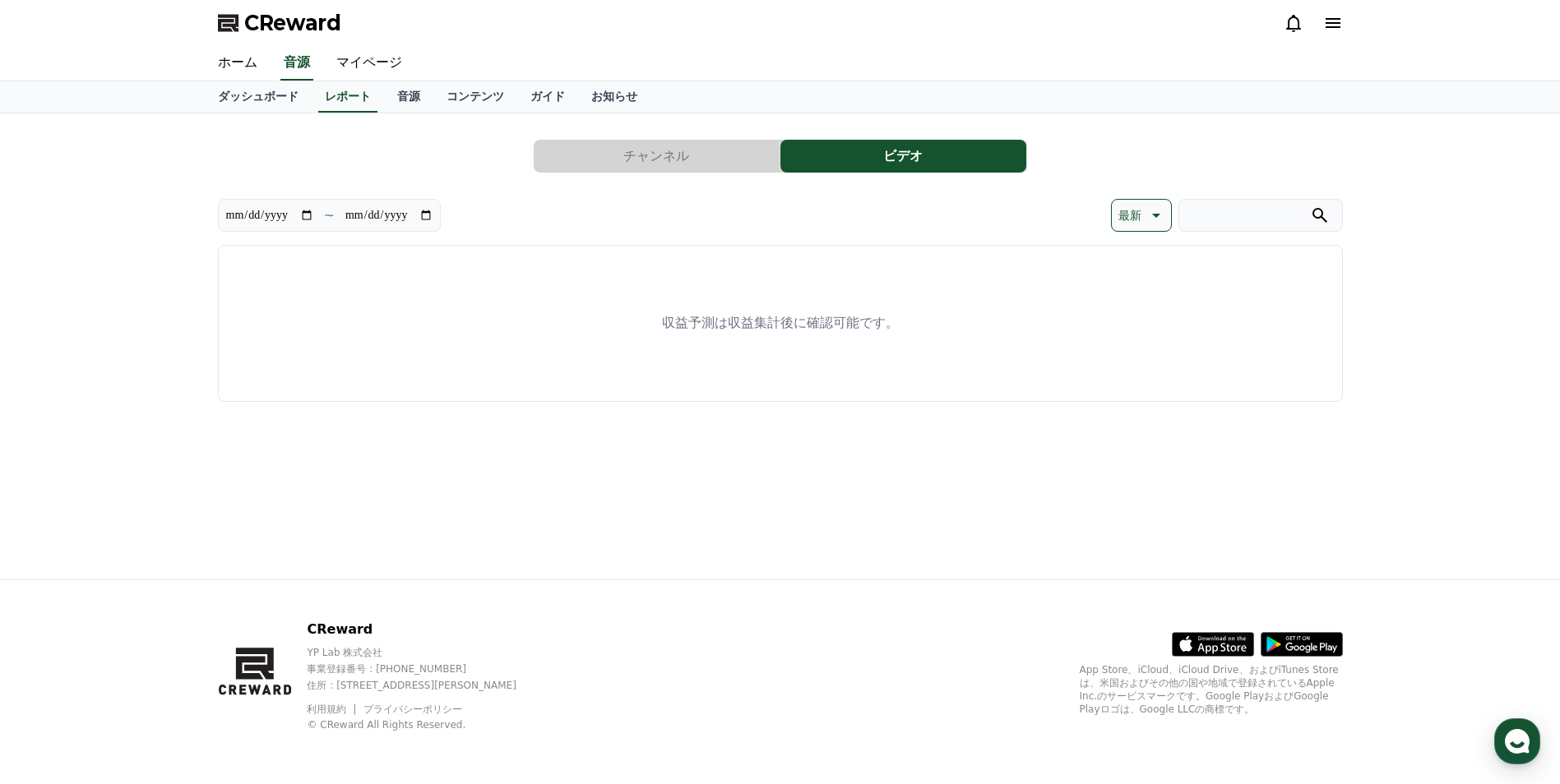
click at [659, 151] on button "チャンネル" at bounding box center [657, 156] width 246 height 33
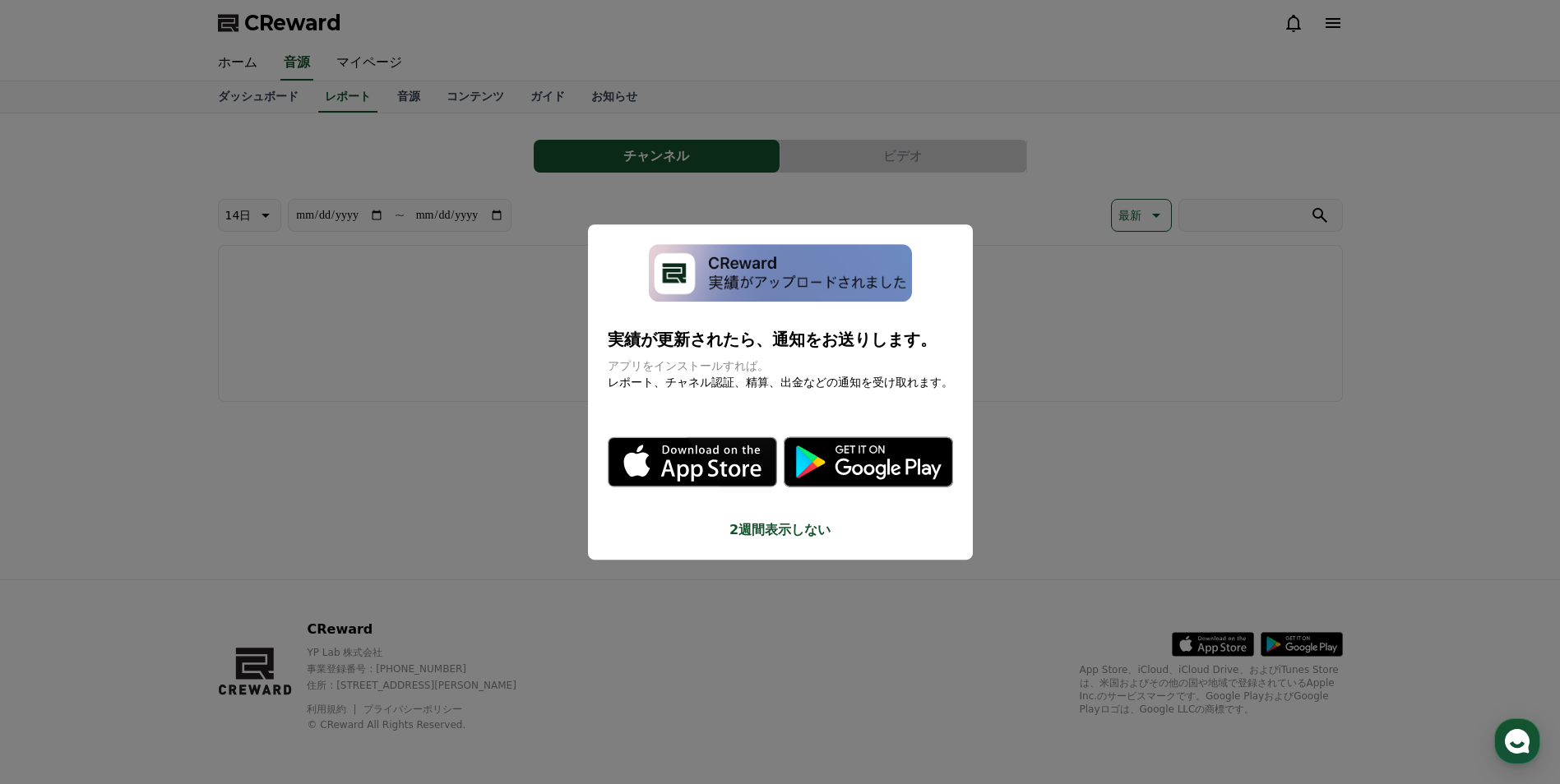
click at [1113, 438] on button "close modal" at bounding box center [780, 392] width 1560 height 784
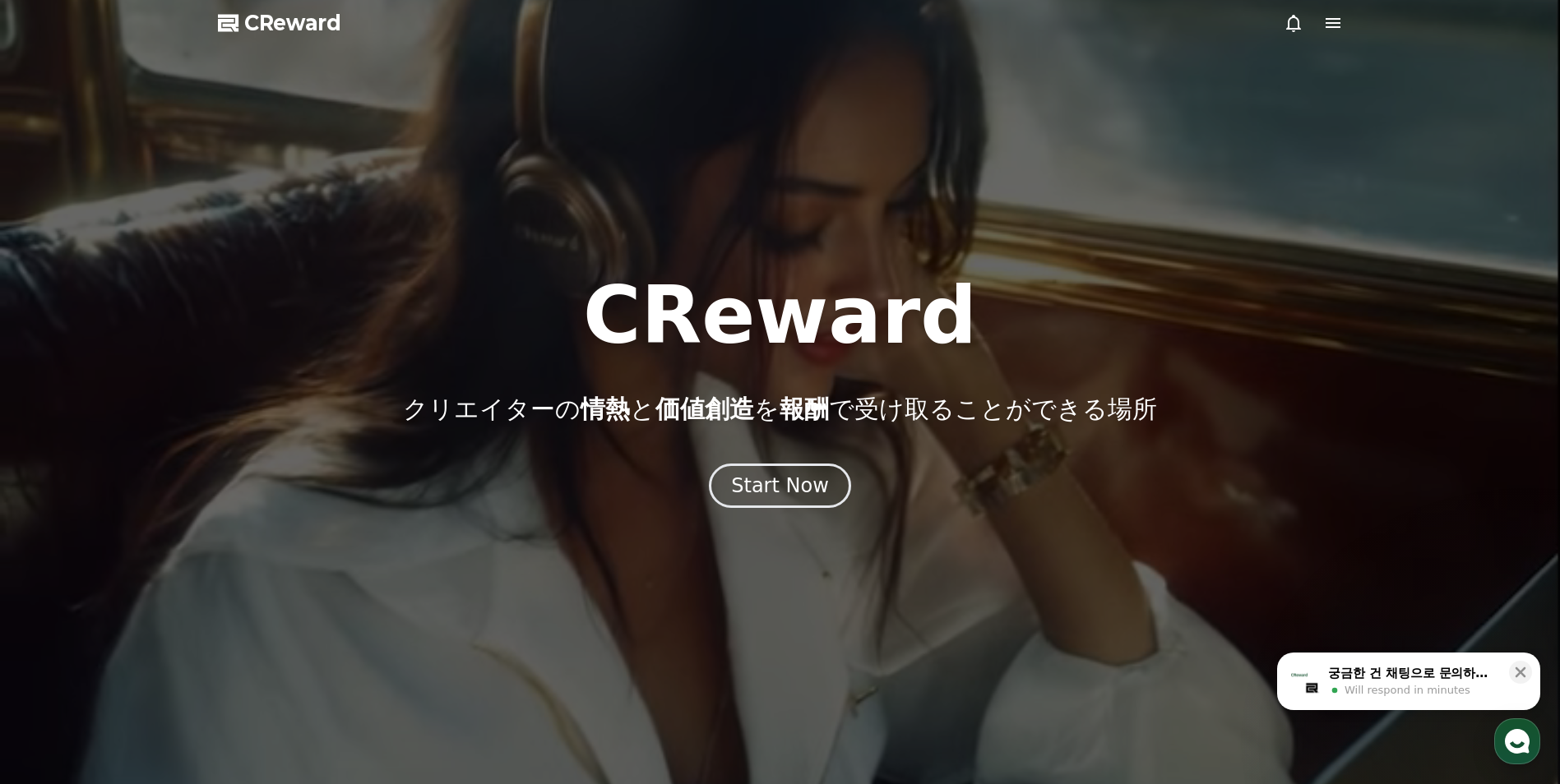
click at [1329, 27] on icon at bounding box center [1333, 23] width 15 height 10
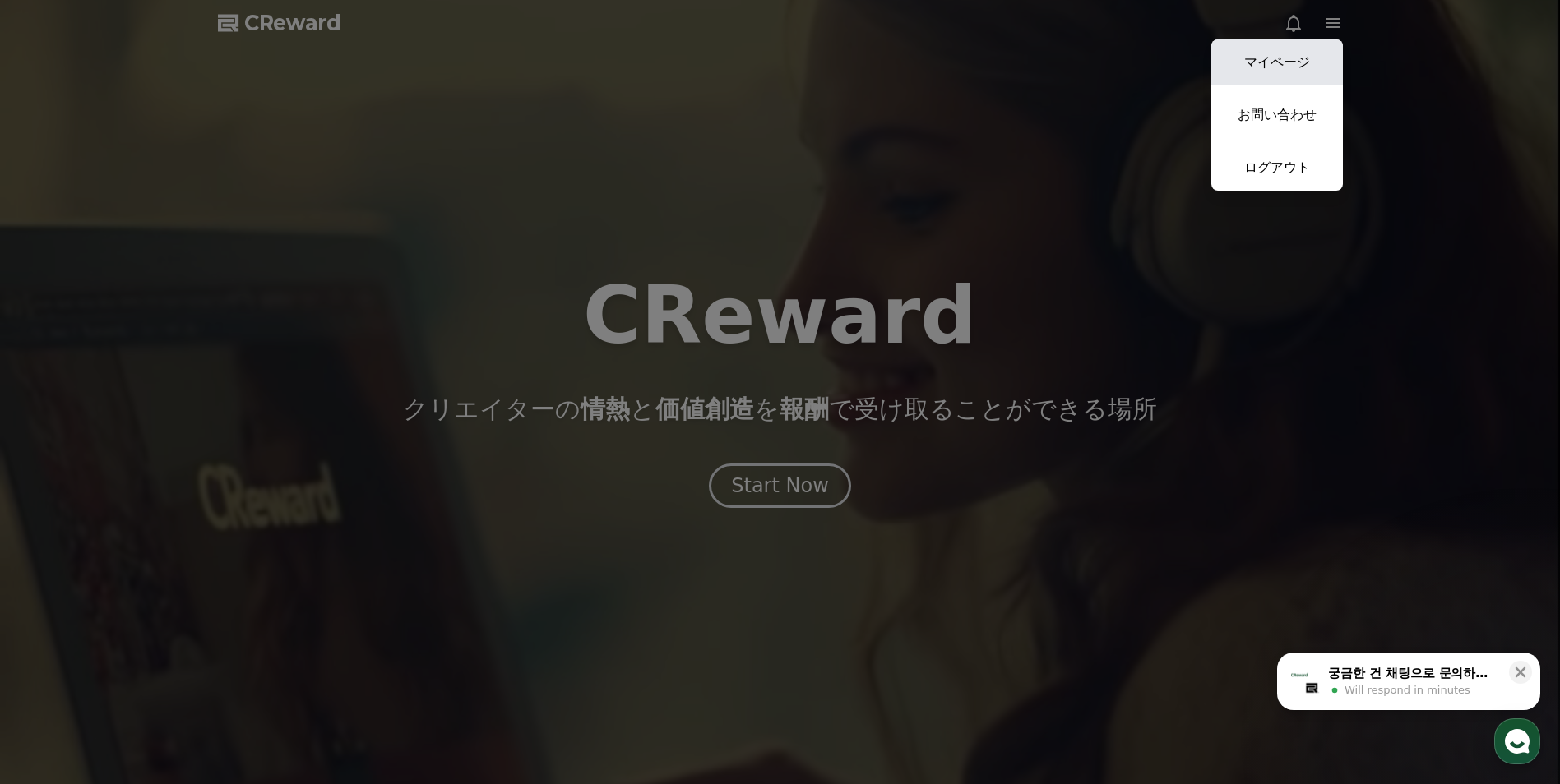
click at [1281, 62] on link "マイページ" at bounding box center [1276, 62] width 131 height 46
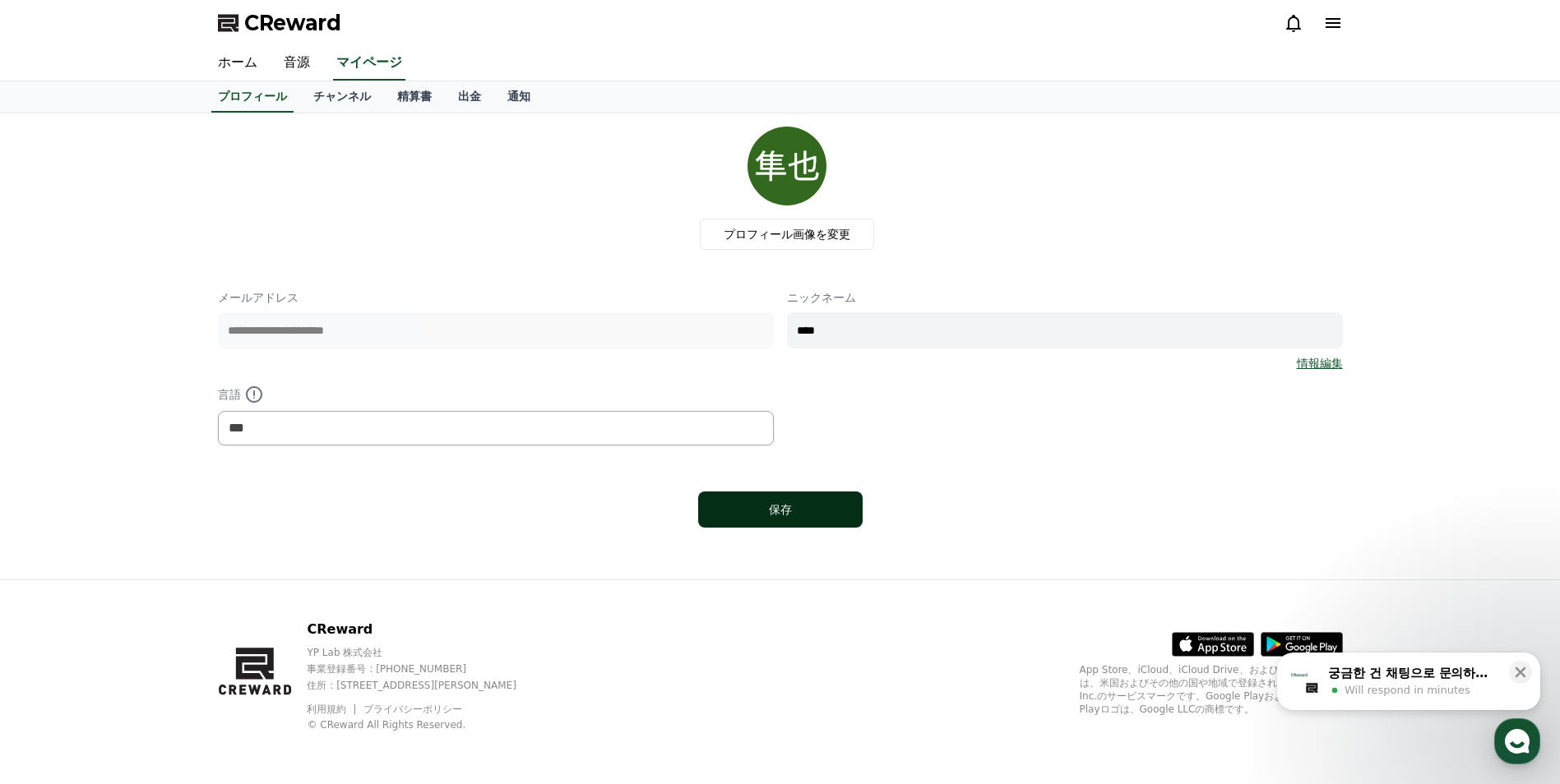
click at [779, 509] on div "保存" at bounding box center [780, 509] width 99 height 16
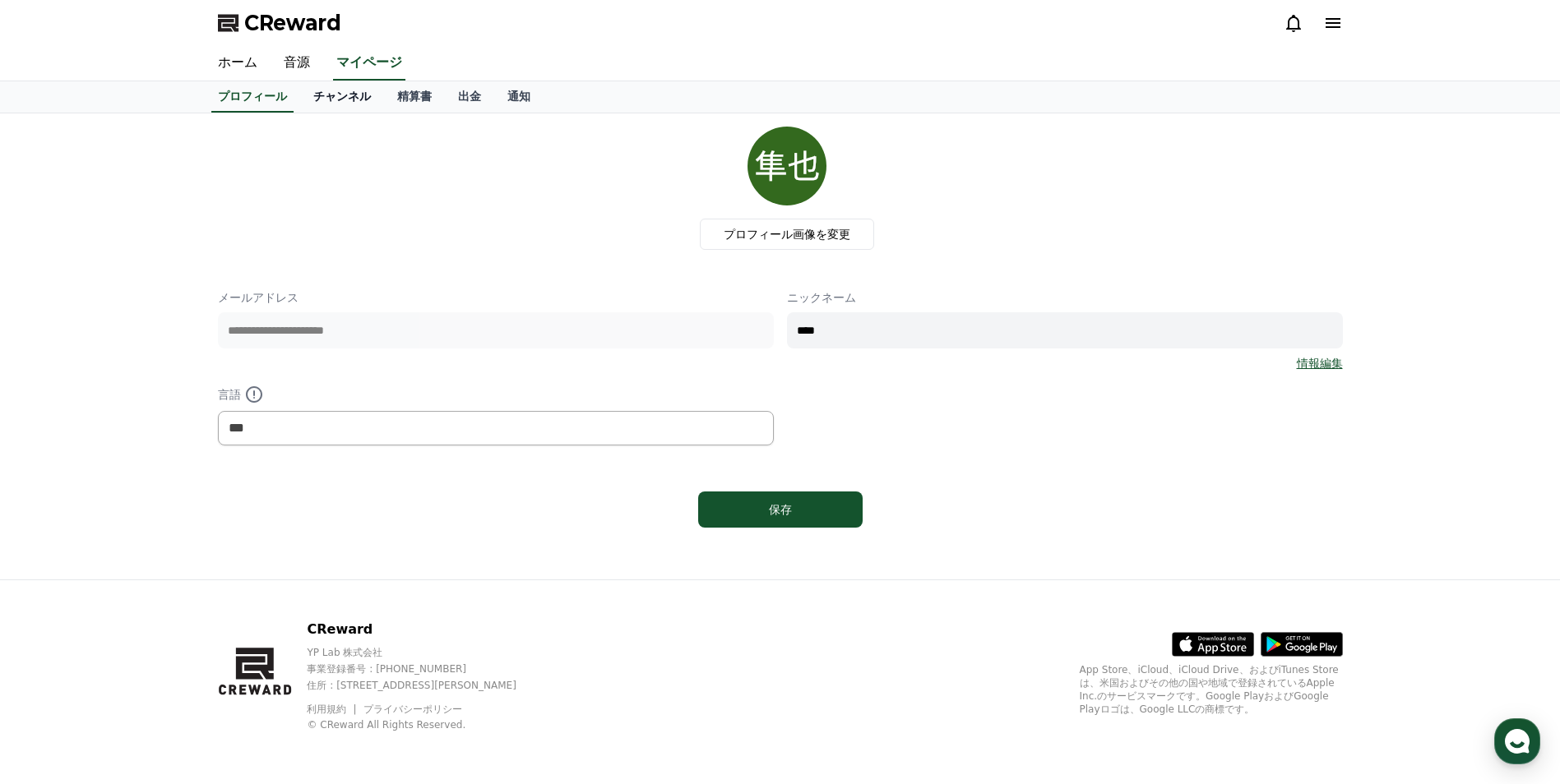
click at [336, 91] on link "チャンネル" at bounding box center [342, 97] width 84 height 31
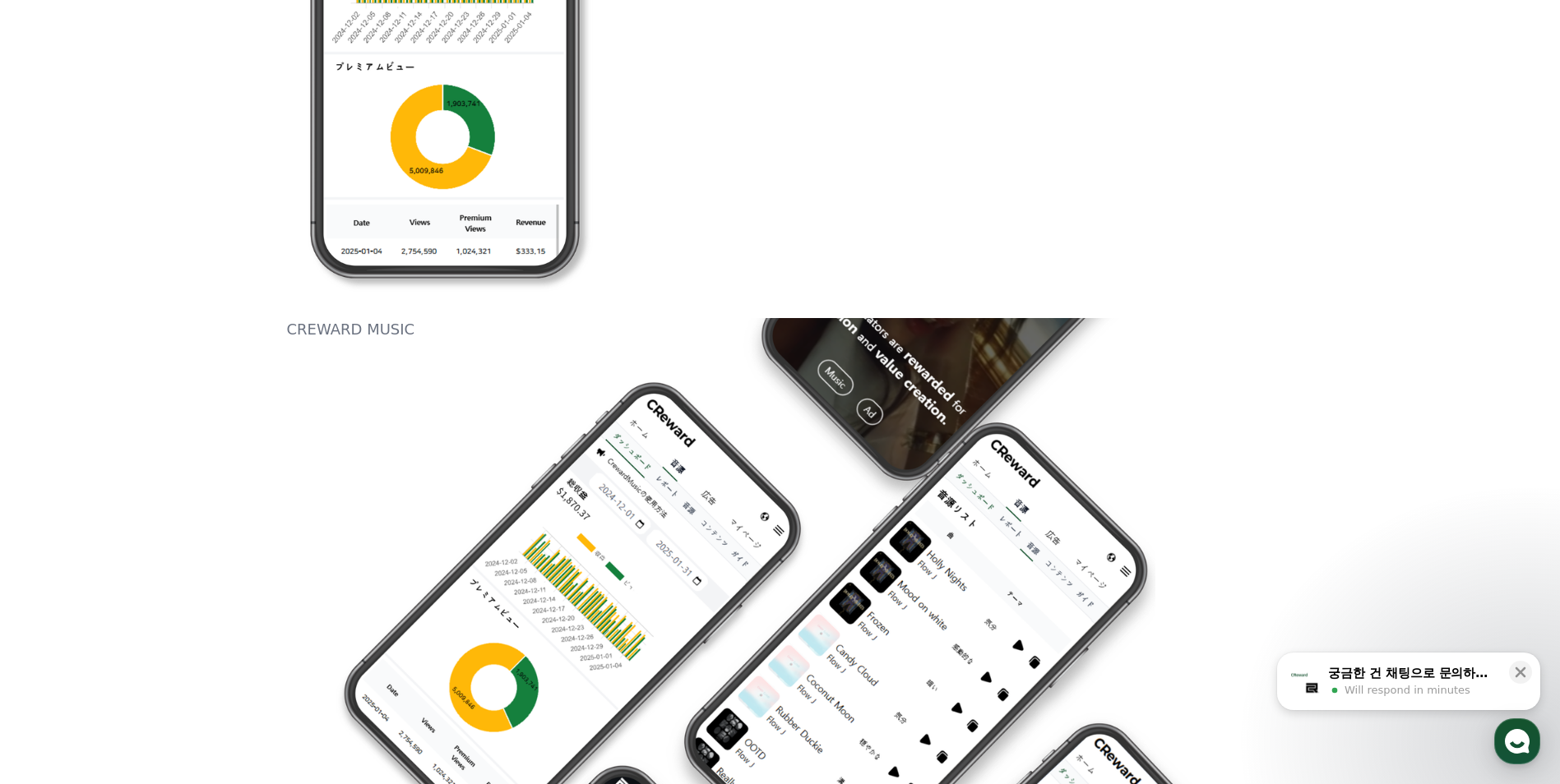
scroll to position [1726, 0]
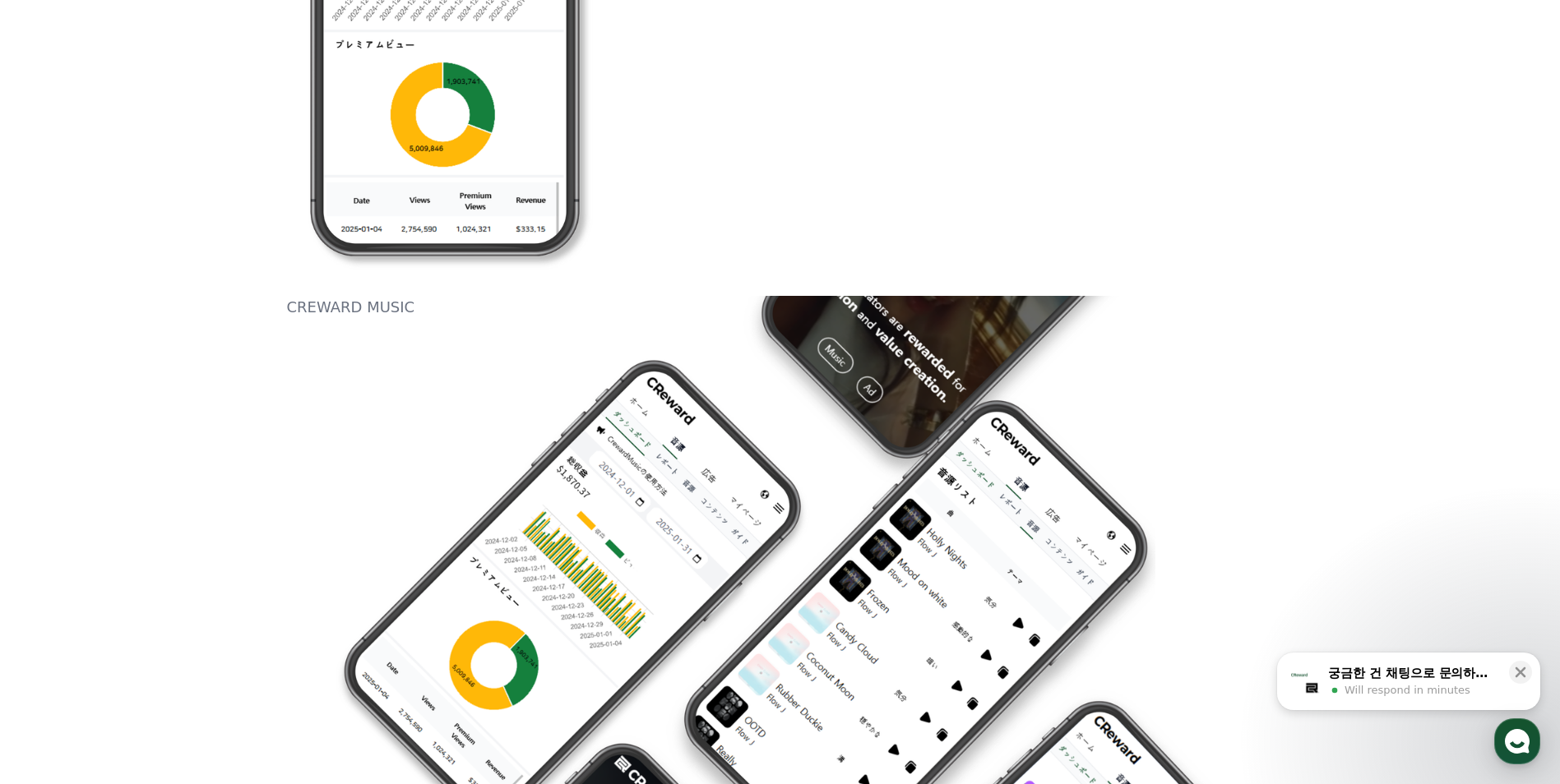
click at [1360, 675] on div "궁금한 건 채팅으로 문의하세요" at bounding box center [1413, 673] width 171 height 16
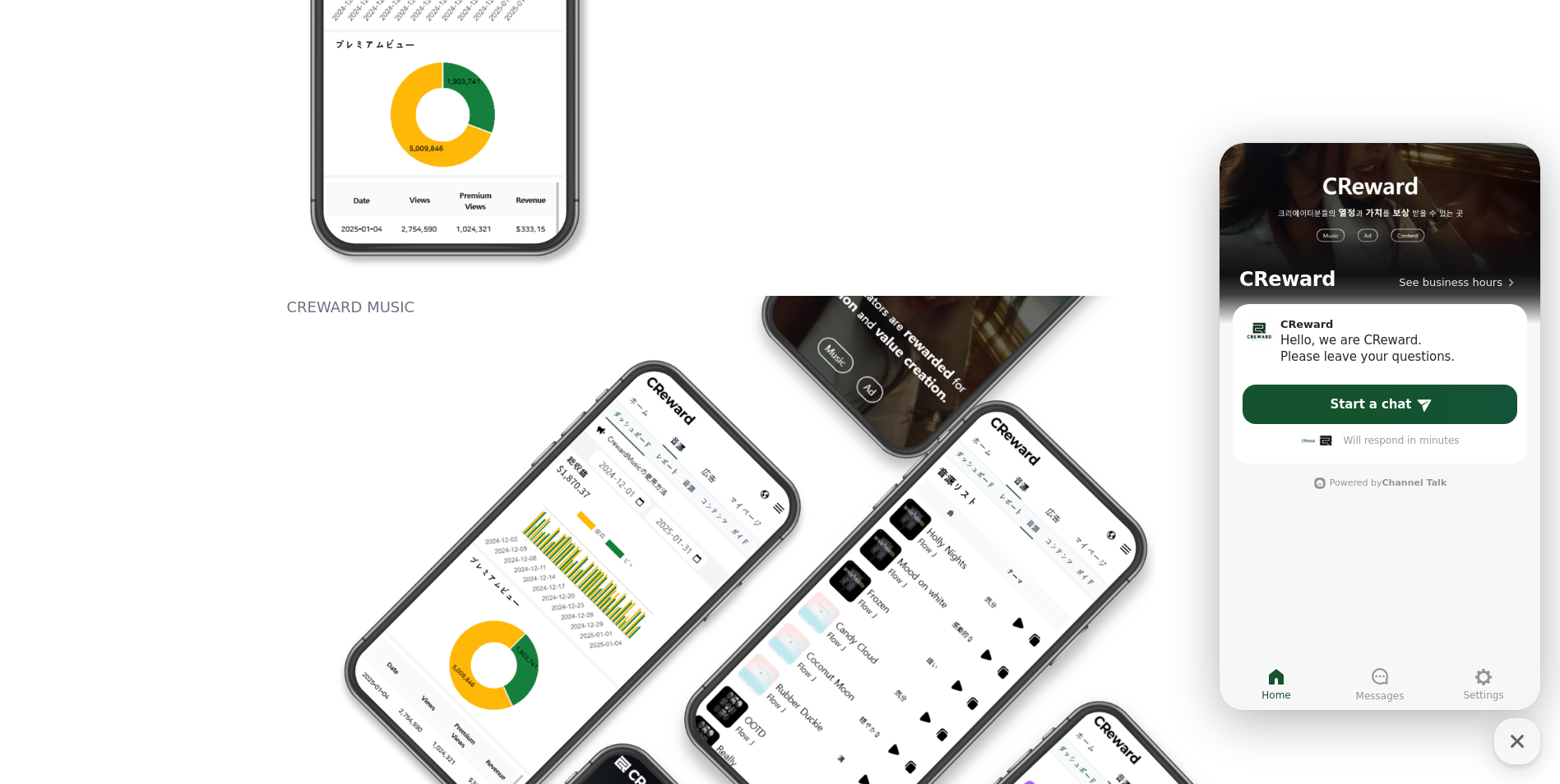
click at [1116, 431] on div "CREWARD MUSIC" at bounding box center [780, 624] width 987 height 657
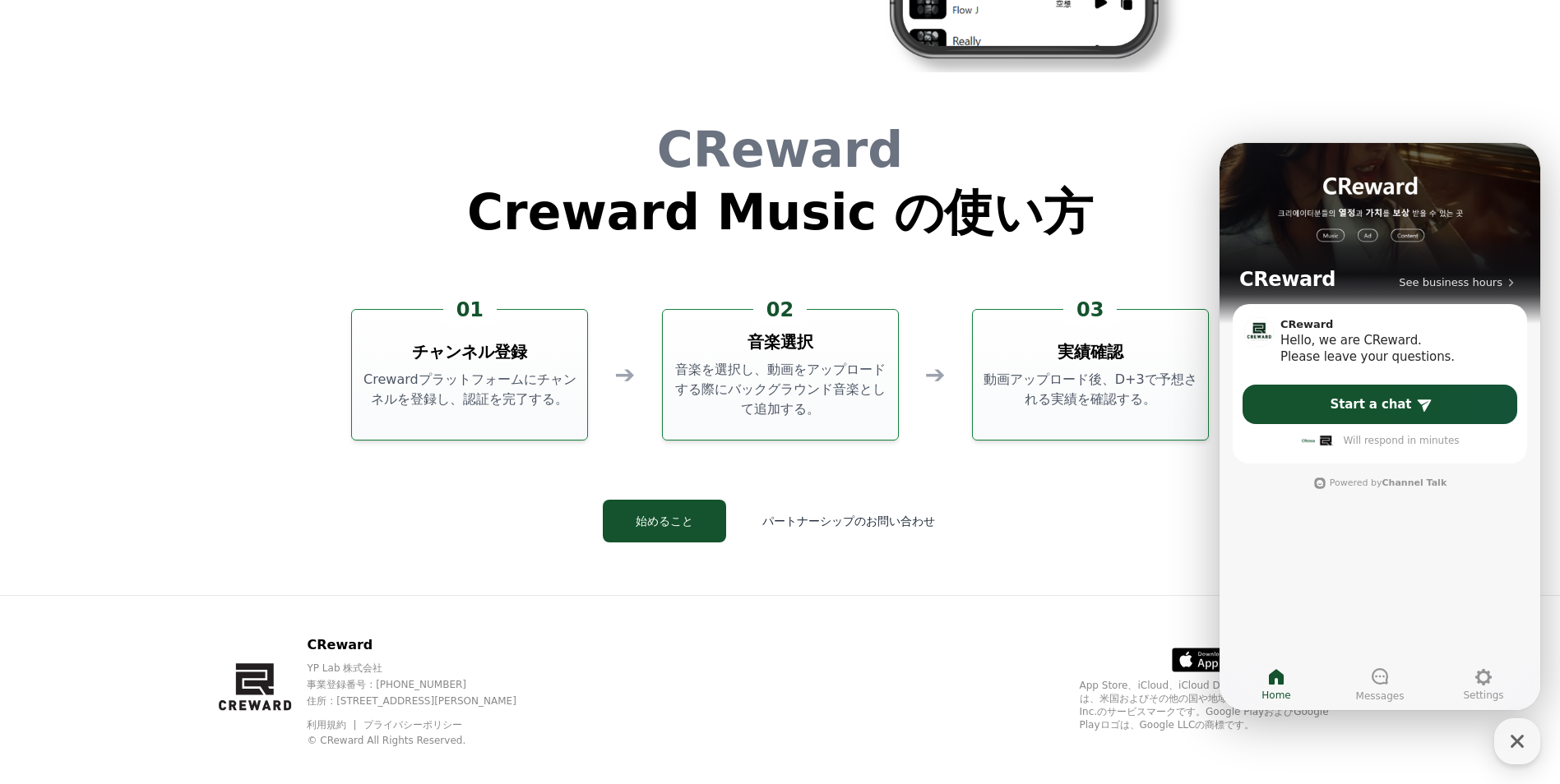
scroll to position [4453, 0]
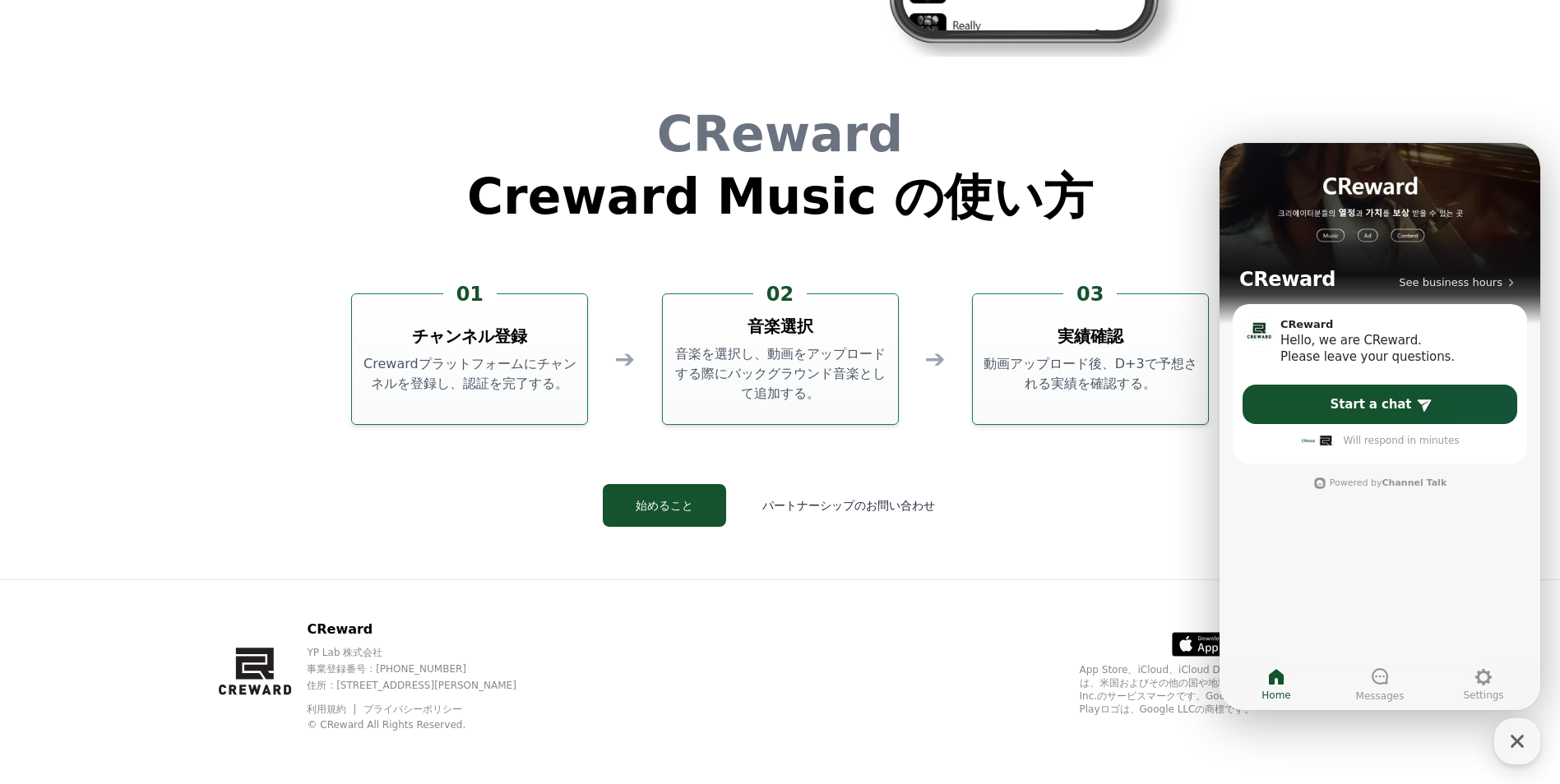
click at [1082, 553] on div "CReward Creward Music の使い方 01 チャンネル登録 Crewardプラットフォームにチャンネルを登録し、認証を完了する。 ➔ 02 音…" at bounding box center [780, 331] width 987 height 497
click at [1386, 683] on icon at bounding box center [1379, 676] width 16 height 16
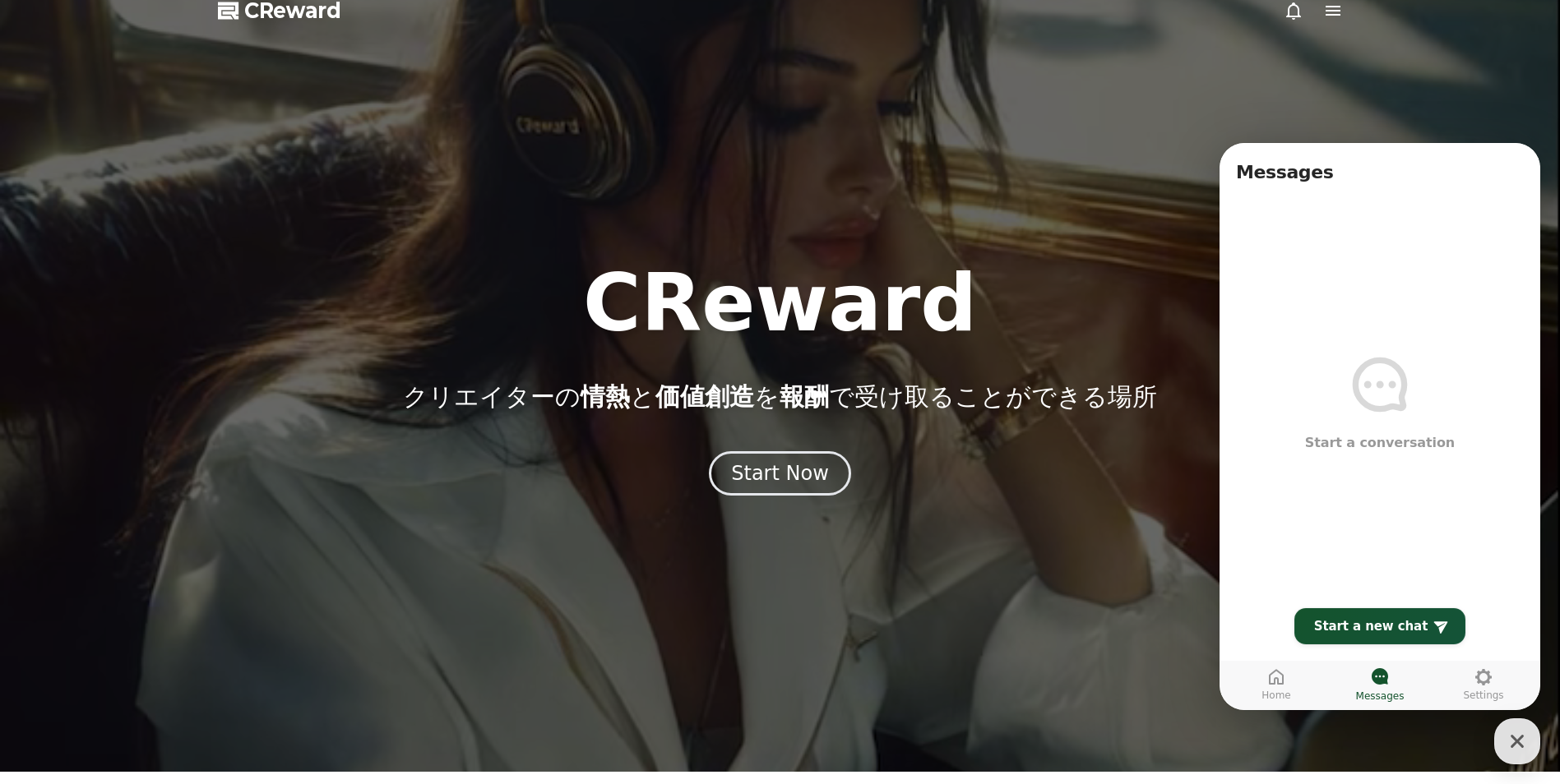
scroll to position [0, 0]
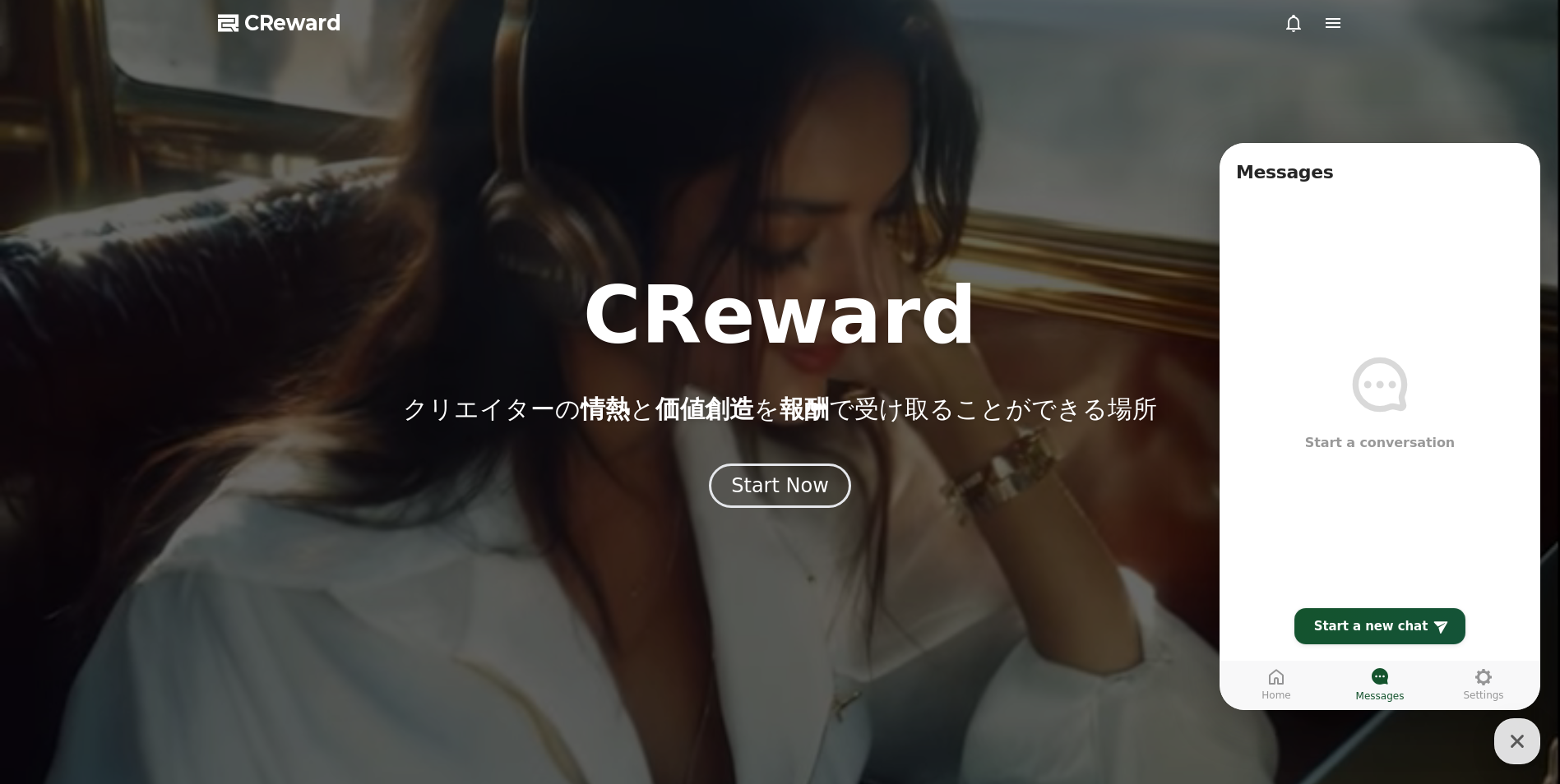
click at [267, 15] on span "CReward" at bounding box center [293, 23] width 97 height 27
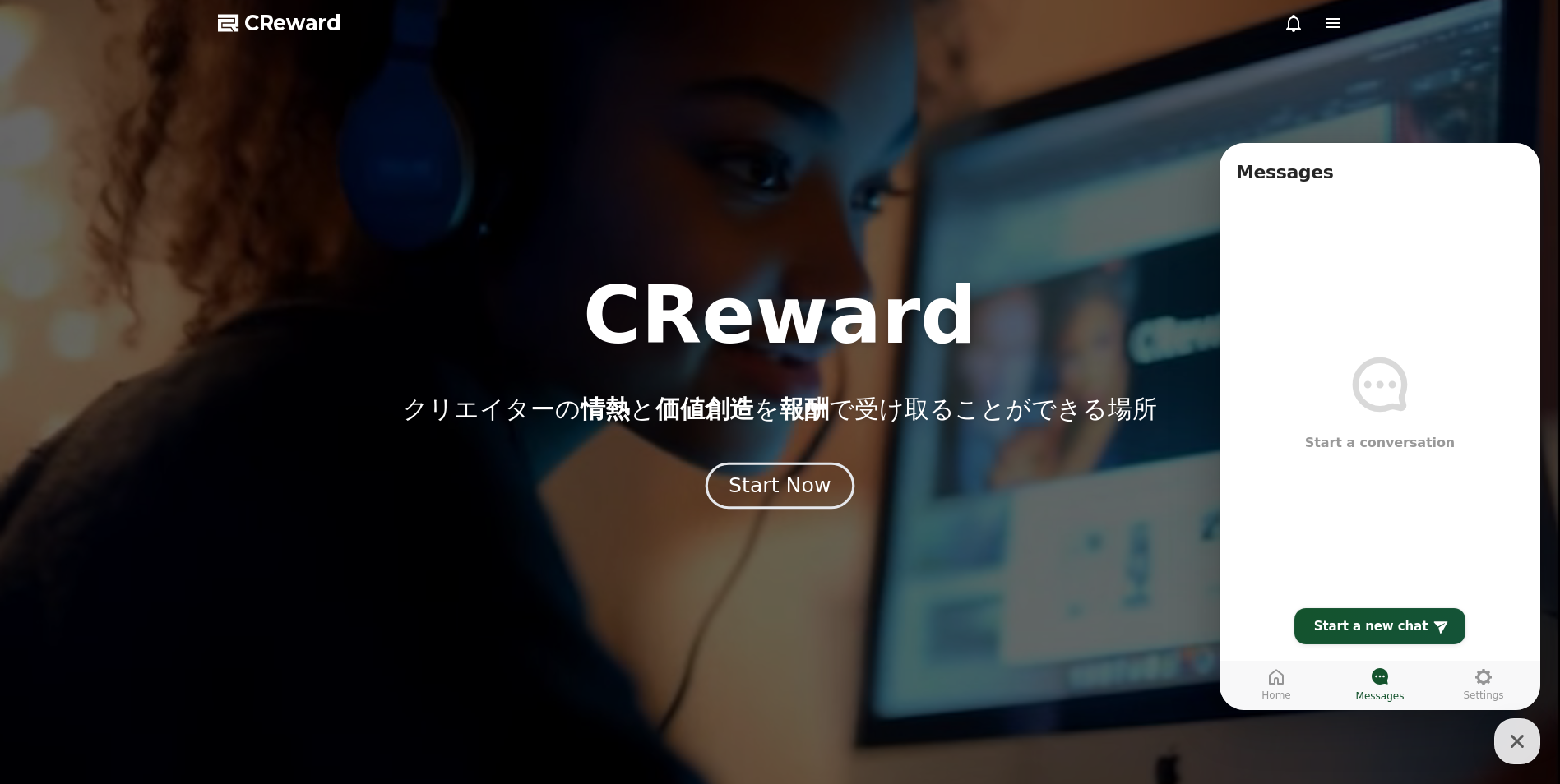
click at [788, 499] on button "Start Now" at bounding box center [780, 485] width 148 height 47
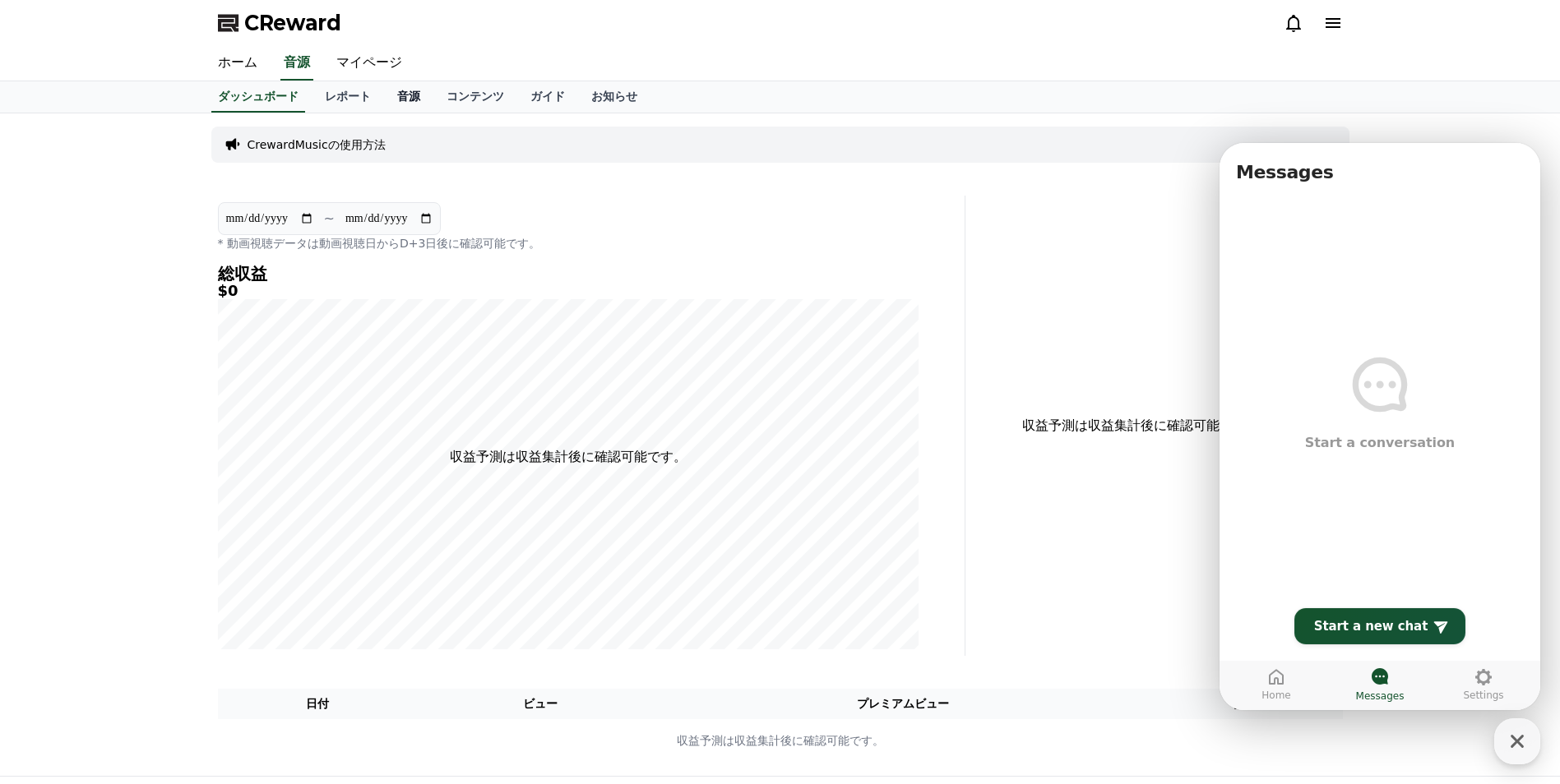
click at [384, 92] on link "音源" at bounding box center [408, 97] width 49 height 31
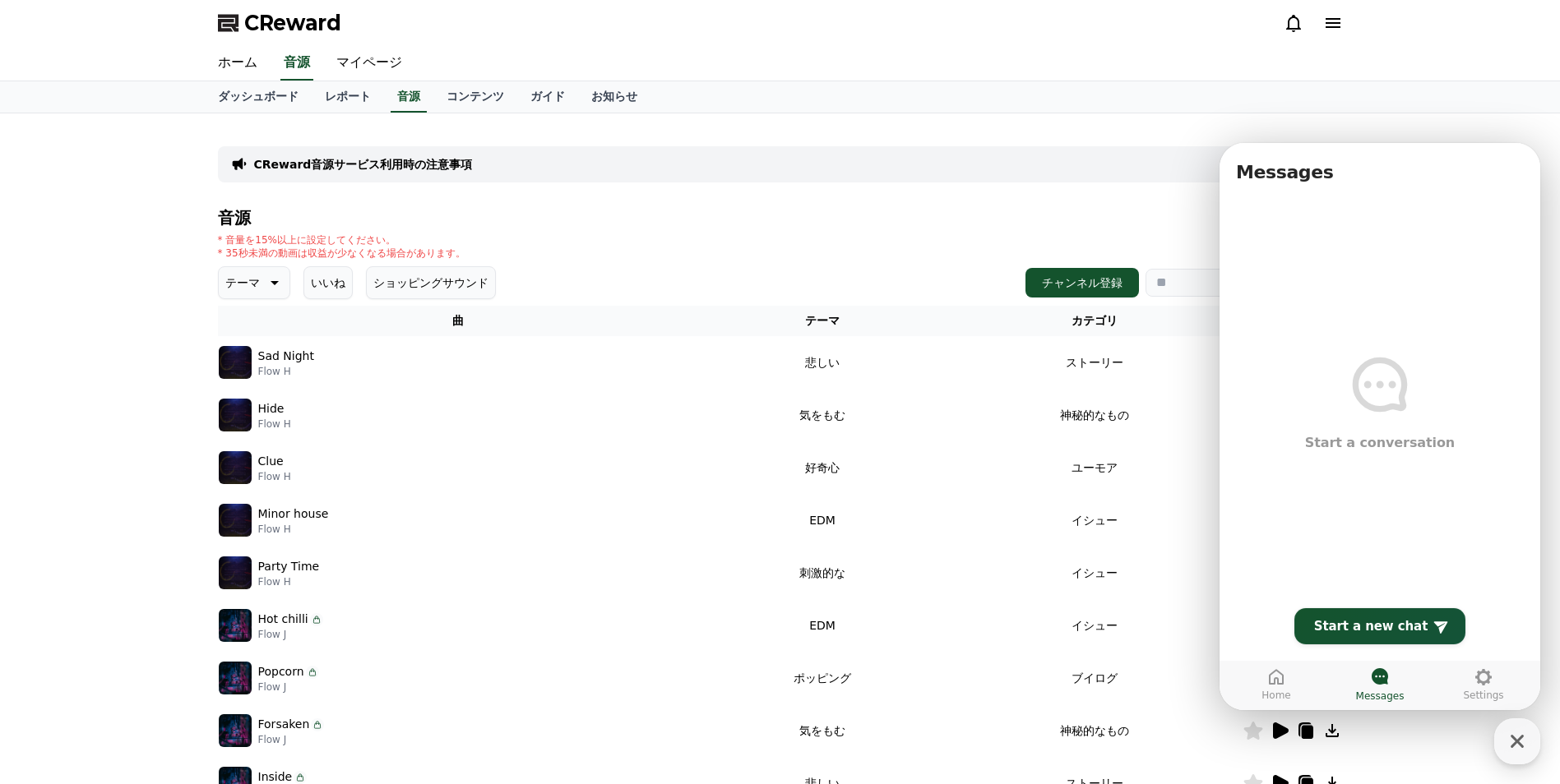
click at [1035, 230] on div "音源 * 音量を15%以上に設定してください。 * 35秒未満の動画は収益が少なくなる場合があります。 テーマ いいね ショッピングサウンド チャンネル登録 …" at bounding box center [780, 551] width 1125 height 686
click at [1511, 755] on icon "button" at bounding box center [1516, 741] width 30 height 29
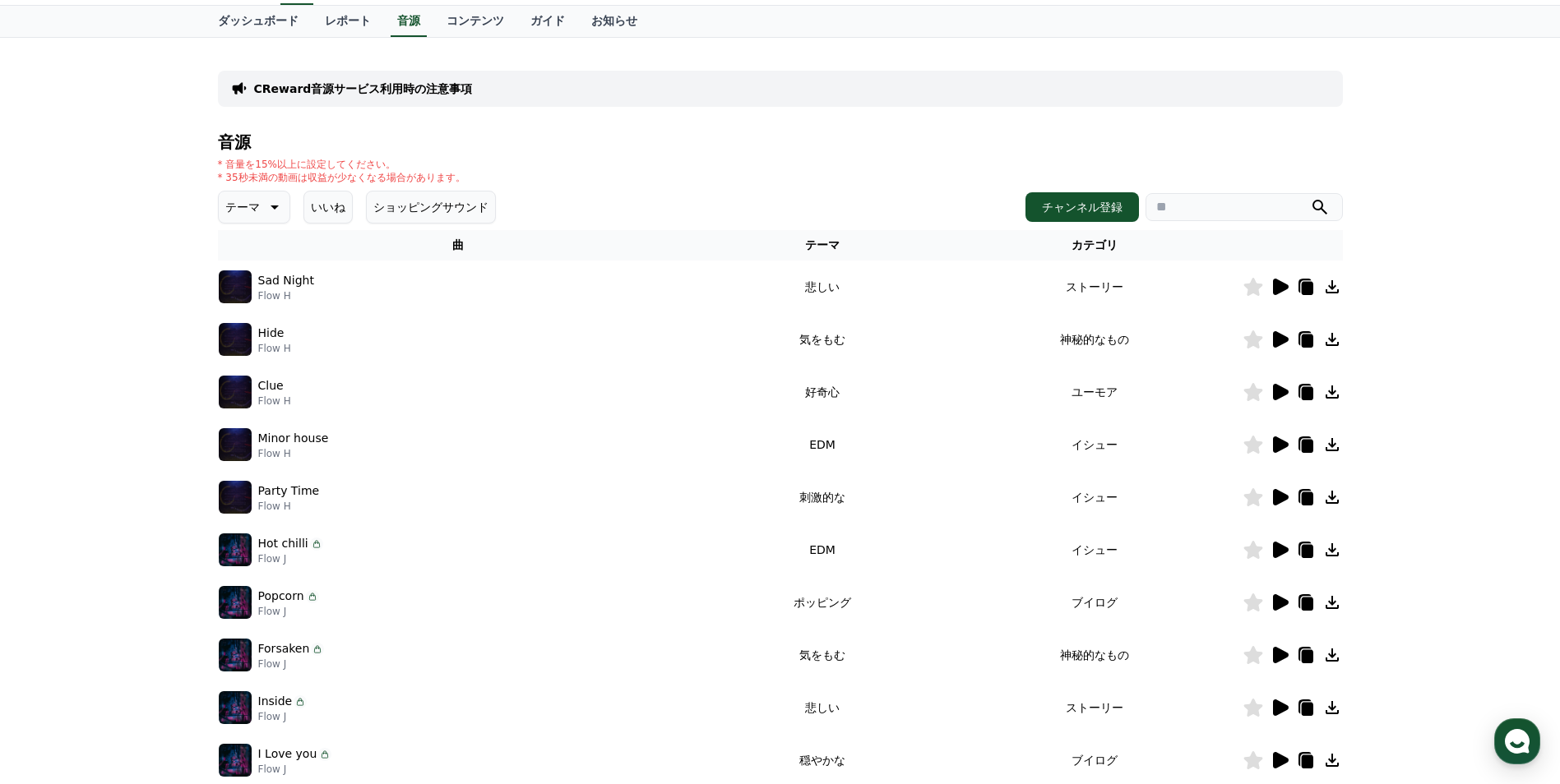
scroll to position [82, 0]
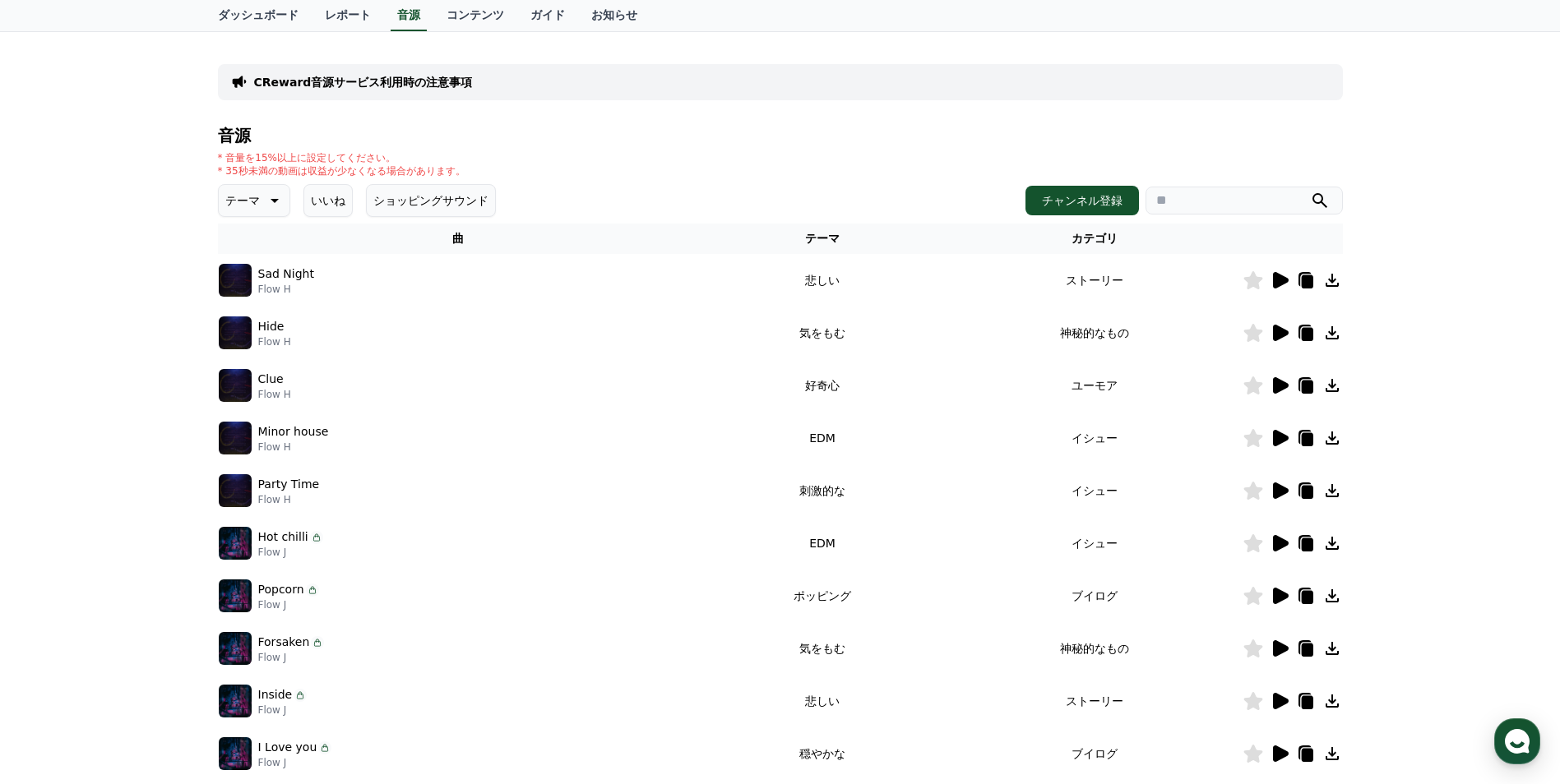
click at [259, 285] on p "Flow H" at bounding box center [286, 289] width 56 height 13
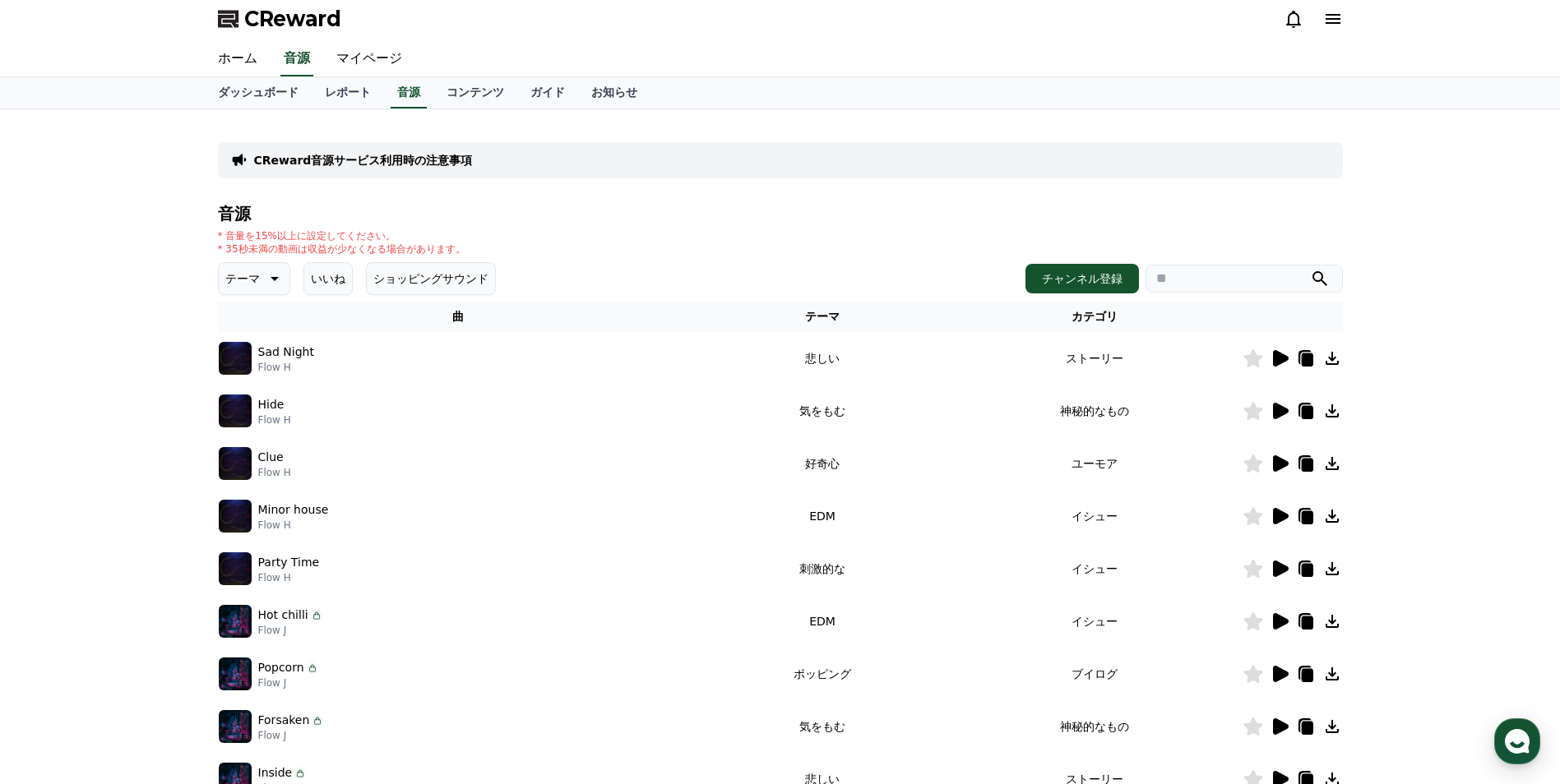
scroll to position [0, 0]
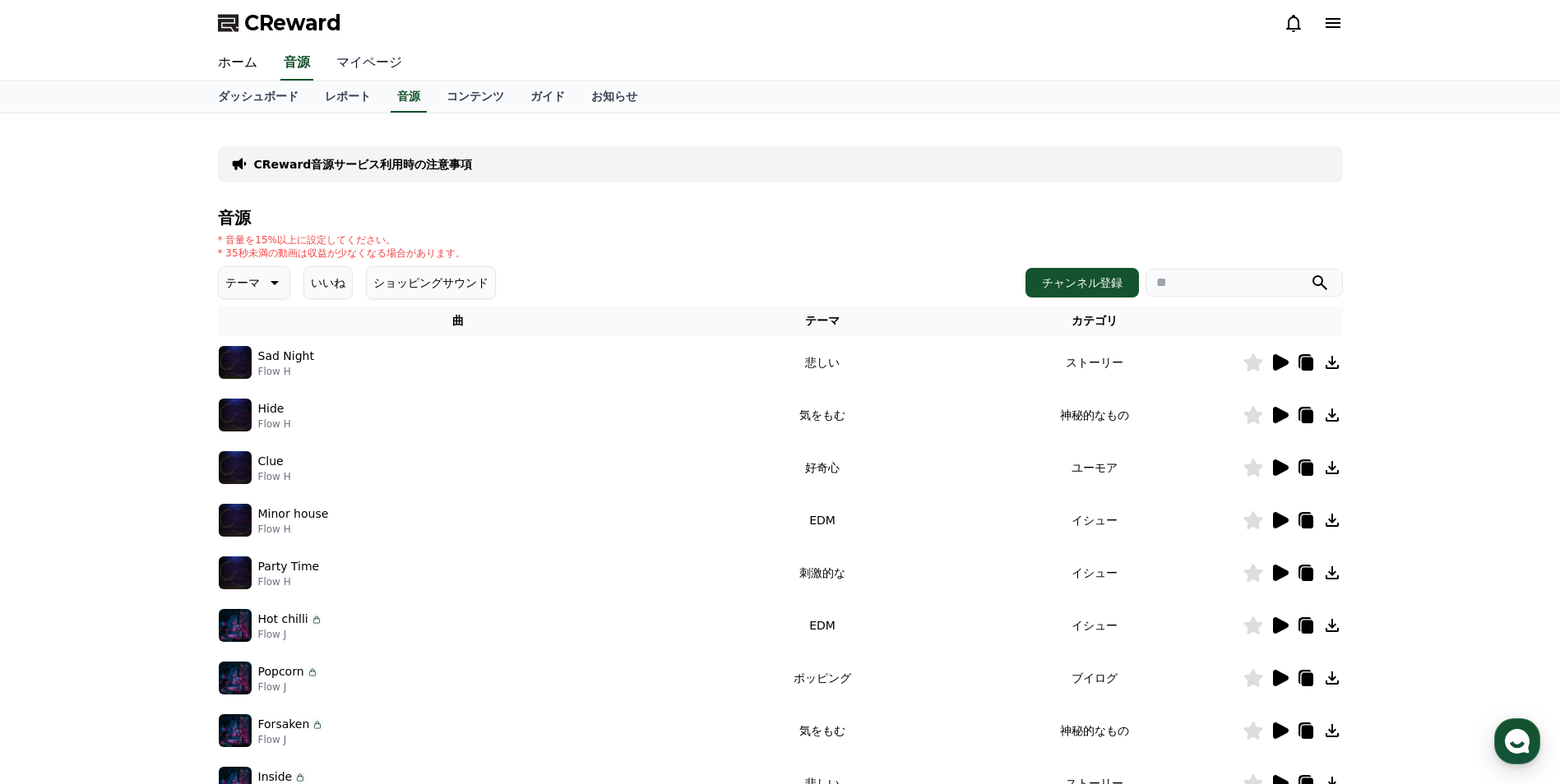
click at [355, 61] on link "マイページ" at bounding box center [368, 63] width 92 height 34
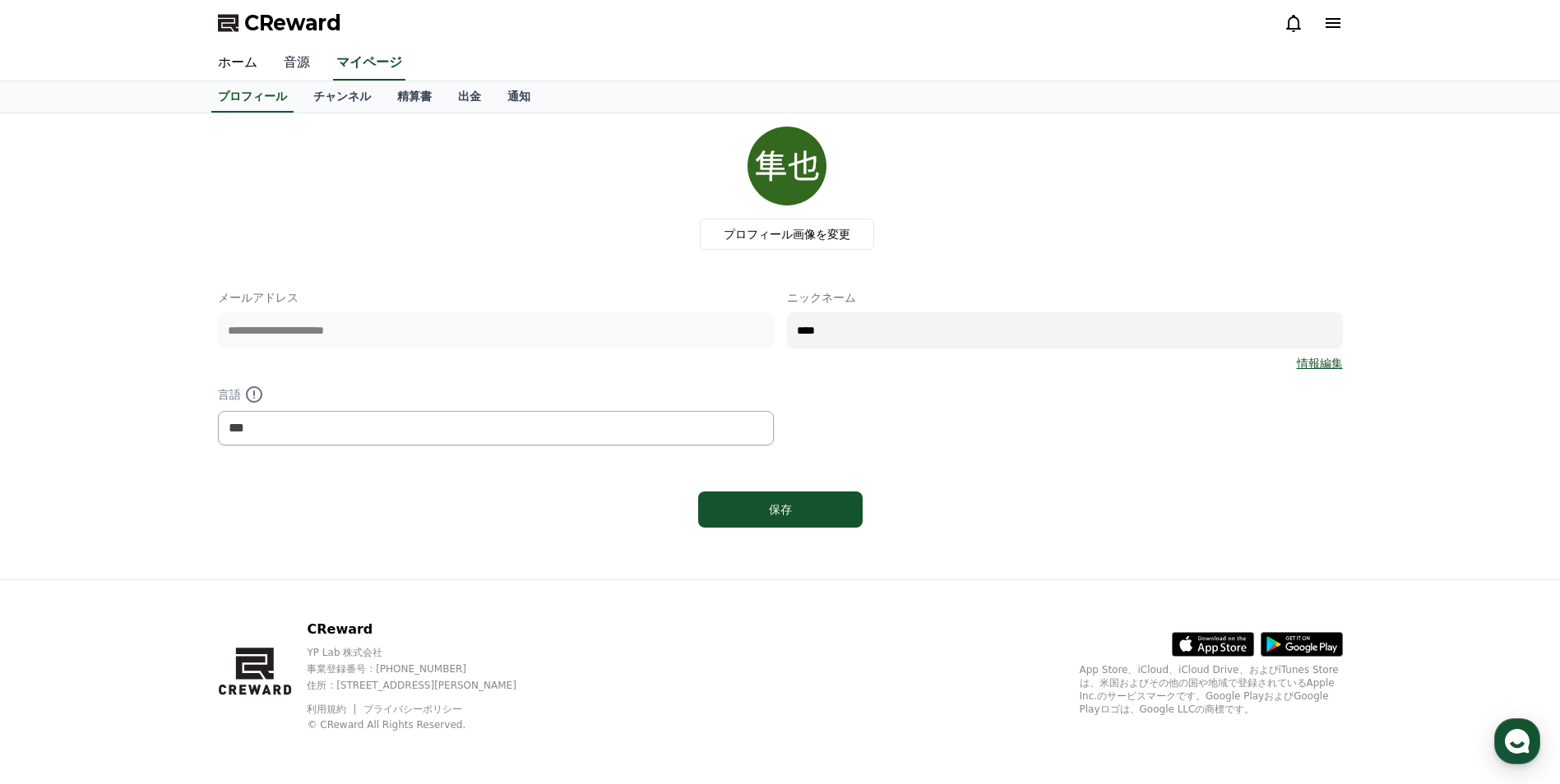
click at [286, 62] on link "音源" at bounding box center [296, 63] width 52 height 34
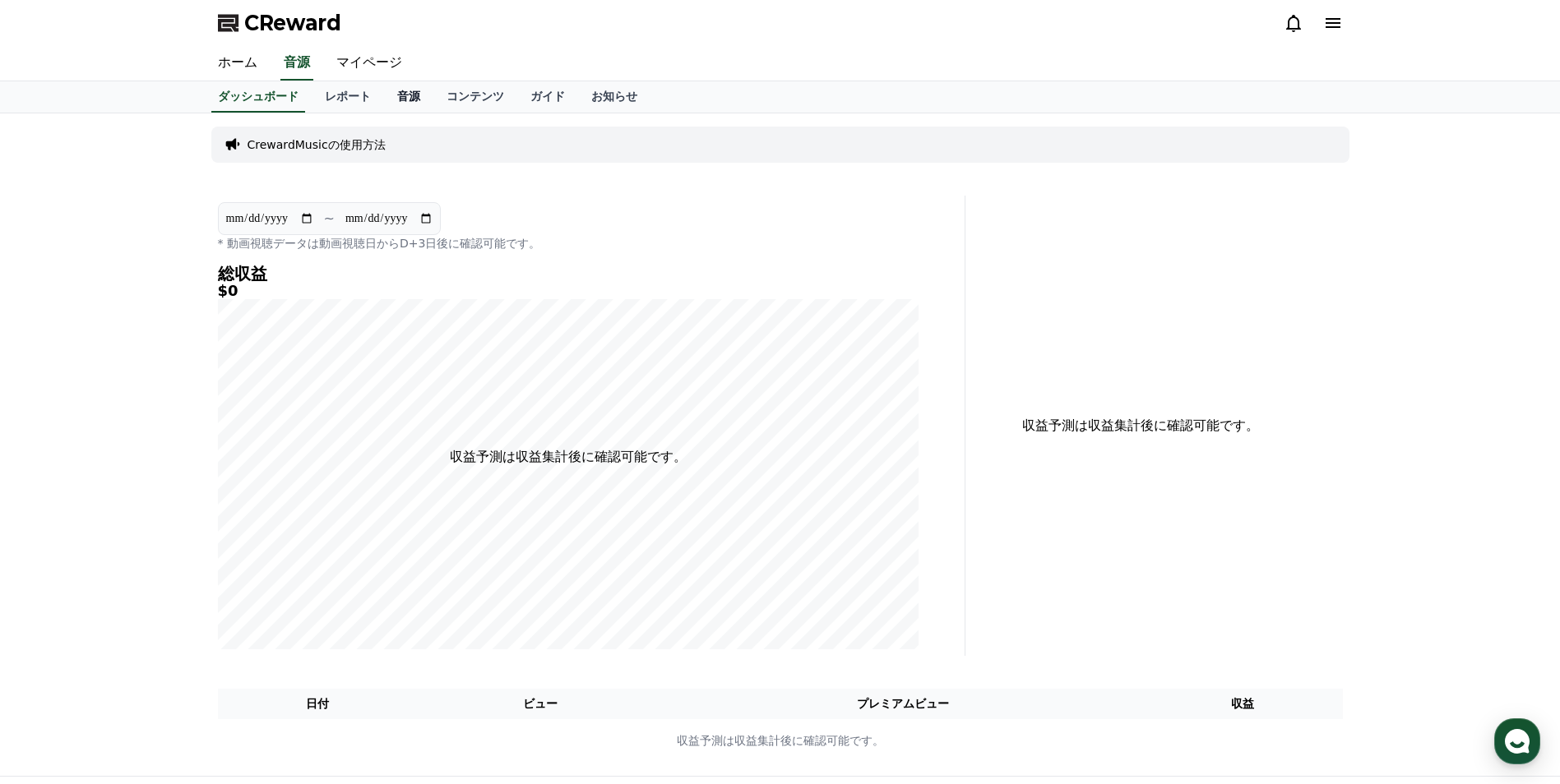
click at [384, 102] on link "音源" at bounding box center [408, 97] width 49 height 31
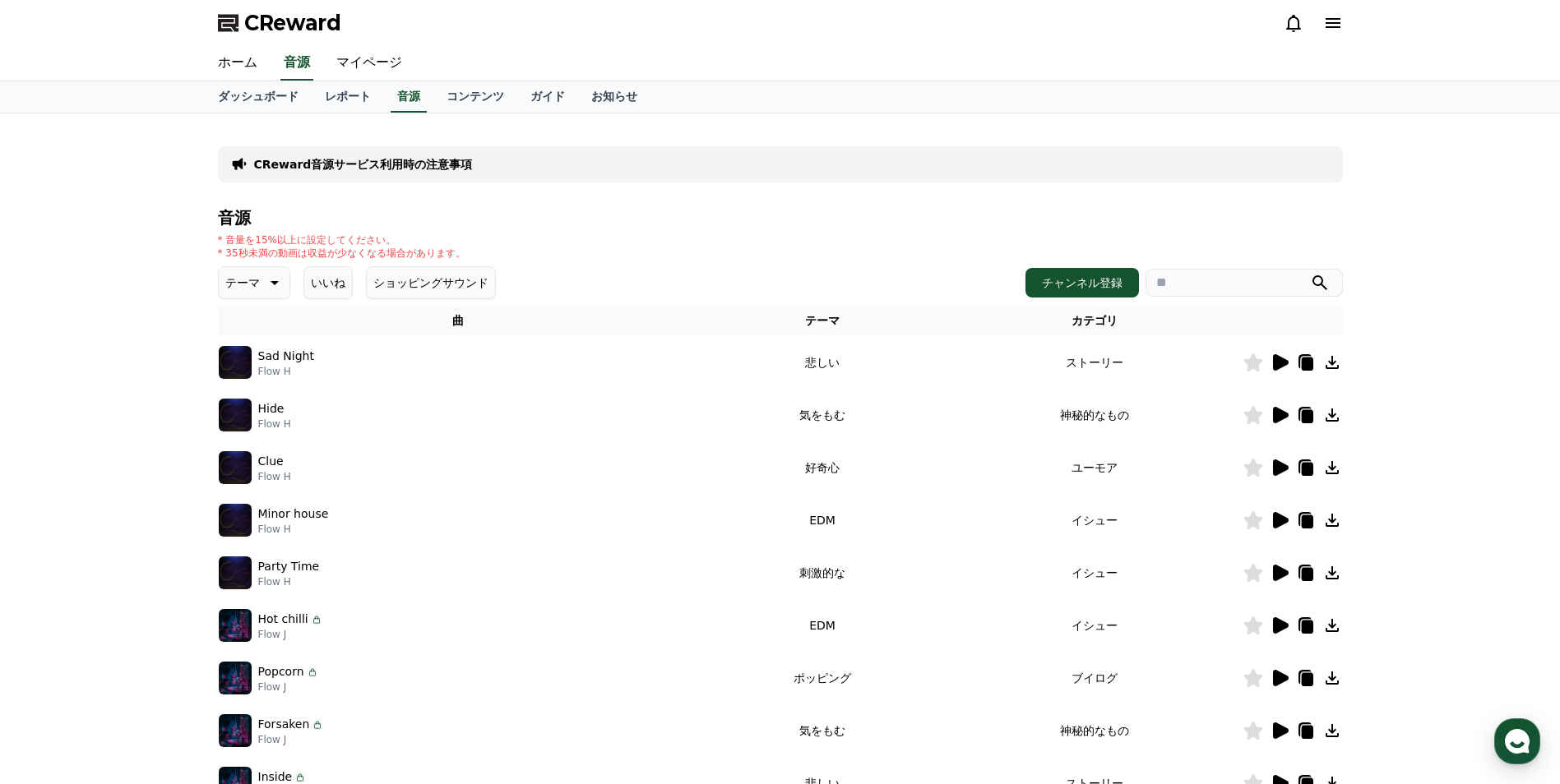
click at [240, 359] on img at bounding box center [235, 363] width 33 height 33
click at [1277, 362] on icon at bounding box center [1280, 362] width 15 height 16
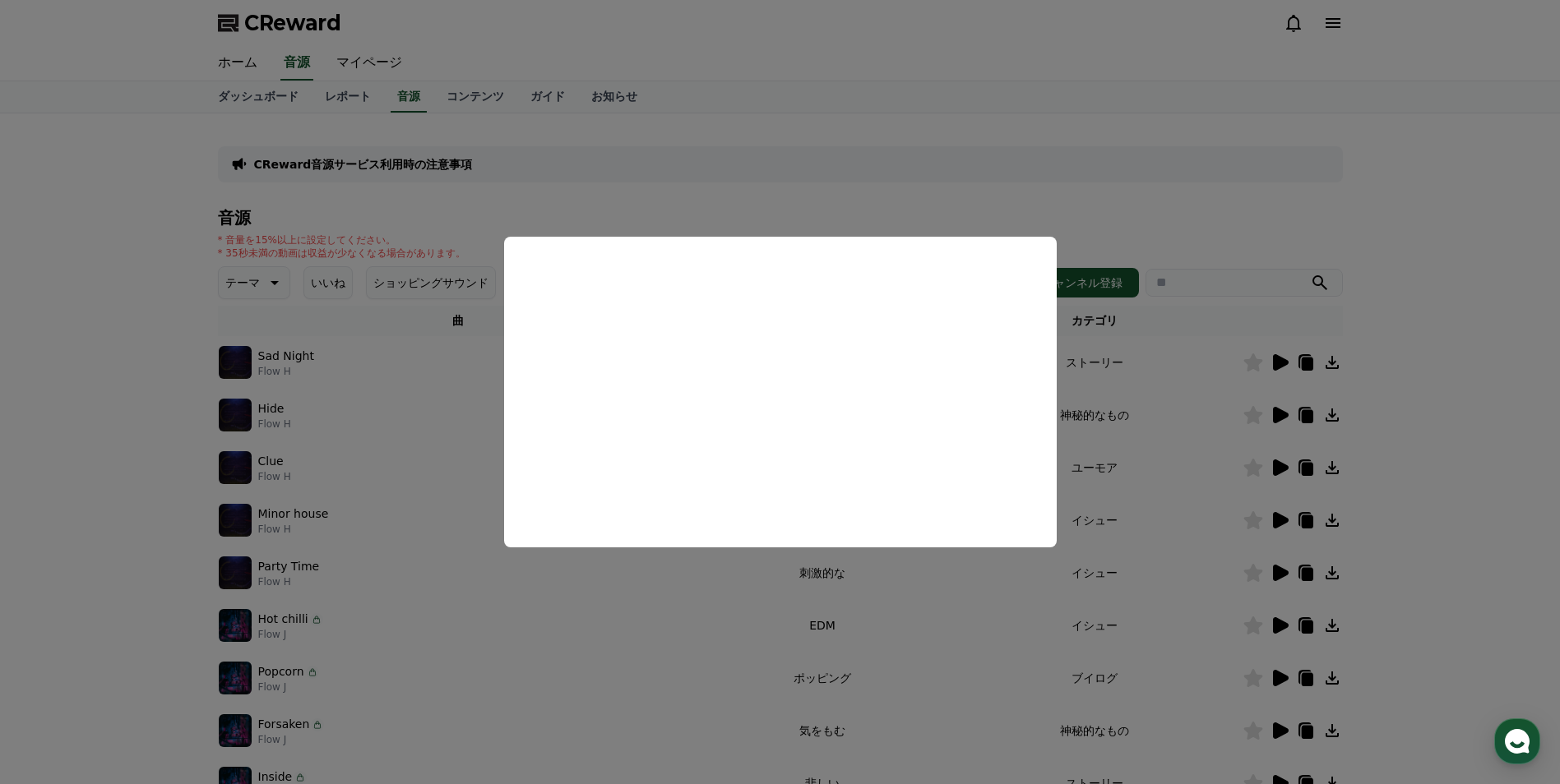
click at [992, 157] on button "close modal" at bounding box center [780, 392] width 1560 height 784
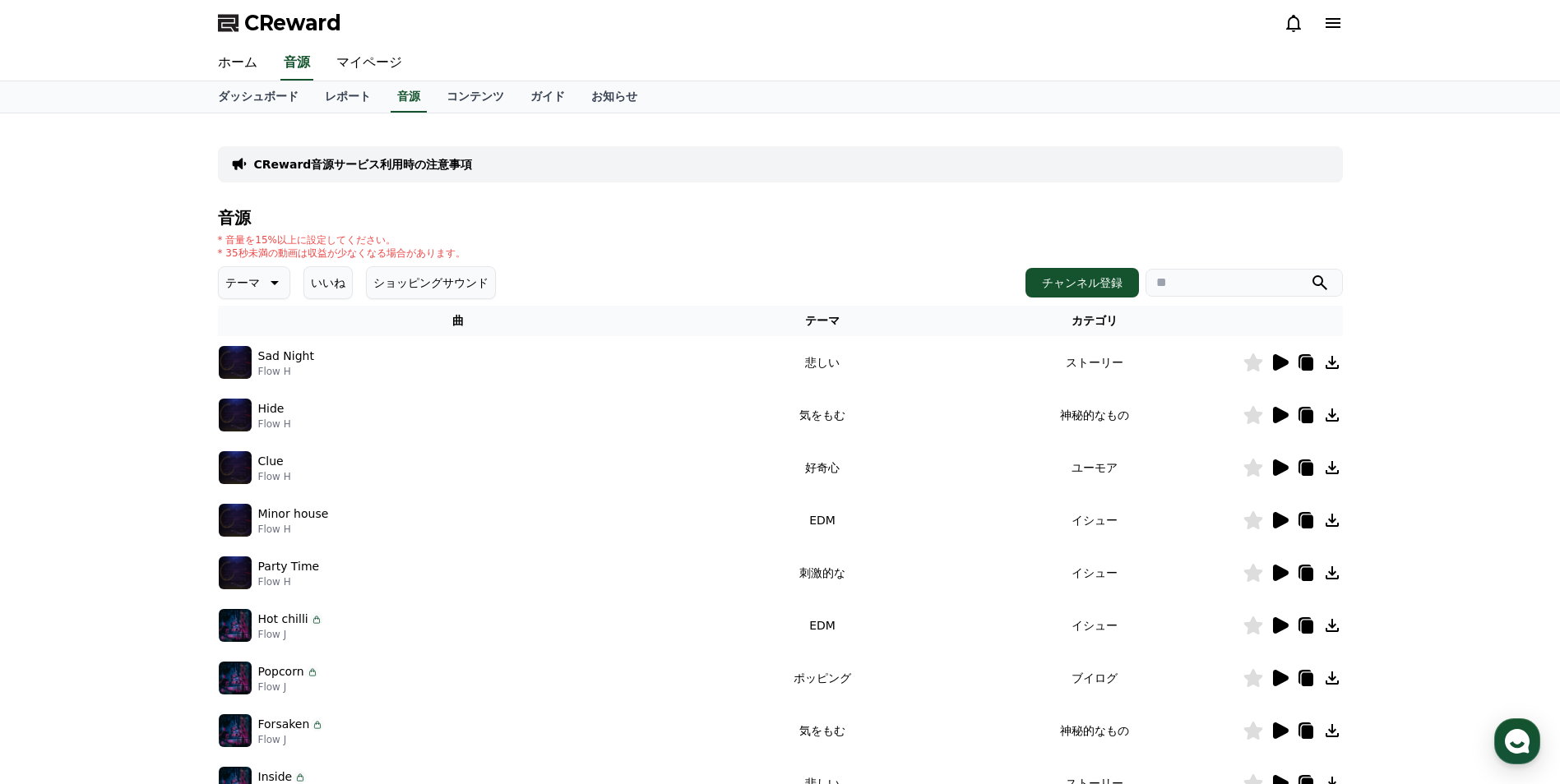
click at [1337, 364] on icon at bounding box center [1332, 363] width 20 height 20
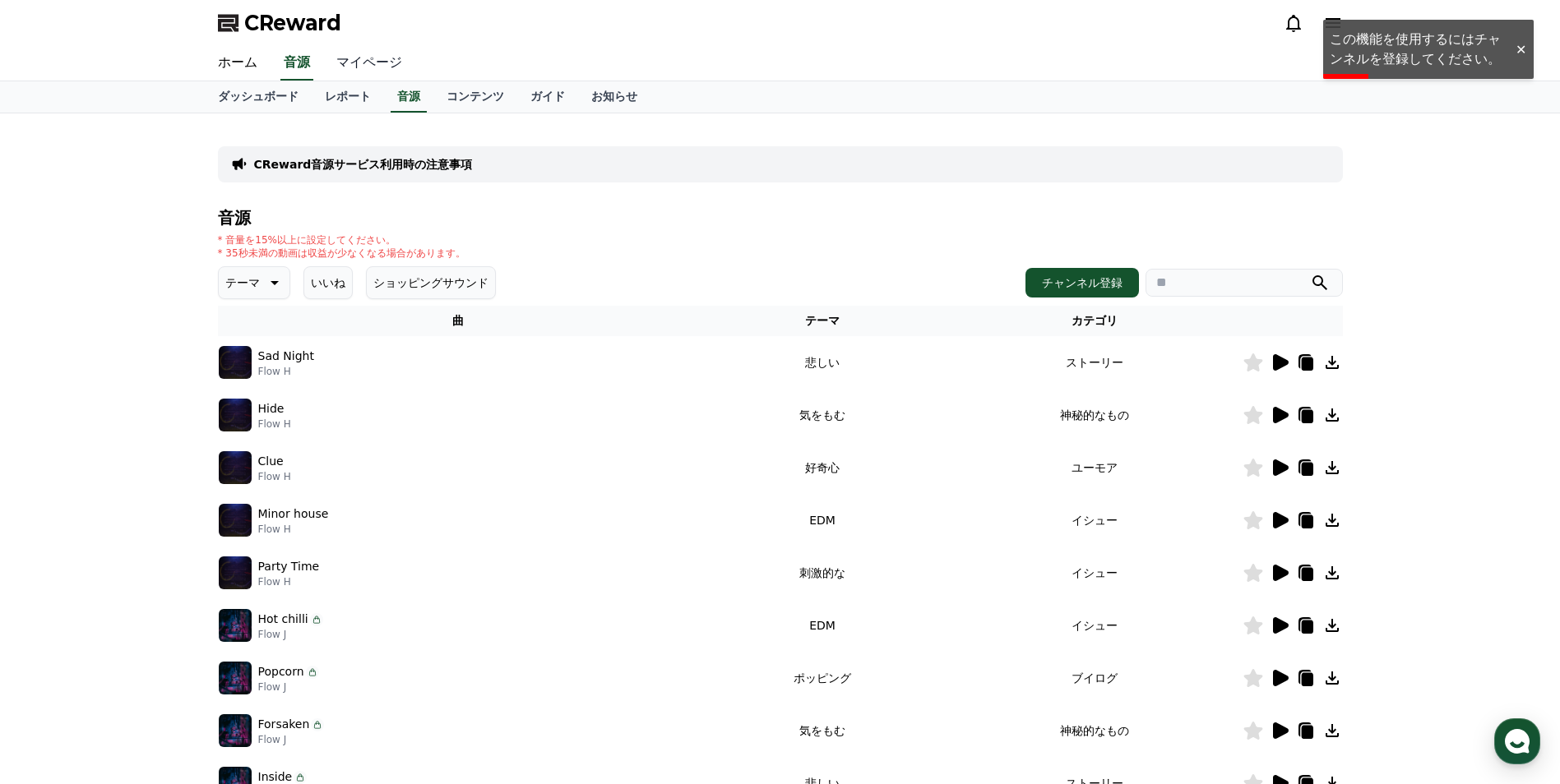
click at [343, 55] on link "マイページ" at bounding box center [368, 63] width 92 height 34
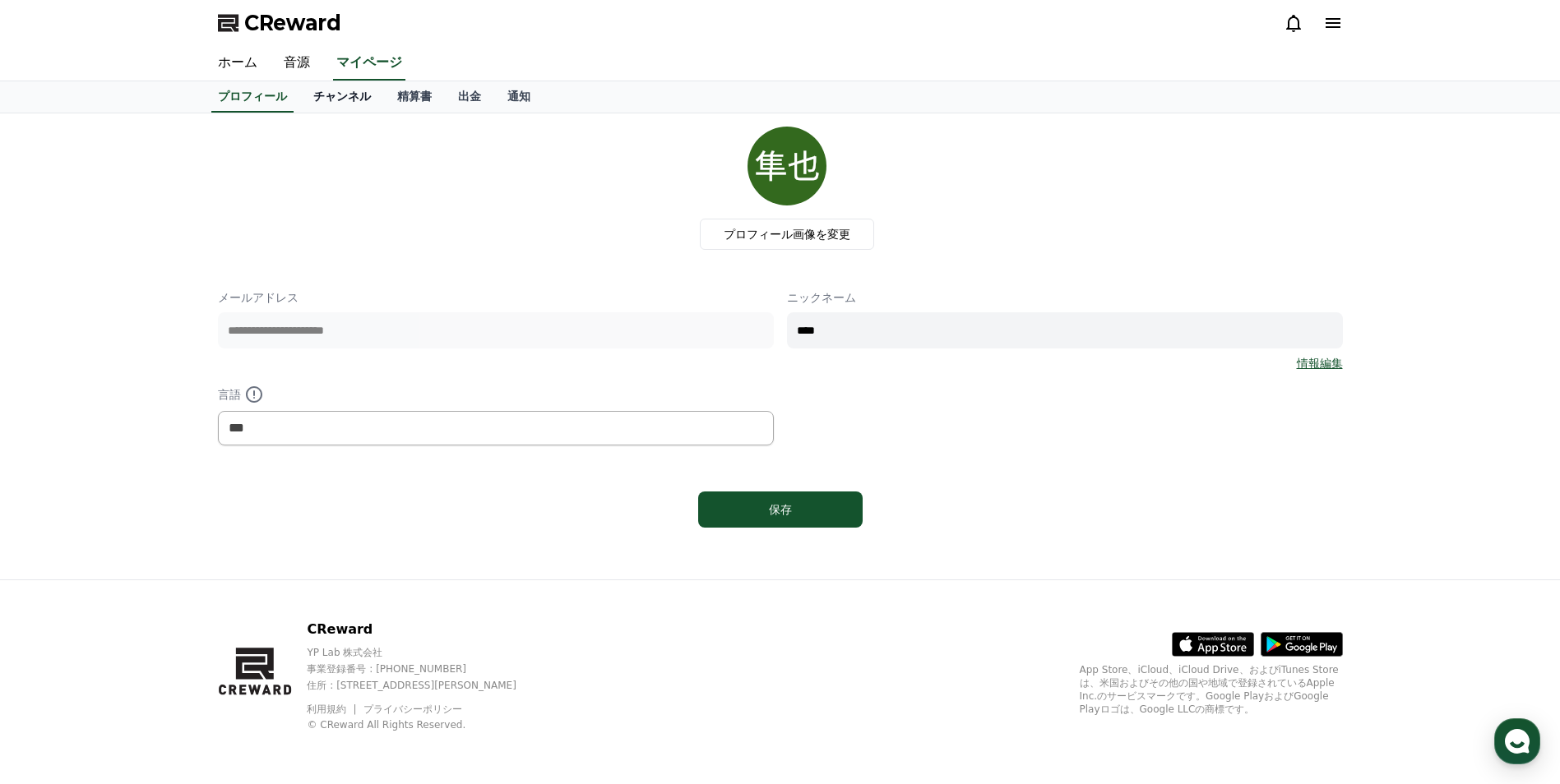
click at [304, 94] on link "チャンネル" at bounding box center [342, 97] width 84 height 31
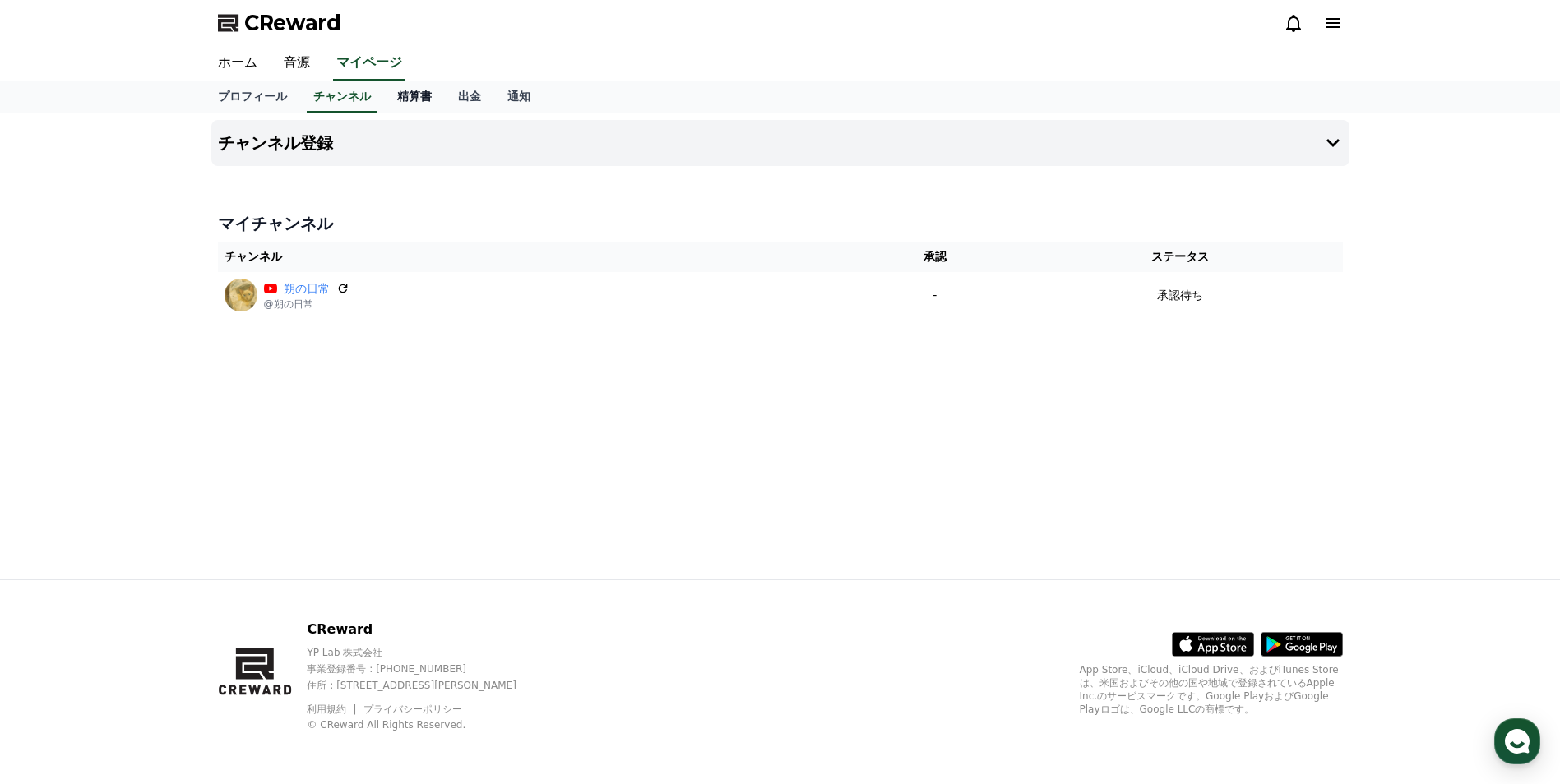
click at [384, 100] on link "精算書" at bounding box center [414, 97] width 61 height 31
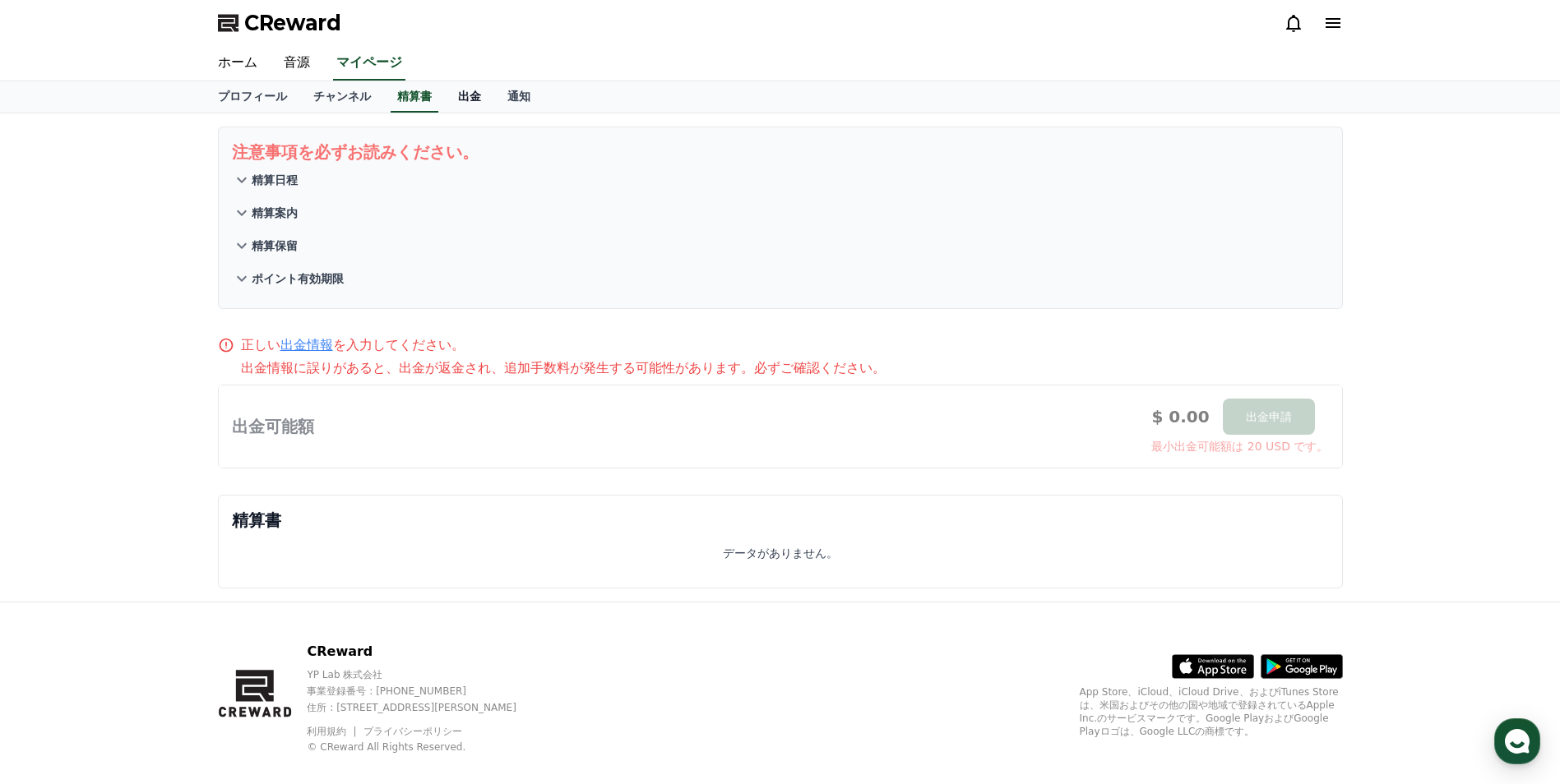
click at [455, 102] on link "出金" at bounding box center [469, 97] width 49 height 31
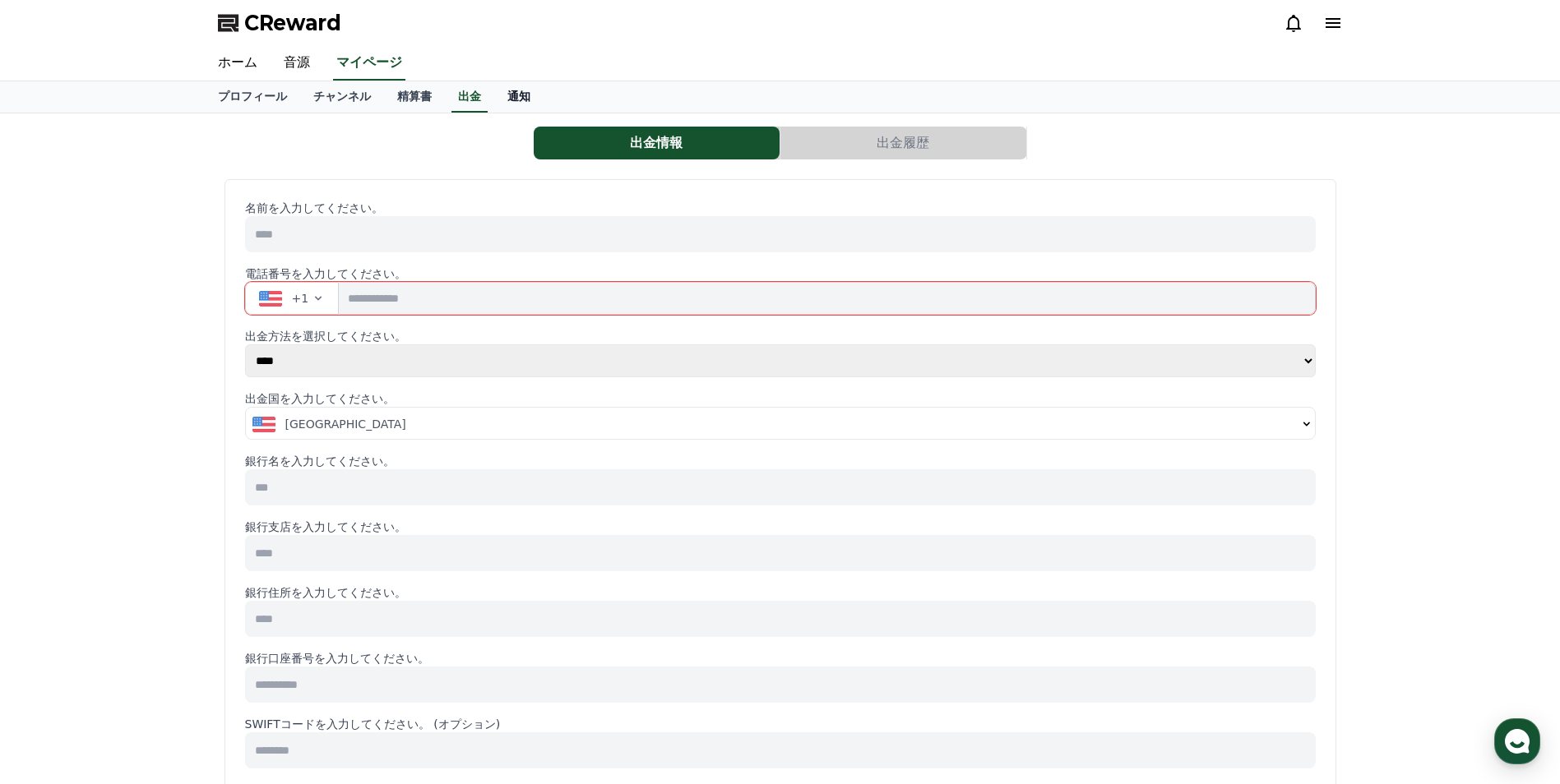
click at [510, 101] on link "通知" at bounding box center [519, 97] width 49 height 31
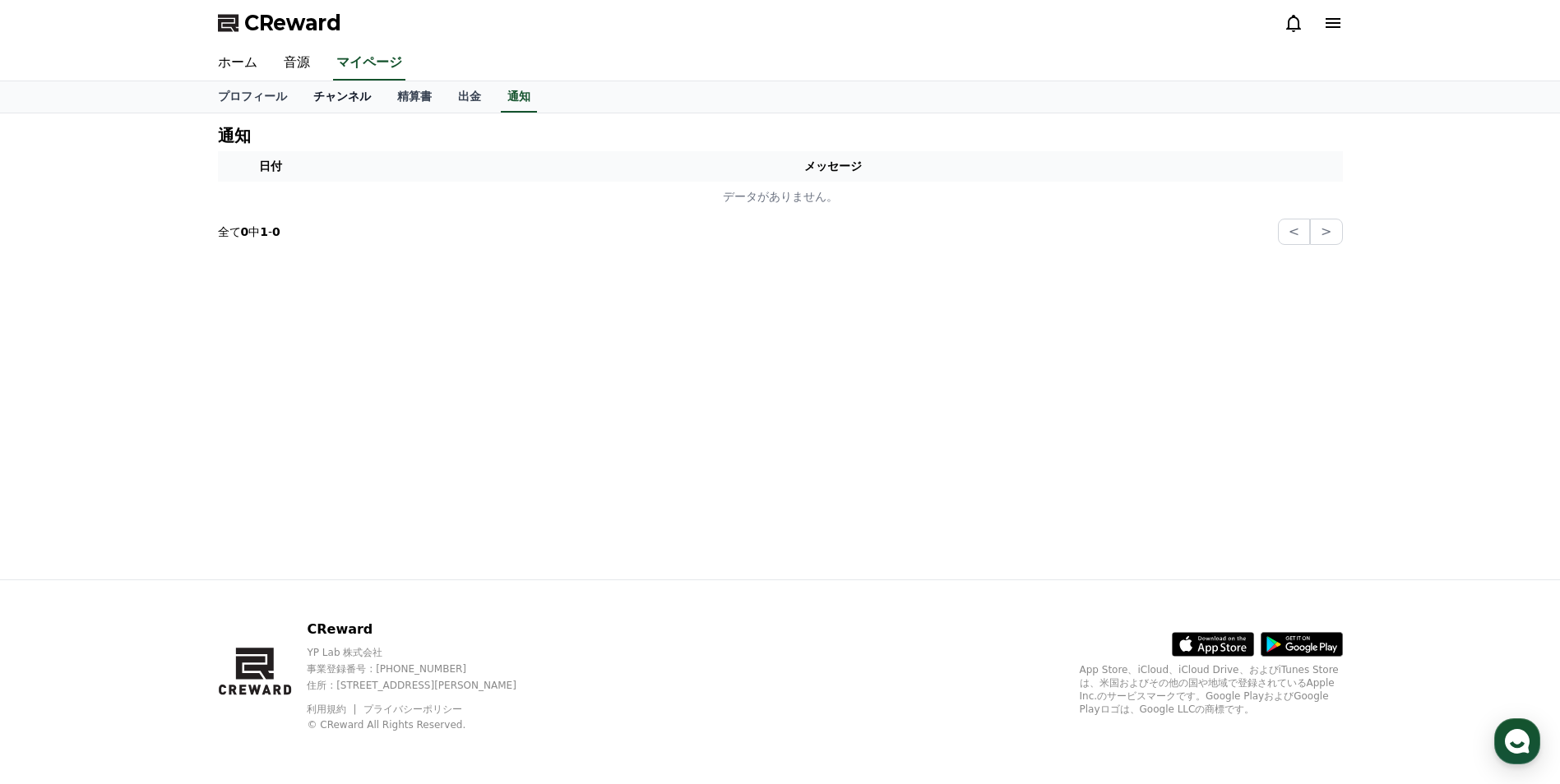
click at [323, 93] on link "チャンネル" at bounding box center [342, 97] width 84 height 31
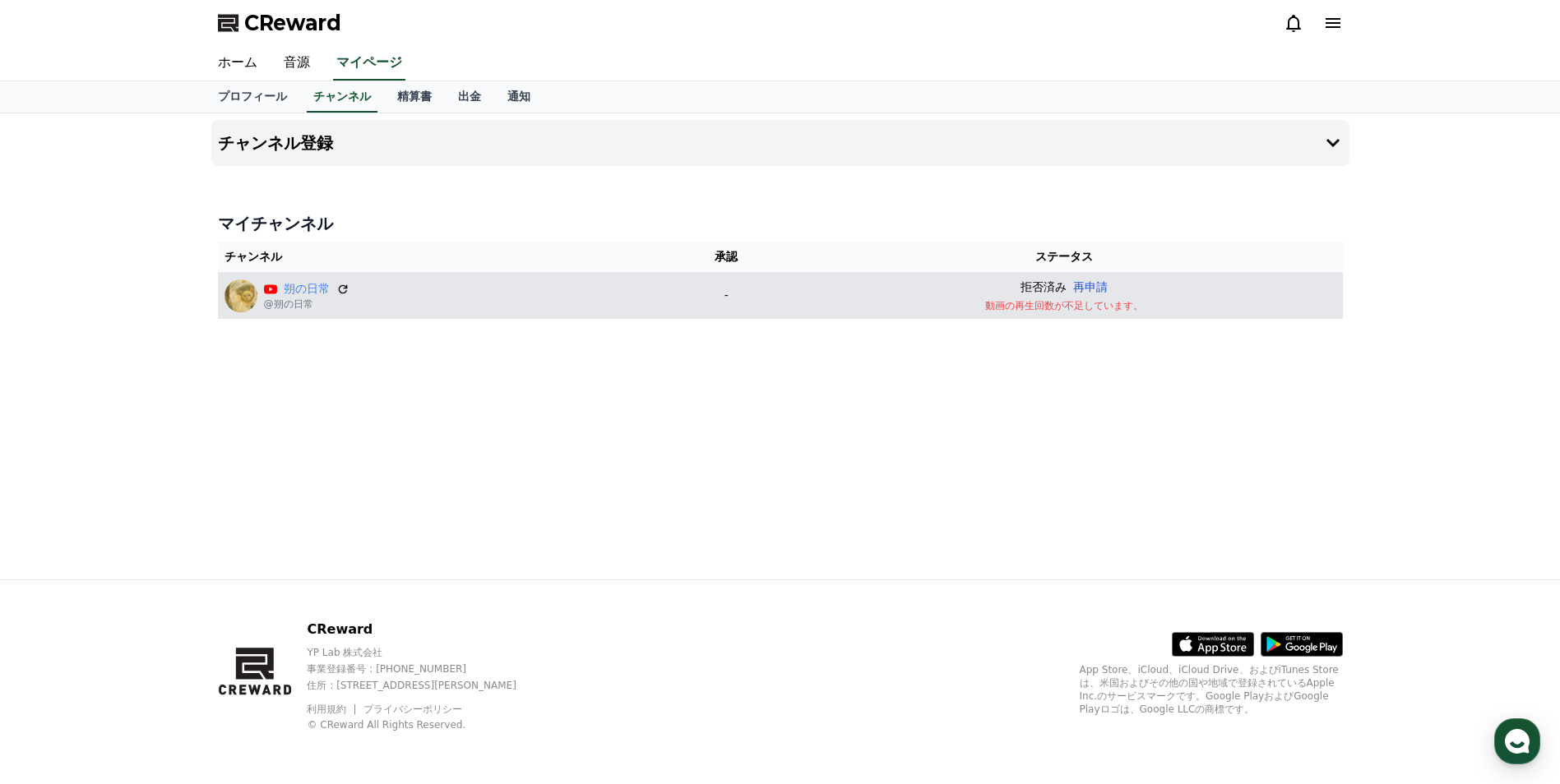
click at [1096, 287] on button "再申請" at bounding box center [1090, 287] width 34 height 17
click at [1047, 305] on p "動画の再生回数が不足しています。" at bounding box center [1064, 305] width 544 height 13
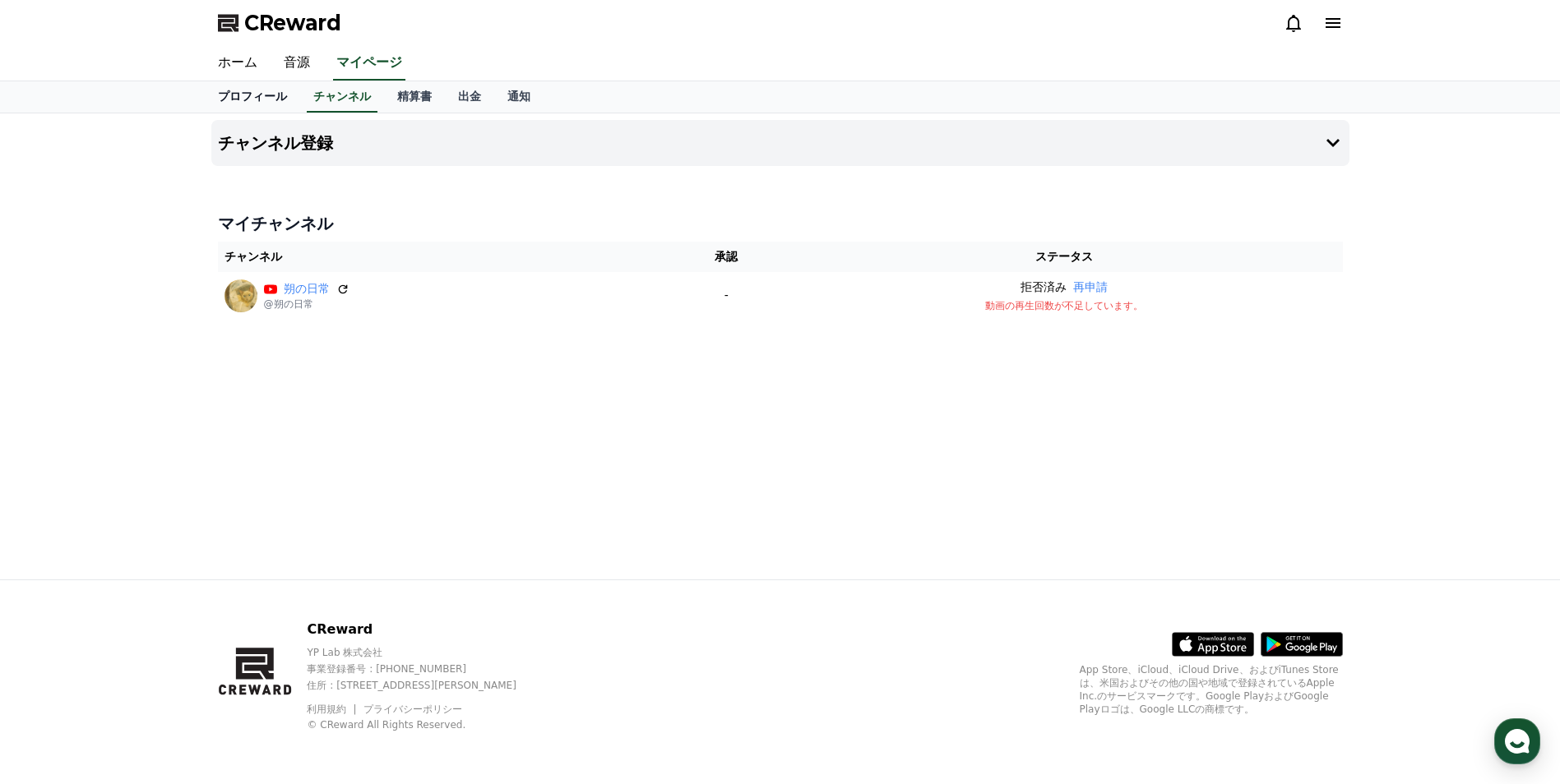
click at [228, 95] on link "プロフィール" at bounding box center [252, 97] width 95 height 31
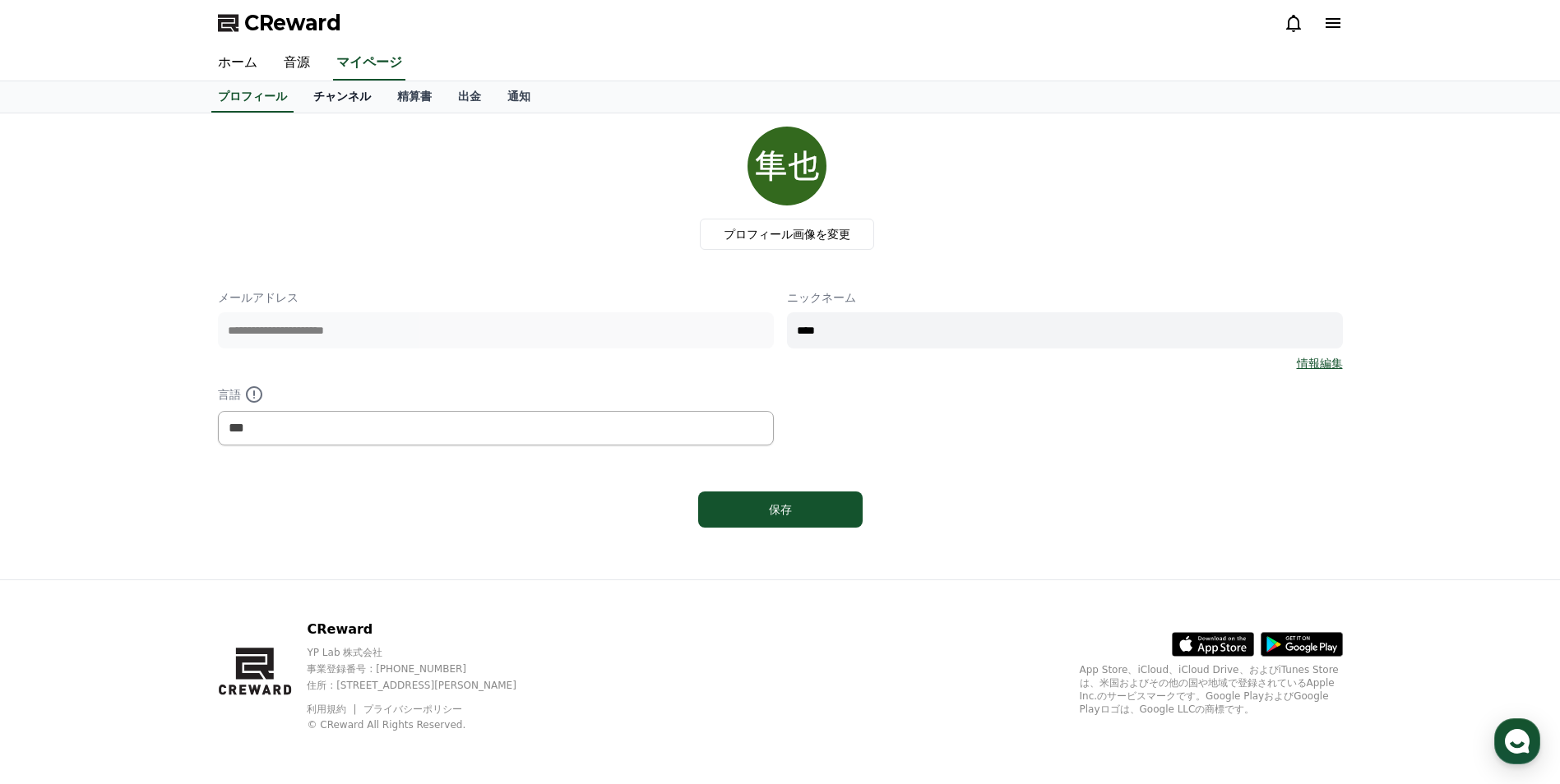
click at [326, 104] on link "チャンネル" at bounding box center [342, 97] width 84 height 31
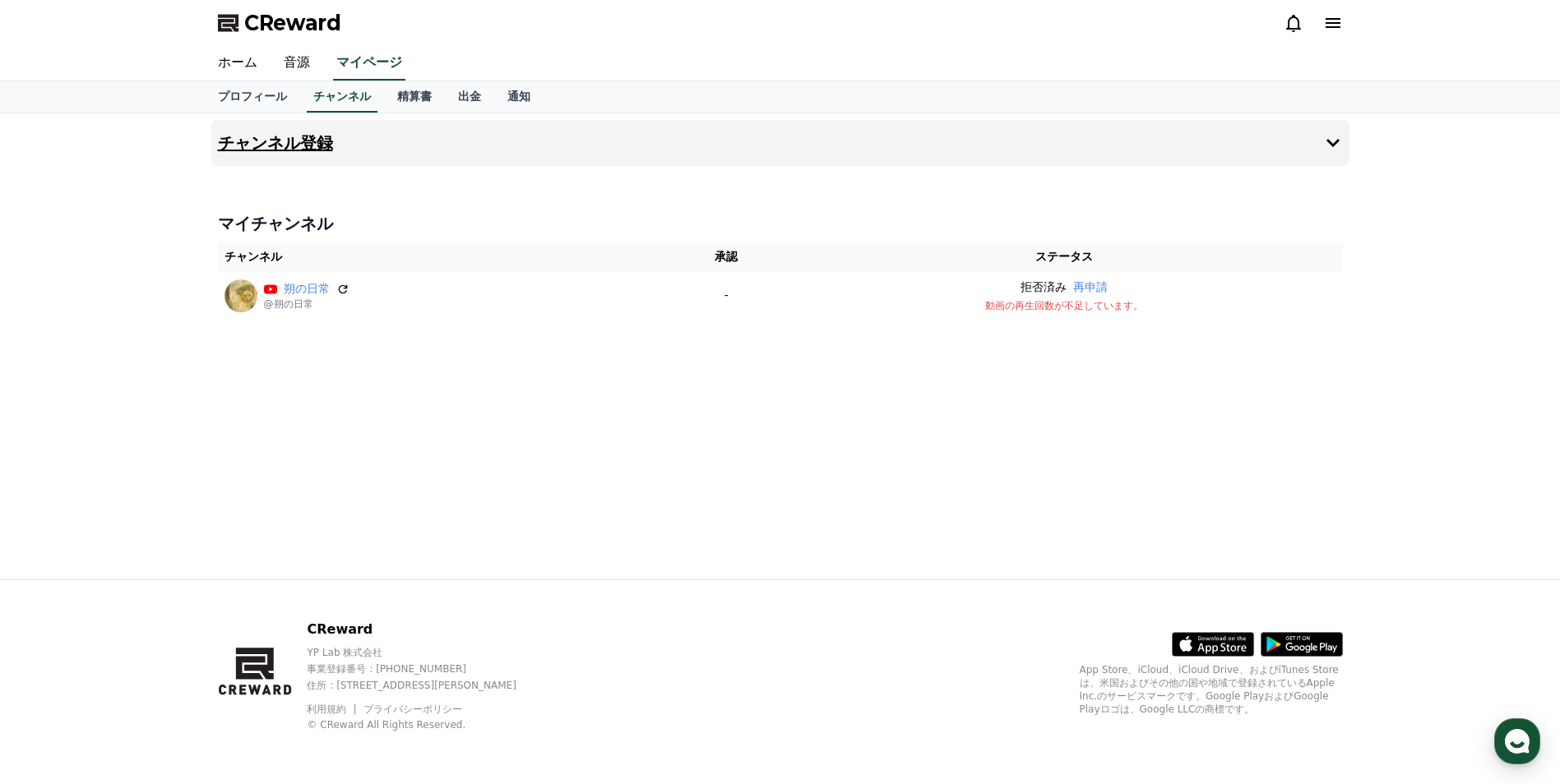
click at [535, 144] on button "チャンネル登録" at bounding box center [780, 143] width 1138 height 46
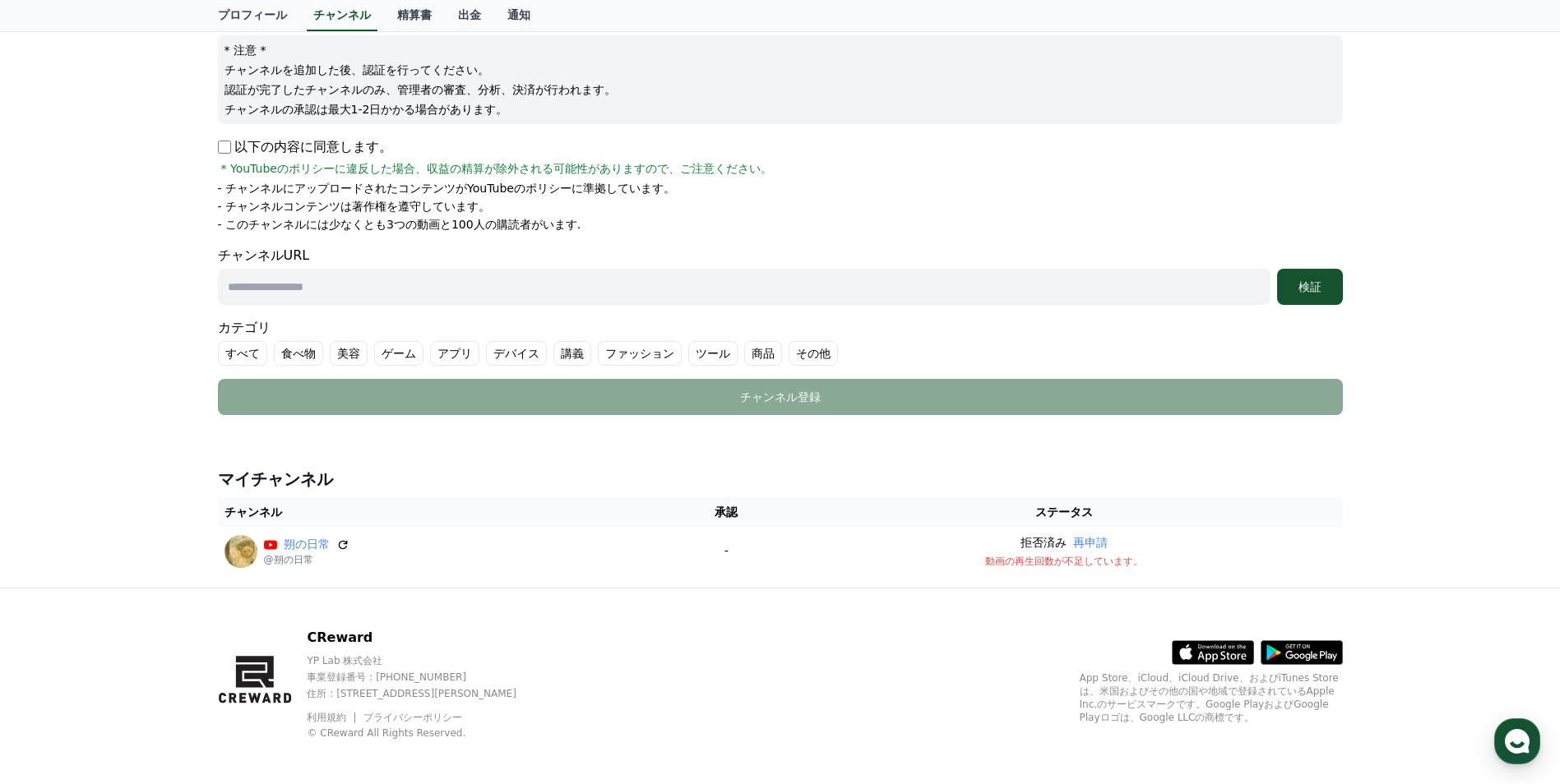
scroll to position [200, 0]
